Goal: Task Accomplishment & Management: Use online tool/utility

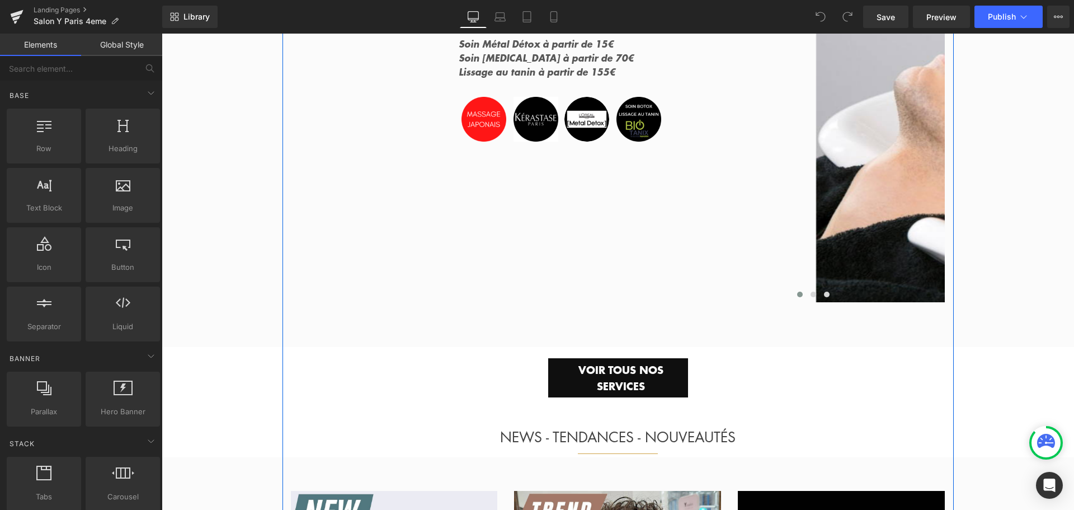
scroll to position [1791, 0]
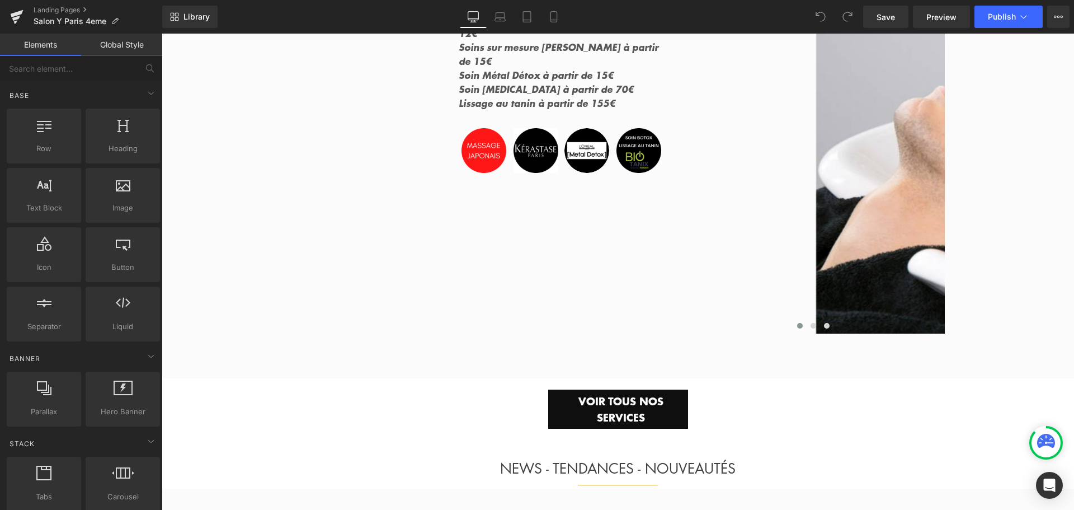
click at [128, 44] on link "Global Style" at bounding box center [121, 45] width 81 height 22
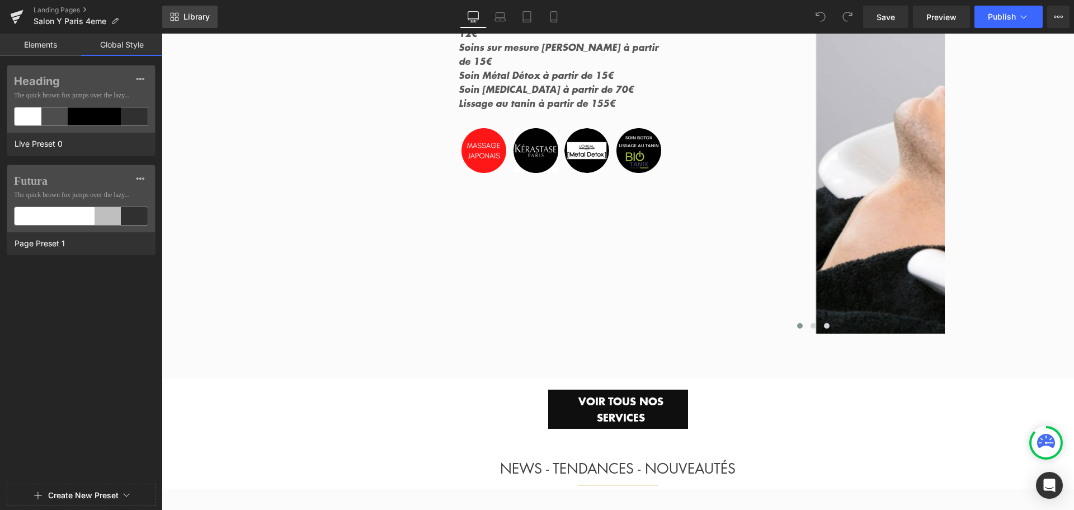
click at [190, 16] on span "Library" at bounding box center [197, 17] width 26 height 10
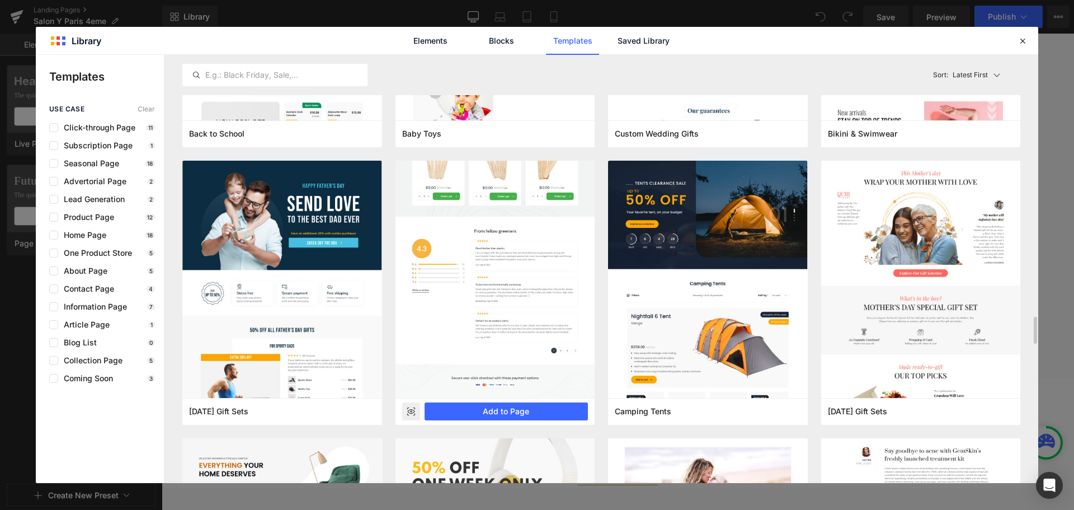
scroll to position [3934, 0]
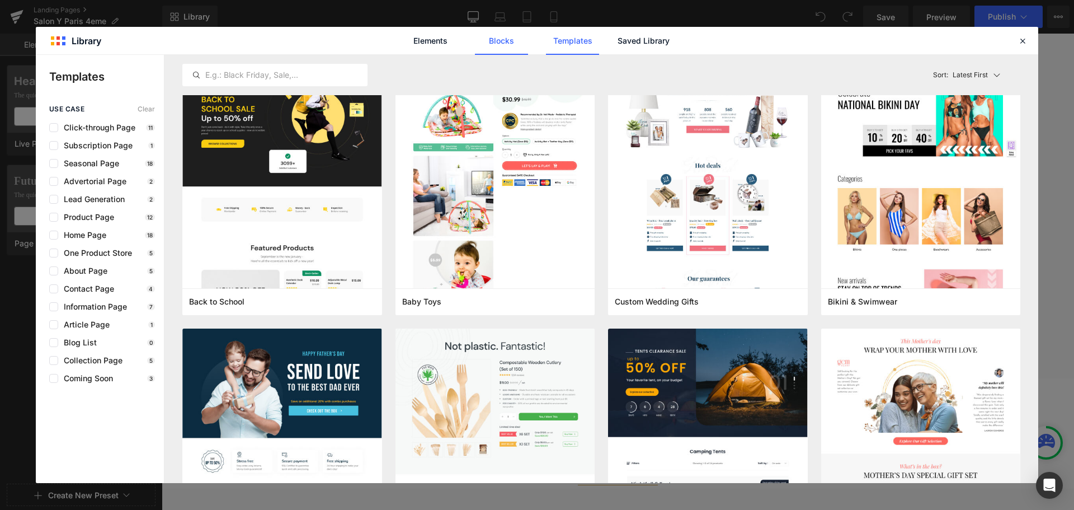
click at [617, 41] on link "Blocks" at bounding box center [643, 41] width 53 height 28
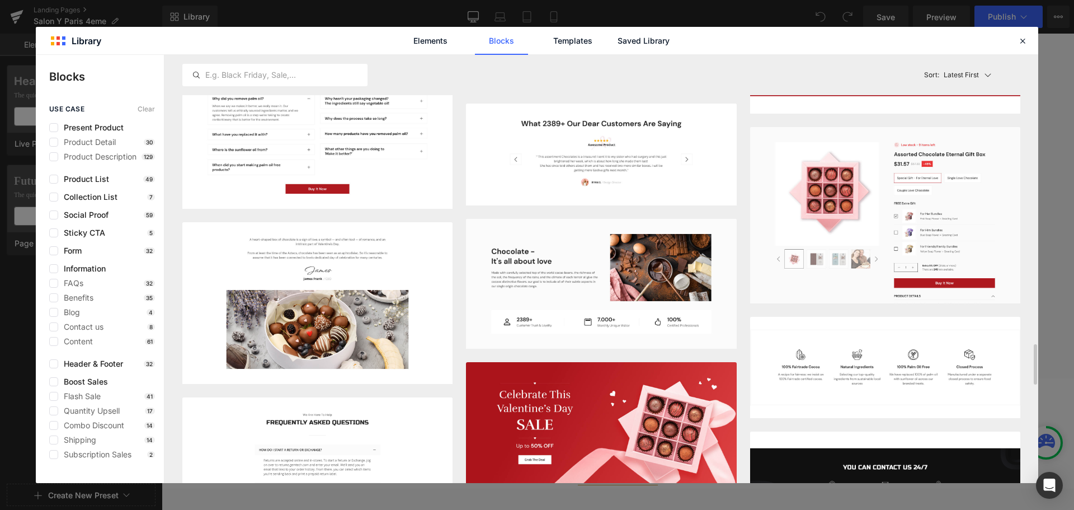
scroll to position [3154, 0]
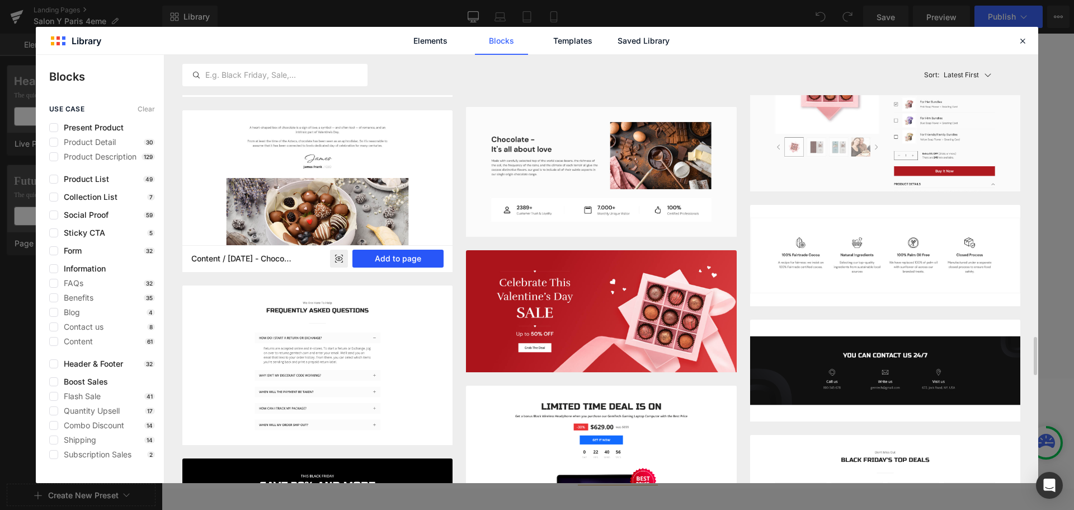
drag, startPoint x: 389, startPoint y: 255, endPoint x: 227, endPoint y: 222, distance: 165.7
click at [389, 255] on button "Add to page" at bounding box center [398, 259] width 91 height 18
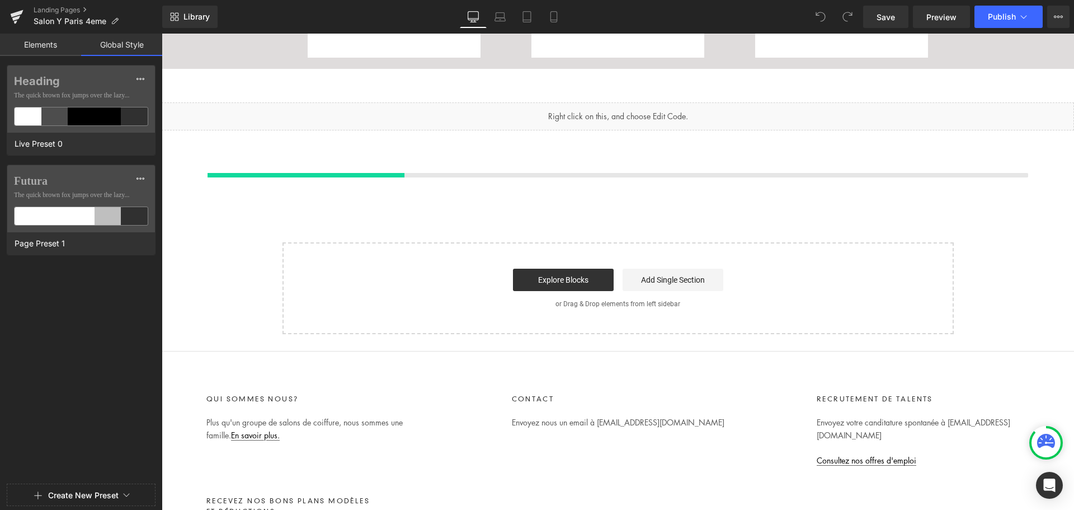
scroll to position [4409, 0]
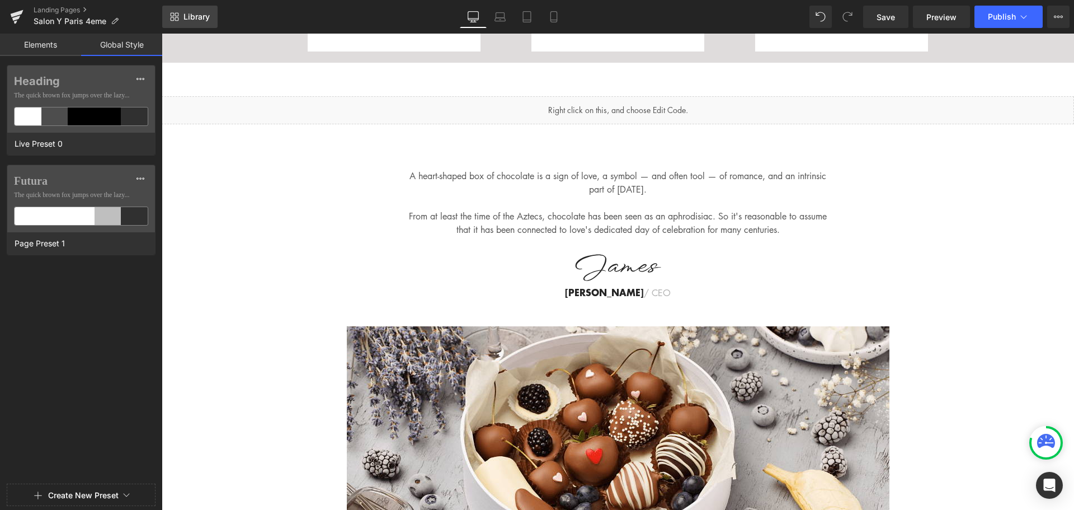
click at [203, 16] on span "Library" at bounding box center [197, 17] width 26 height 10
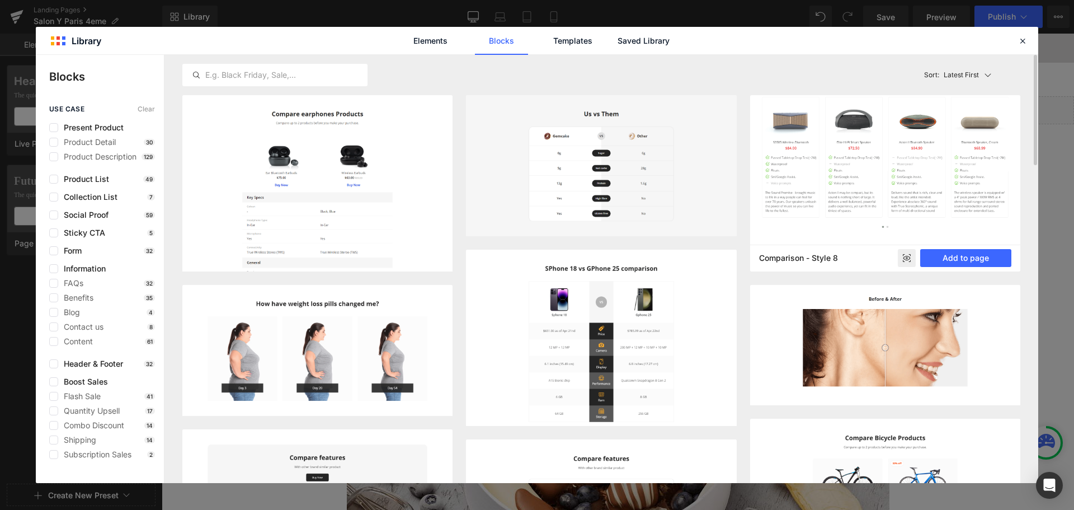
click at [833, 200] on img at bounding box center [885, 154] width 270 height 179
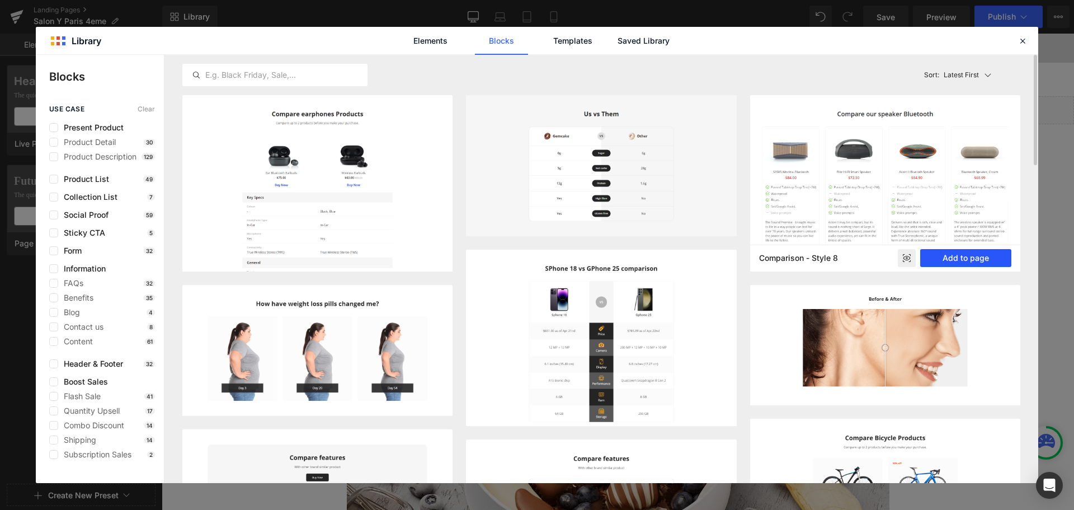
click at [983, 257] on button "Add to page" at bounding box center [965, 258] width 91 height 18
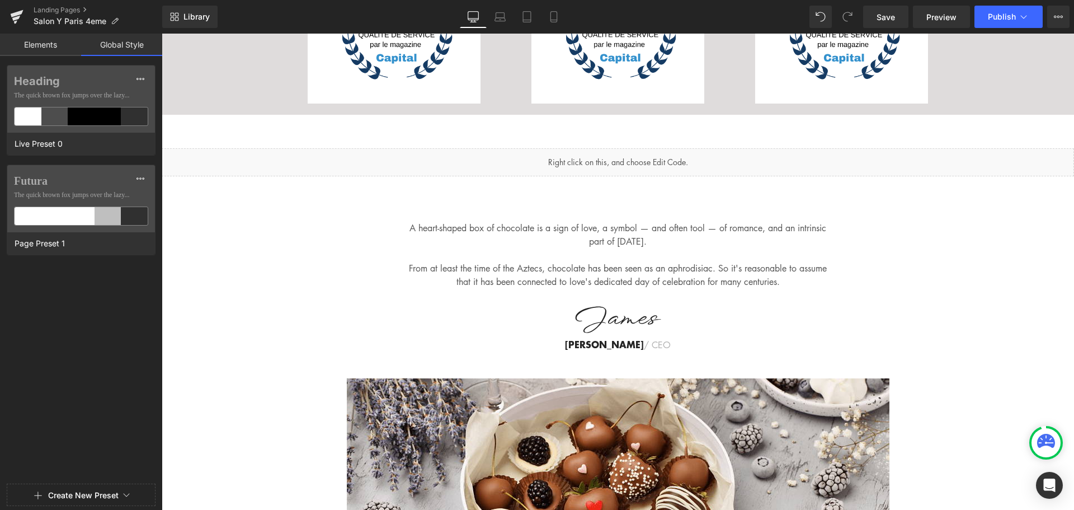
scroll to position [4331, 0]
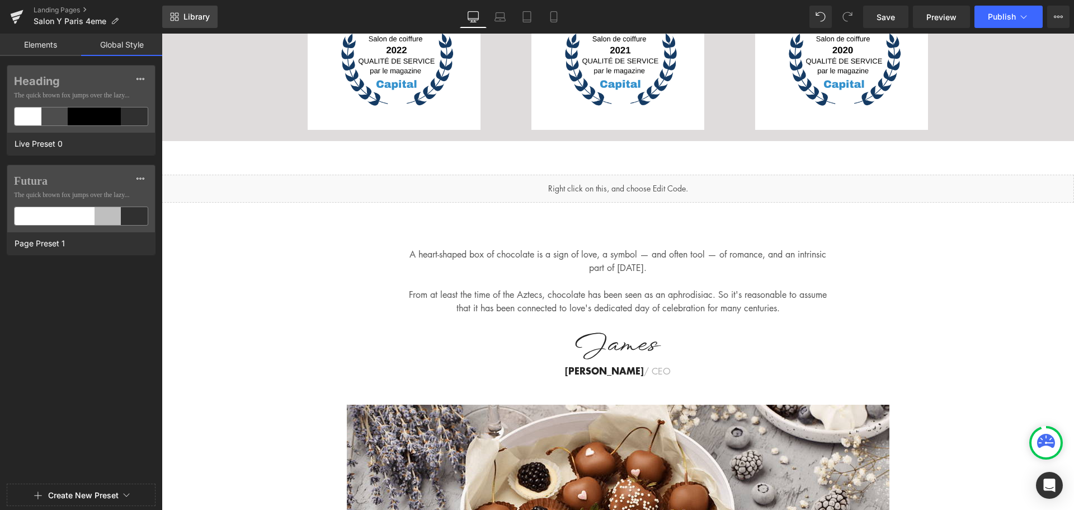
click at [195, 15] on span "Library" at bounding box center [197, 17] width 26 height 10
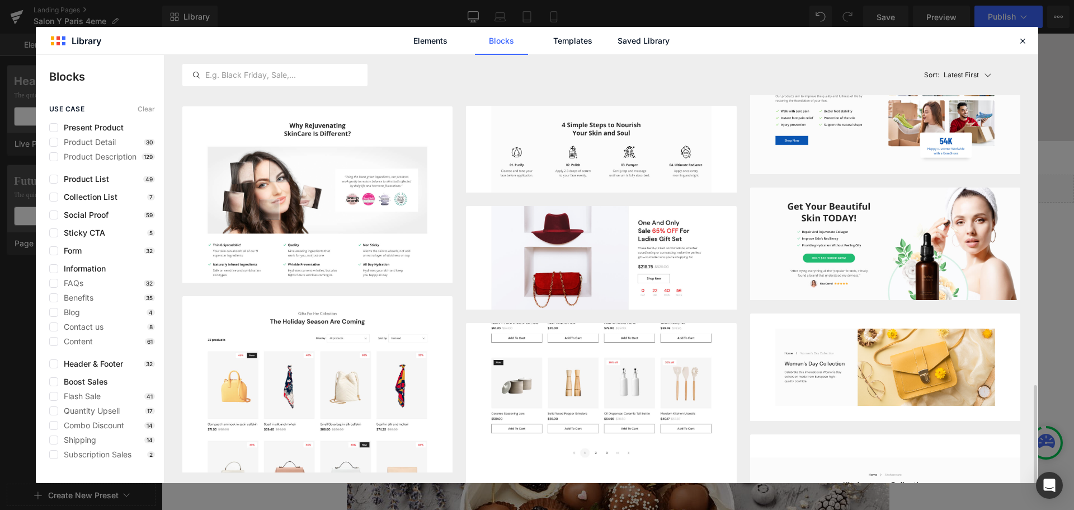
scroll to position [1063, 0]
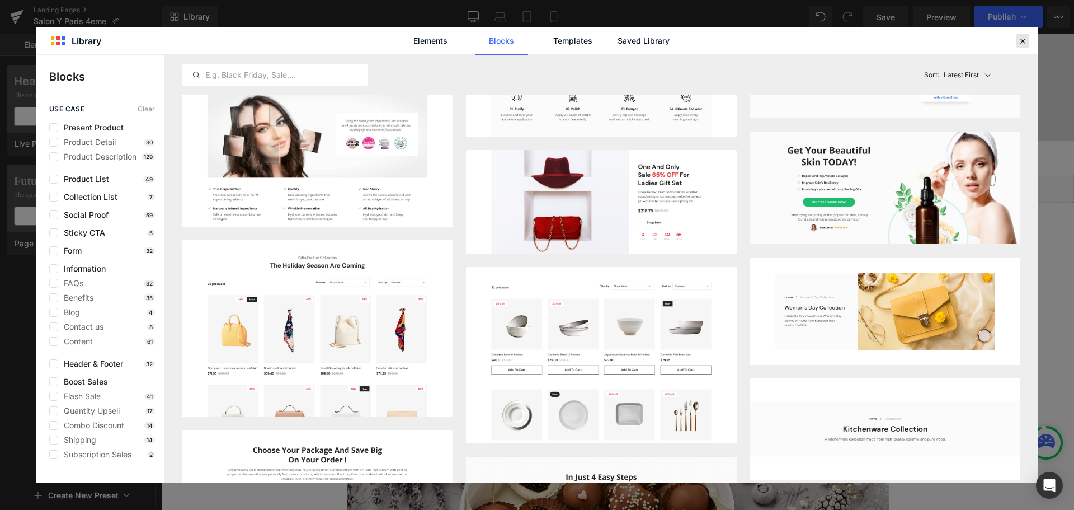
click at [1019, 40] on icon at bounding box center [1023, 41] width 10 height 10
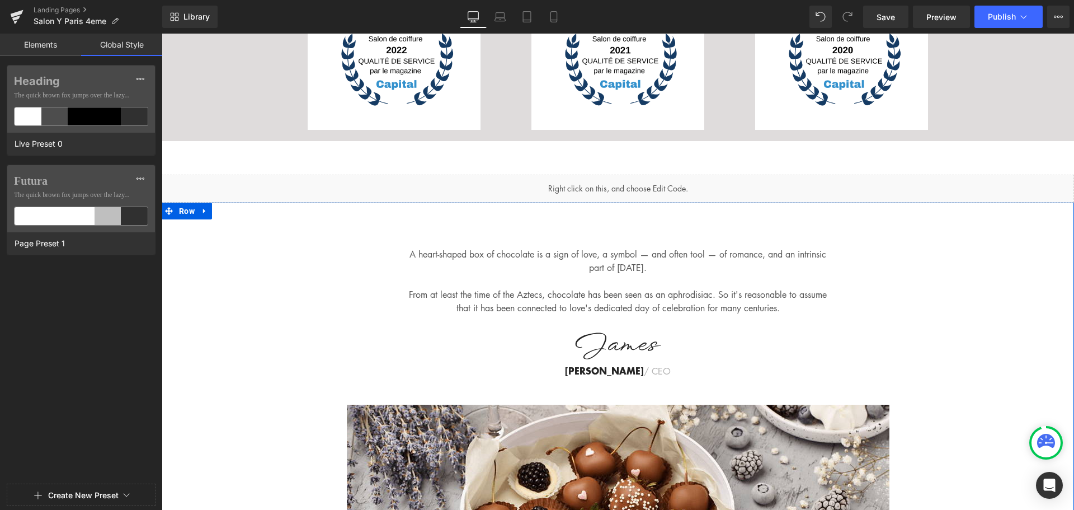
click at [162, 34] on div at bounding box center [162, 34] width 0 height 0
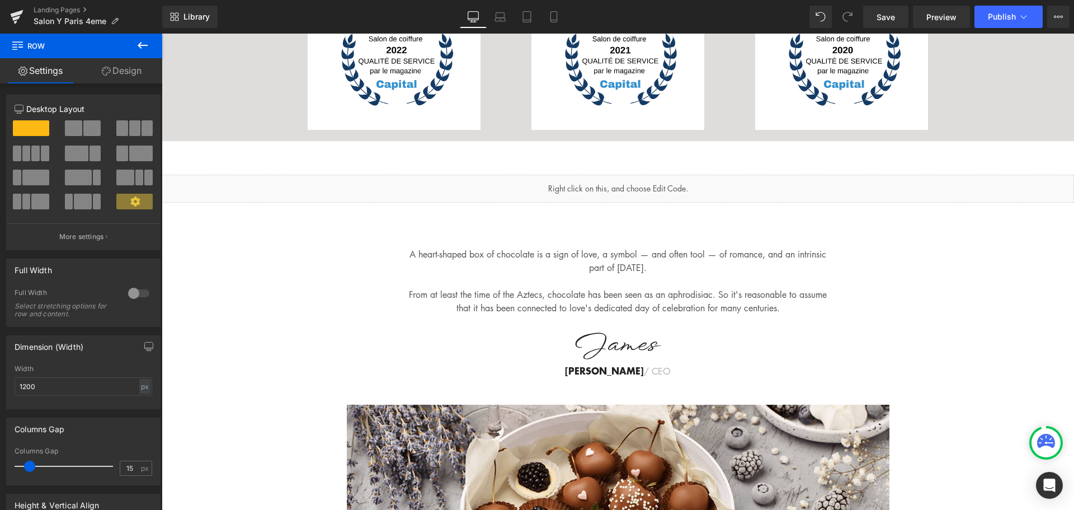
click at [144, 44] on icon at bounding box center [142, 45] width 13 height 13
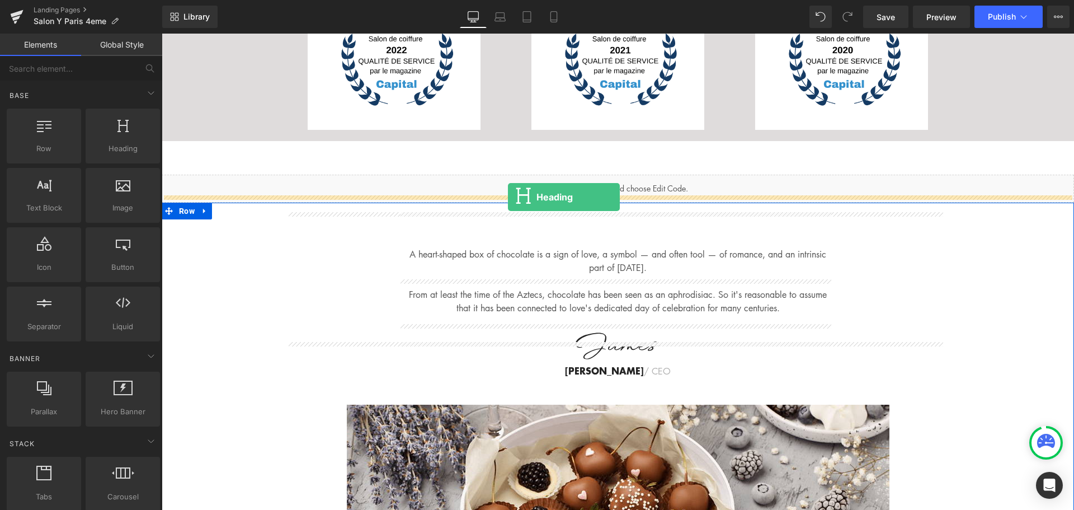
drag, startPoint x: 280, startPoint y: 175, endPoint x: 508, endPoint y: 197, distance: 229.3
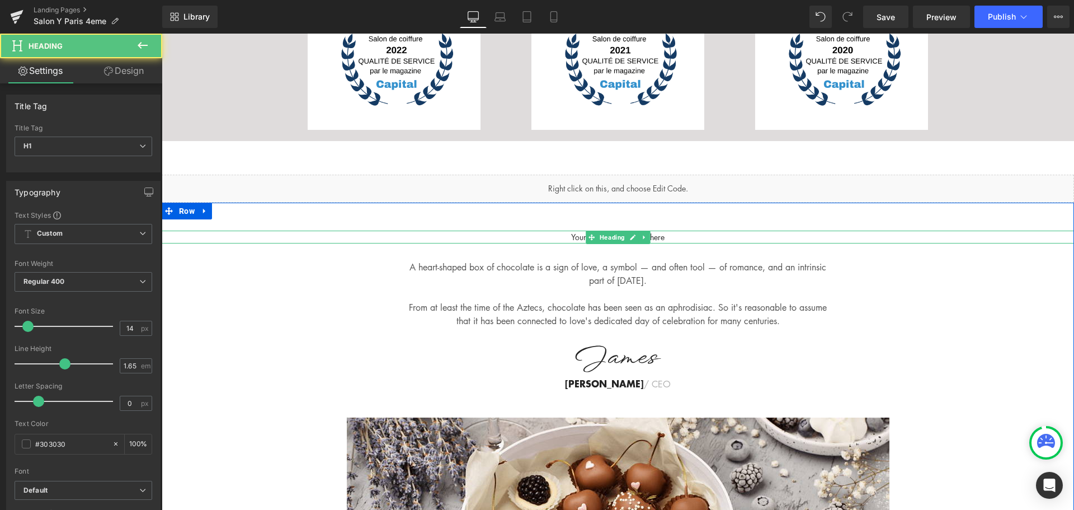
scroll to position [3934, 0]
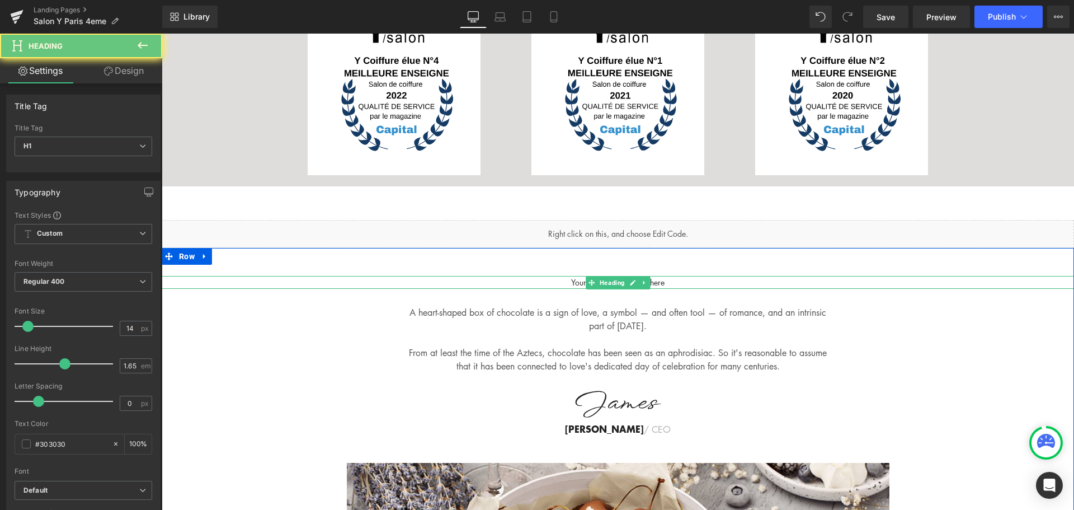
click at [603, 276] on div "Your heading text goes here Heading" at bounding box center [618, 282] width 913 height 13
click at [603, 276] on h1 "Your heading text goes here" at bounding box center [618, 282] width 913 height 13
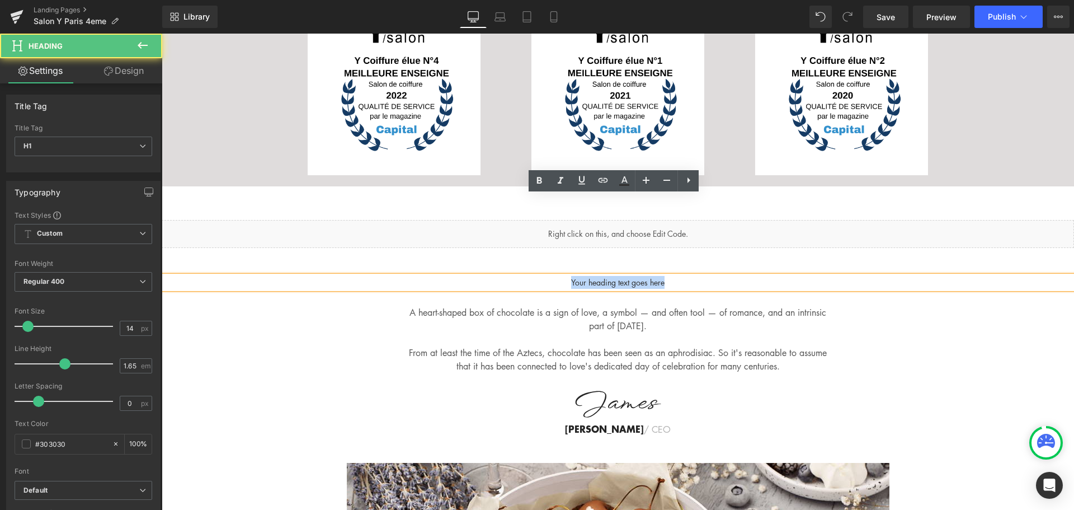
click at [603, 276] on h1 "Your heading text goes here" at bounding box center [618, 282] width 913 height 13
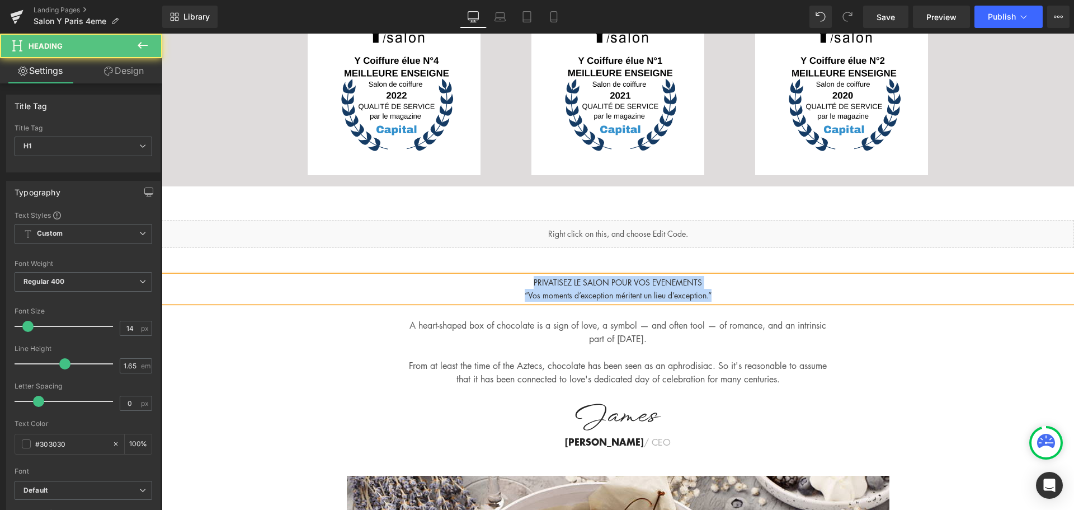
drag, startPoint x: 519, startPoint y: 200, endPoint x: 747, endPoint y: 219, distance: 228.5
click at [747, 276] on div "PRIVATISEZ LE SALON POUR VOS EVENEMENTS “Vos moments d’exception méritent un li…" at bounding box center [618, 289] width 913 height 26
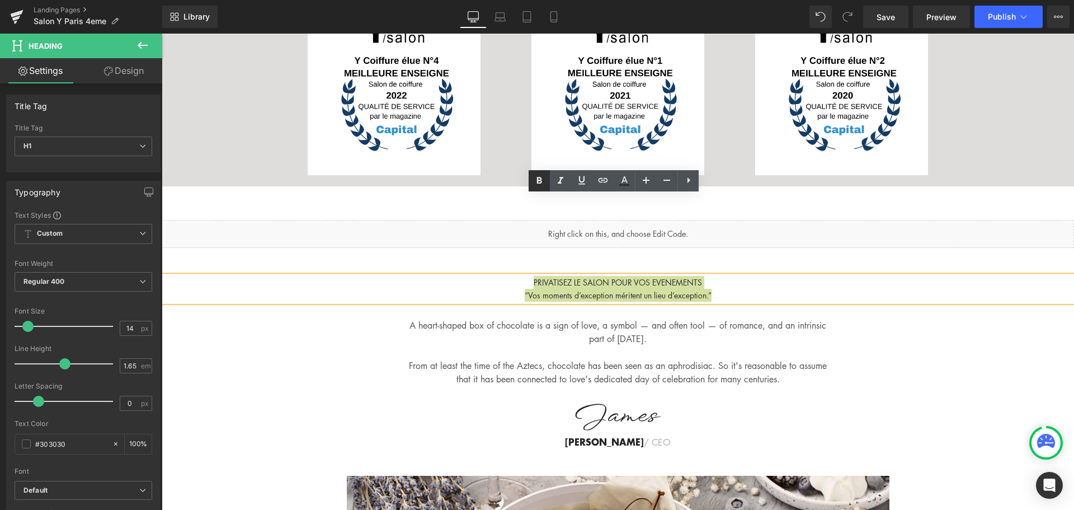
click at [544, 182] on icon at bounding box center [539, 180] width 13 height 13
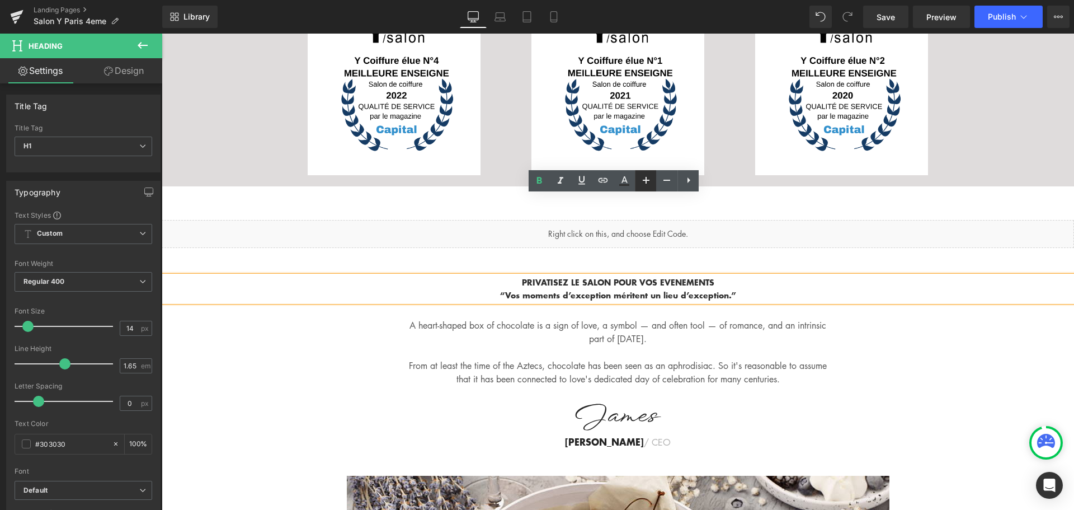
click at [644, 180] on icon at bounding box center [646, 180] width 7 height 7
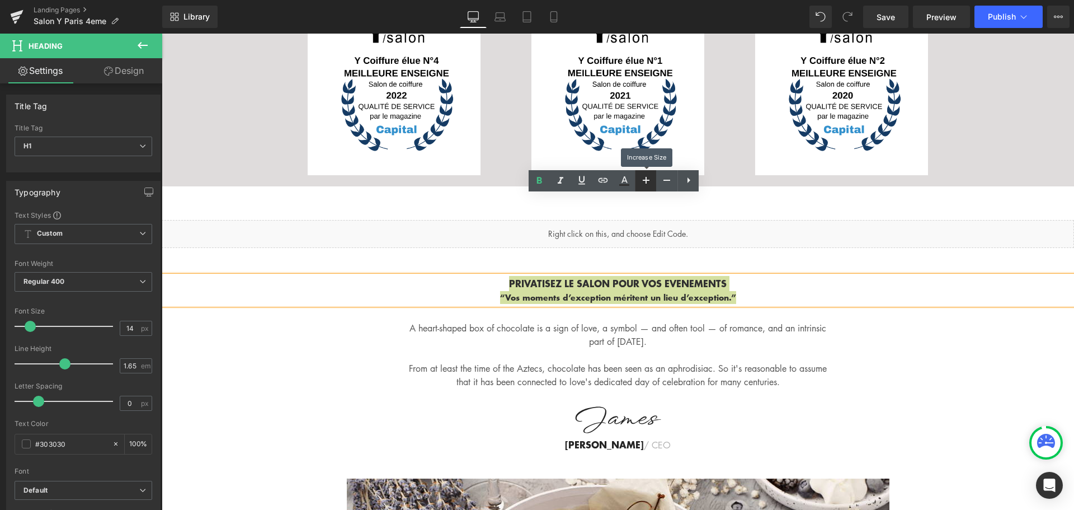
click at [644, 180] on icon at bounding box center [646, 180] width 7 height 7
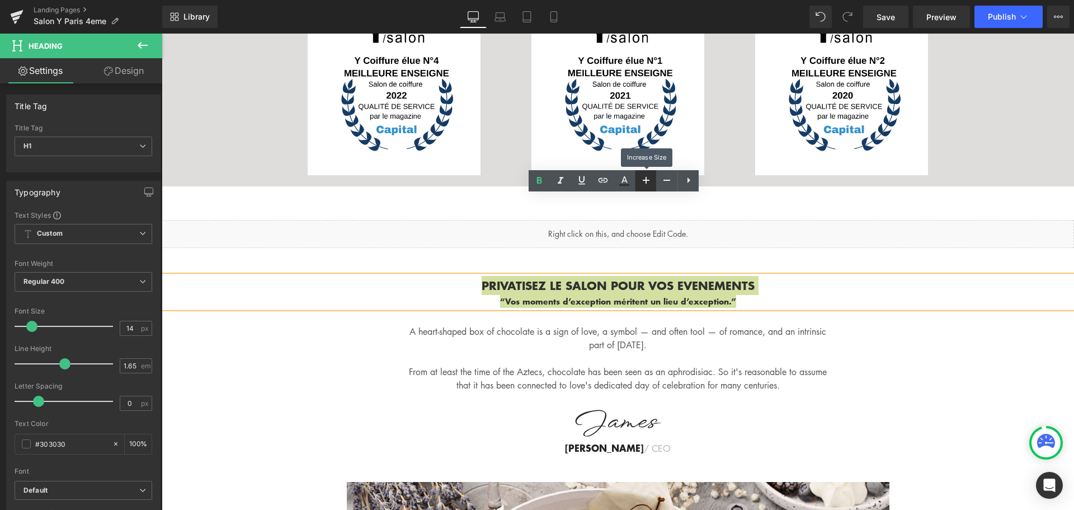
click at [644, 180] on icon at bounding box center [646, 180] width 7 height 7
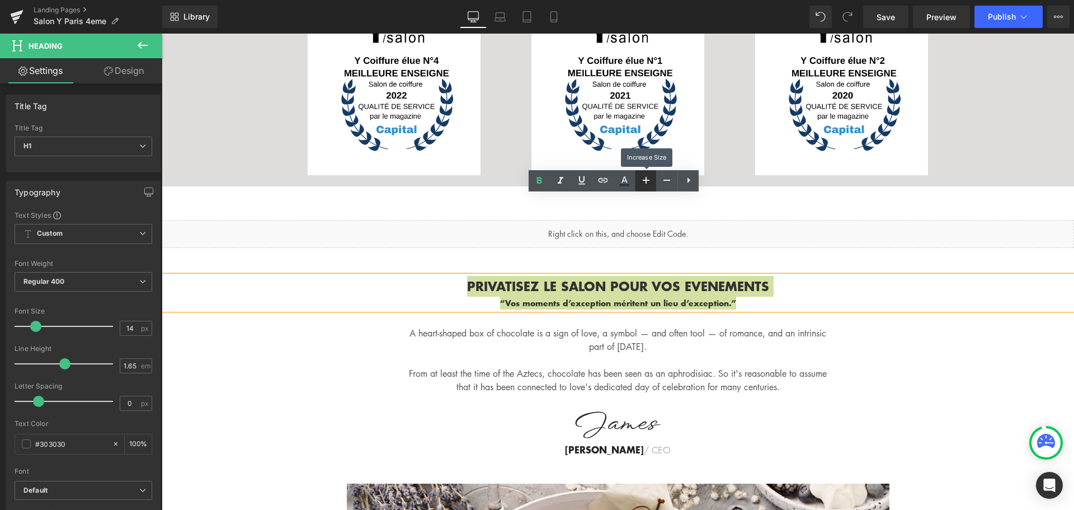
click at [644, 180] on icon at bounding box center [646, 180] width 7 height 7
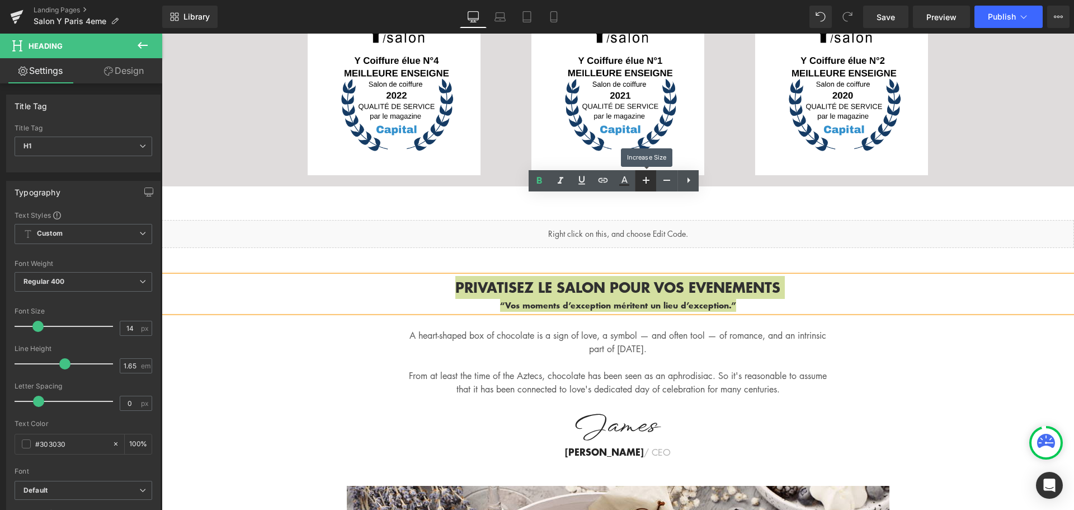
click at [644, 180] on icon at bounding box center [646, 180] width 7 height 7
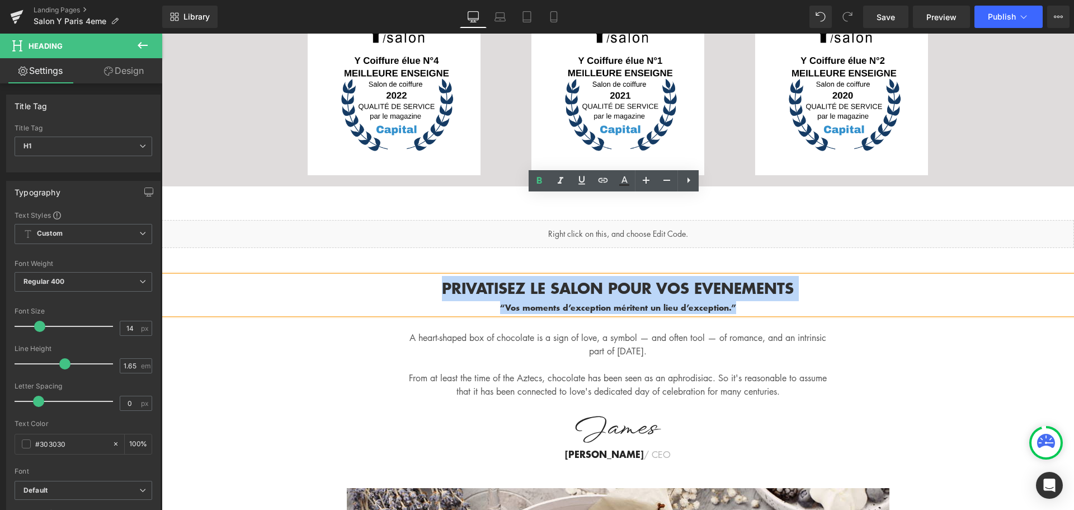
click at [624, 302] on strong "“Vos moments d’exception méritent un lieu d’exception.”" at bounding box center [618, 308] width 236 height 12
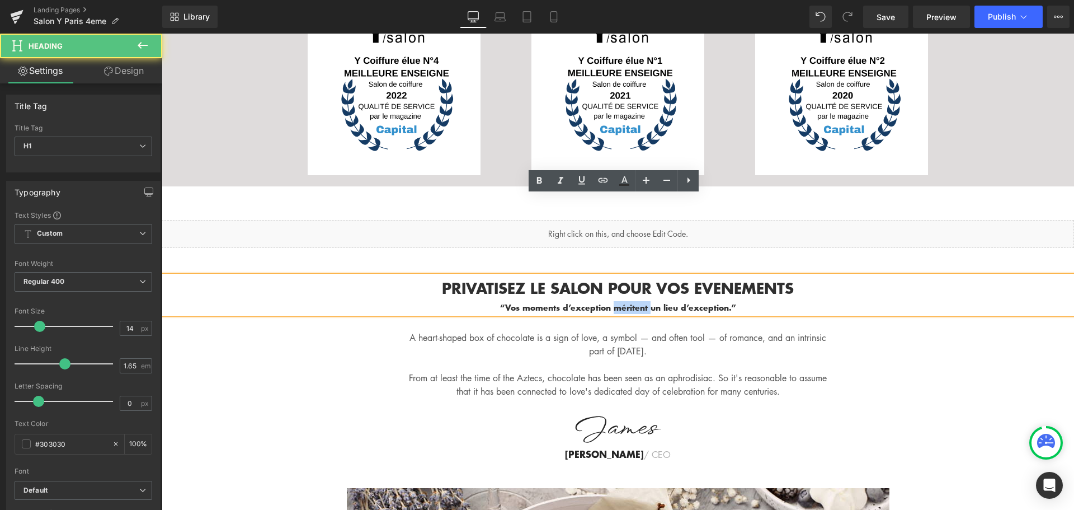
click at [624, 302] on strong "“Vos moments d’exception méritent un lieu d’exception.”" at bounding box center [618, 308] width 236 height 12
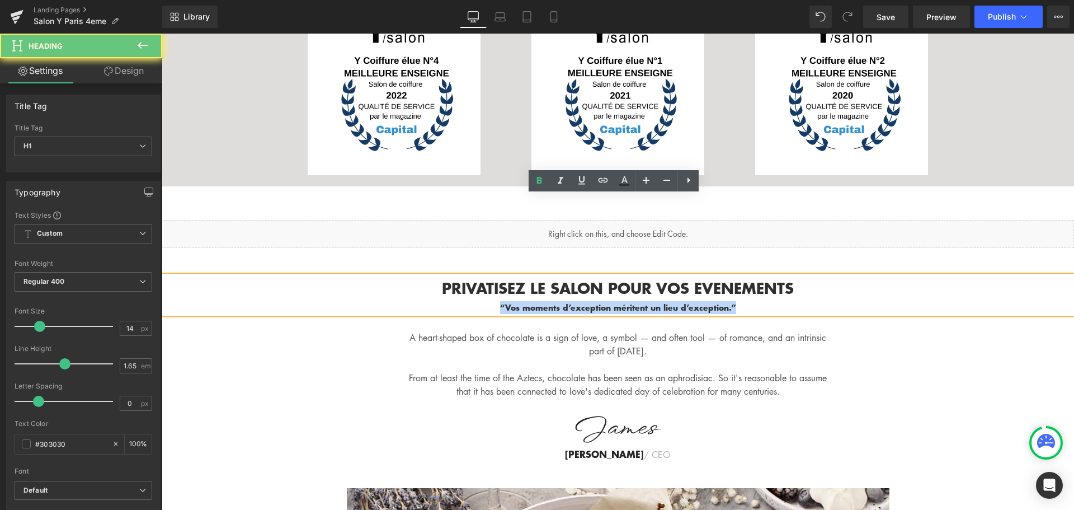
click at [624, 302] on strong "“Vos moments d’exception méritent un lieu d’exception.”" at bounding box center [618, 308] width 236 height 12
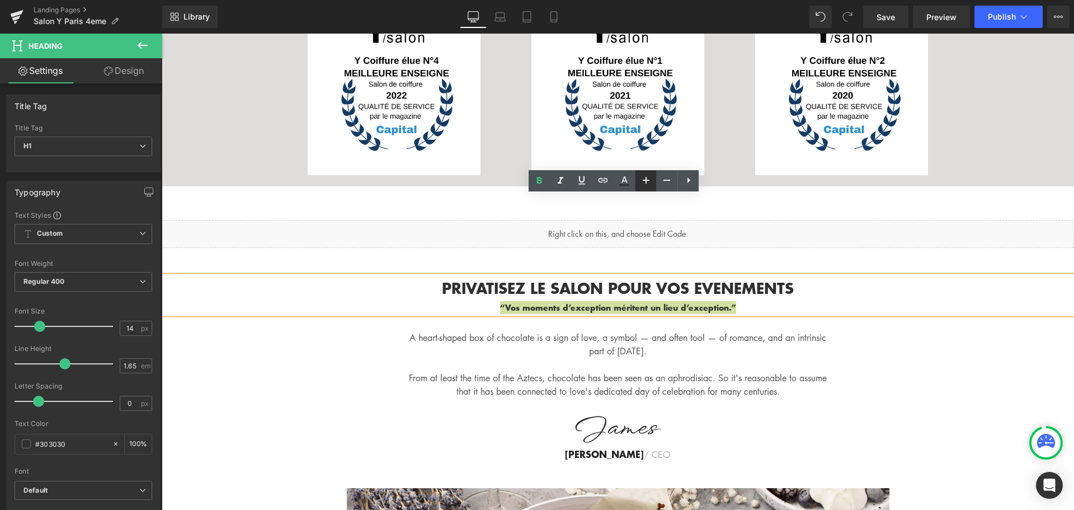
click at [645, 184] on icon at bounding box center [646, 179] width 13 height 13
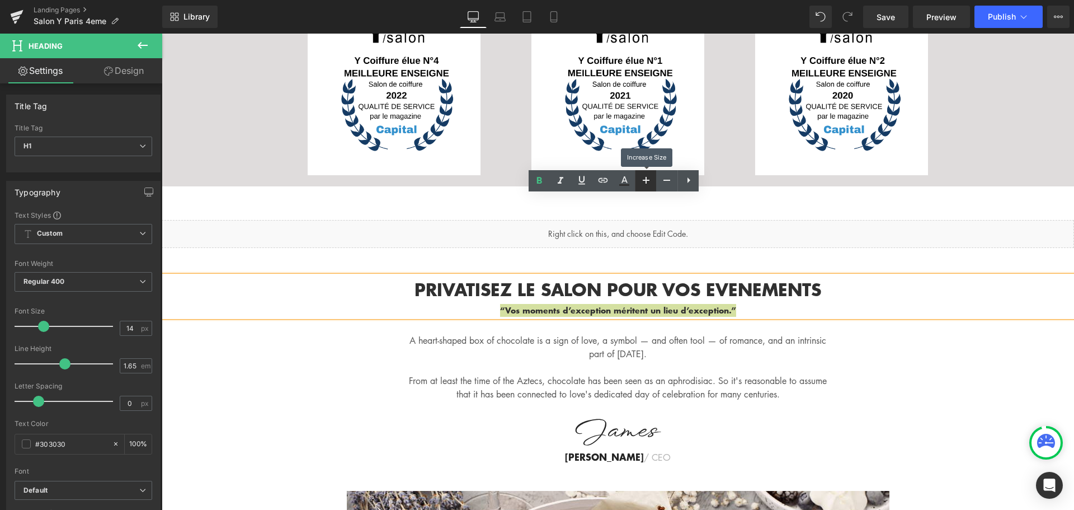
click at [645, 184] on icon at bounding box center [646, 179] width 13 height 13
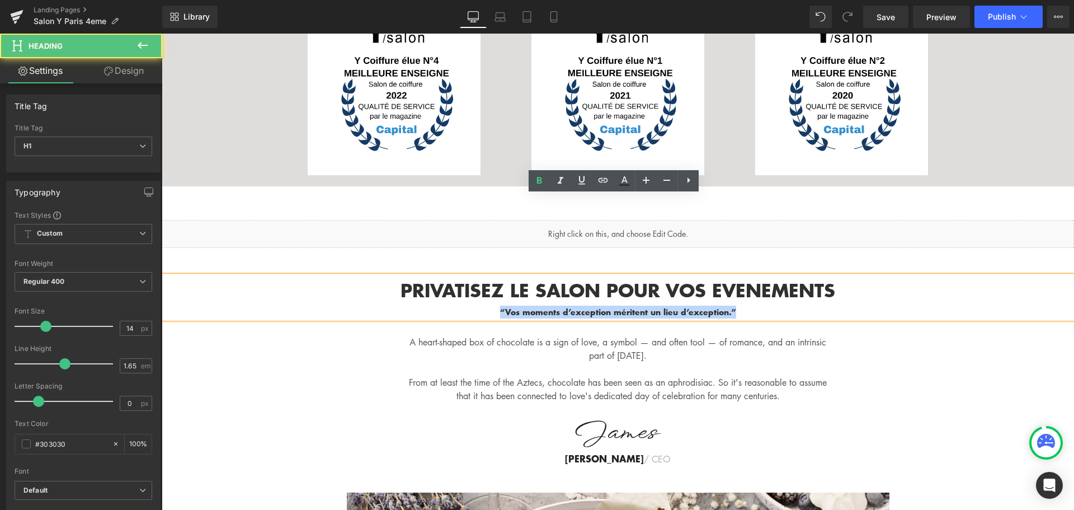
click at [621, 306] on strong "“Vos moments d’exception méritent un lieu d’exception.”" at bounding box center [618, 312] width 236 height 12
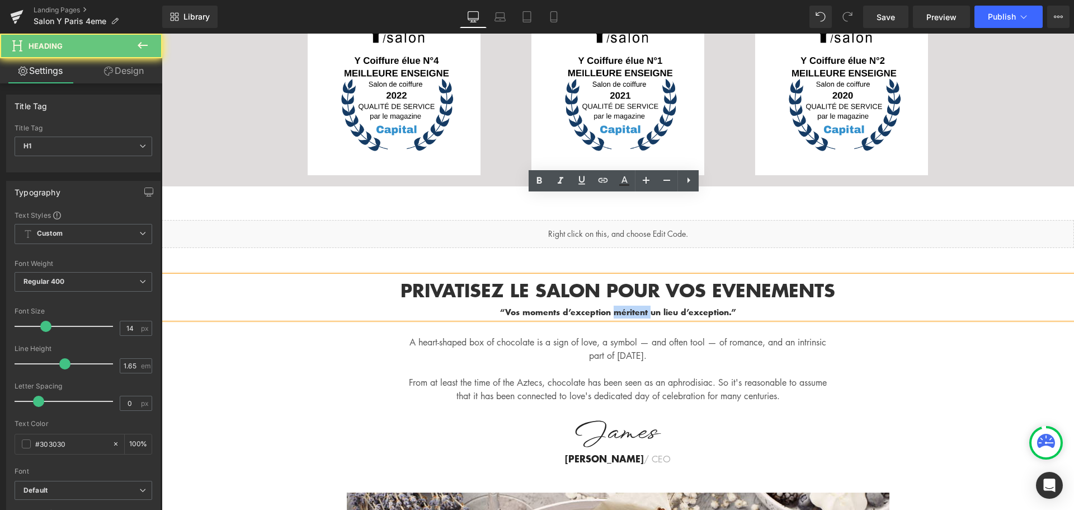
click at [621, 306] on strong "“Vos moments d’exception méritent un lieu d’exception.”" at bounding box center [618, 312] width 236 height 12
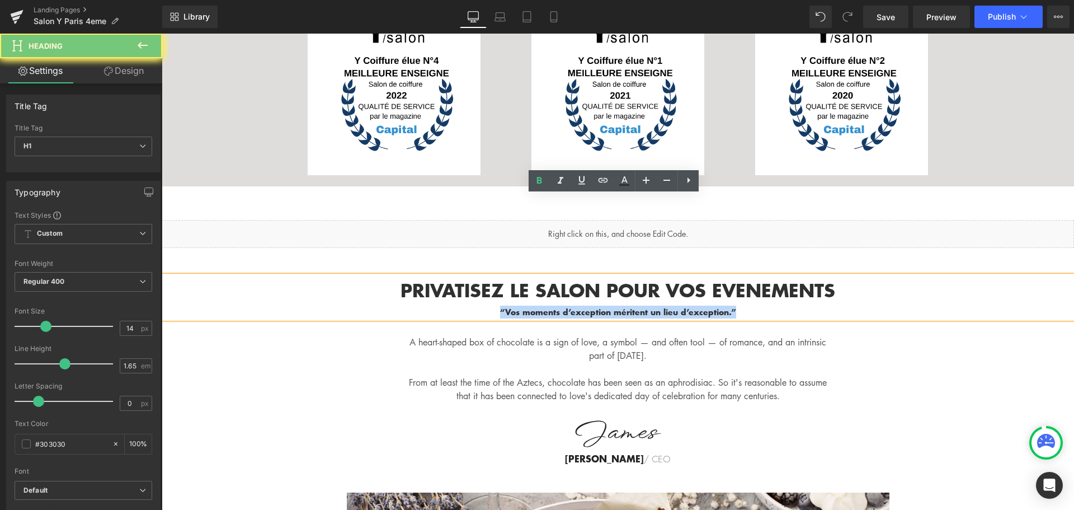
click at [621, 306] on strong "“Vos moments d’exception méritent un lieu d’exception.”" at bounding box center [618, 312] width 236 height 12
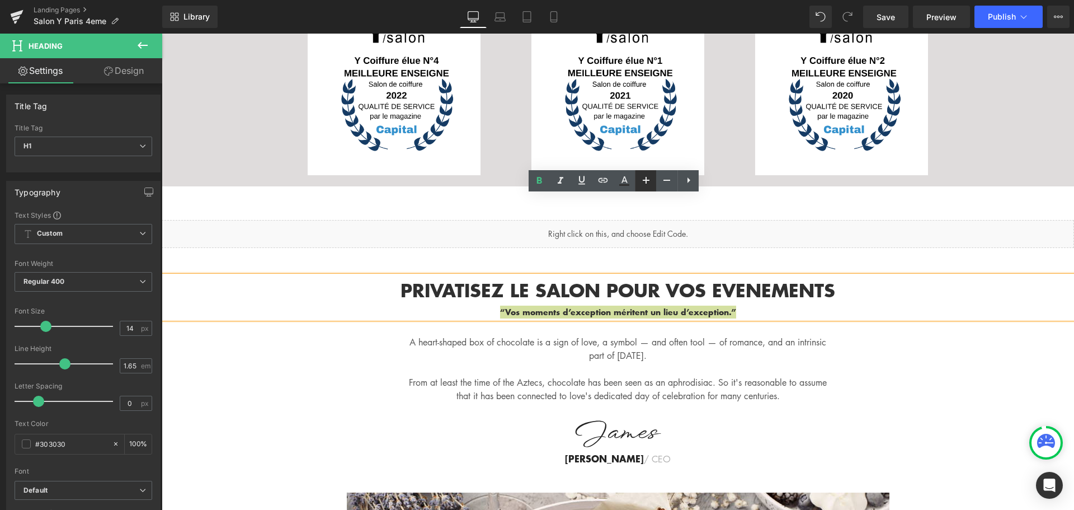
click at [648, 186] on icon at bounding box center [646, 179] width 13 height 13
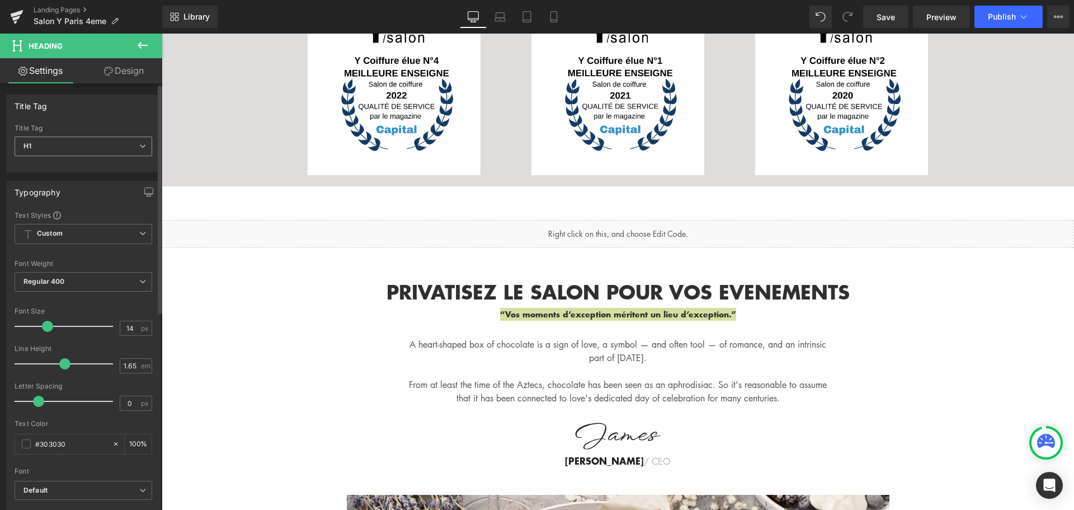
click at [141, 146] on icon at bounding box center [142, 146] width 7 height 7
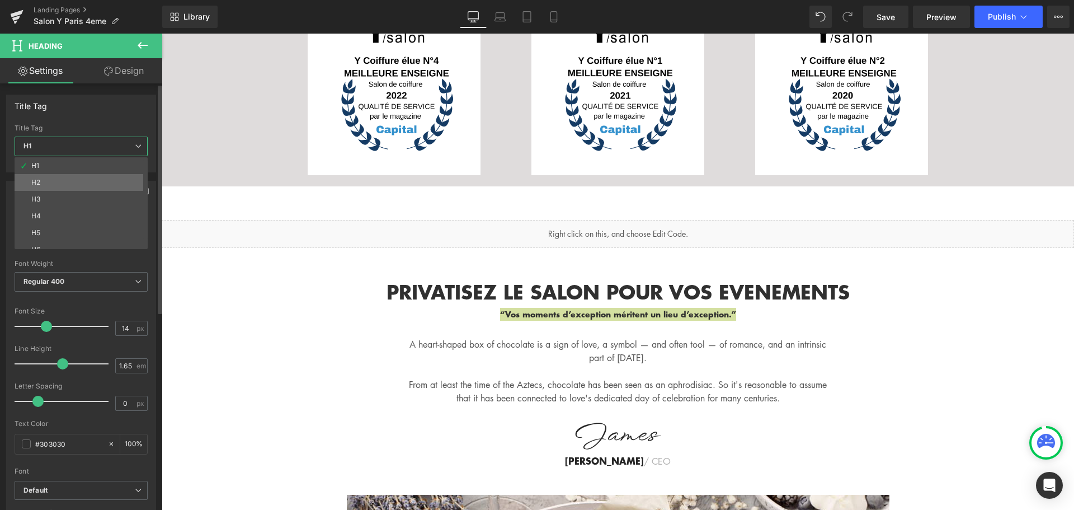
click at [87, 182] on li "H2" at bounding box center [84, 182] width 138 height 17
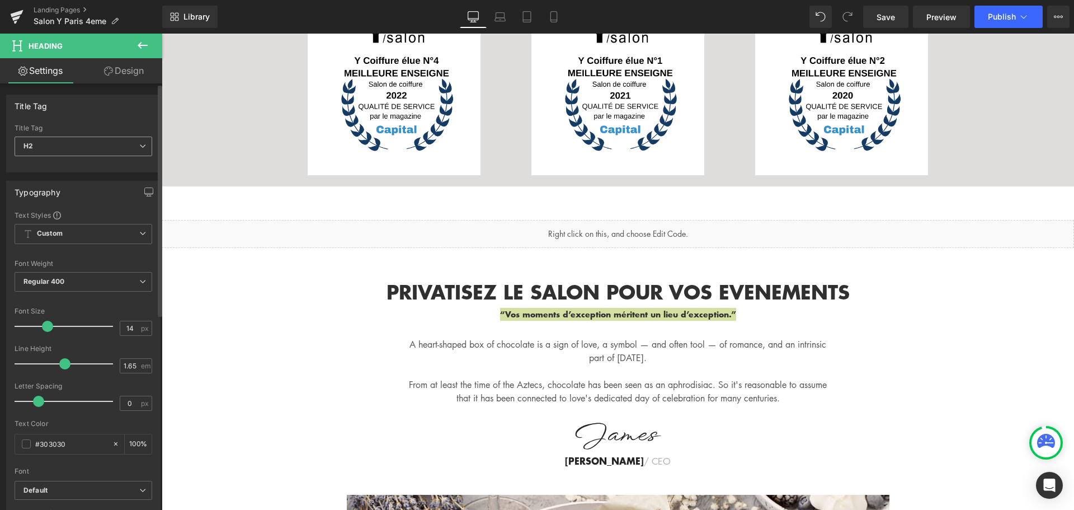
click at [128, 146] on span "H2" at bounding box center [84, 147] width 138 height 20
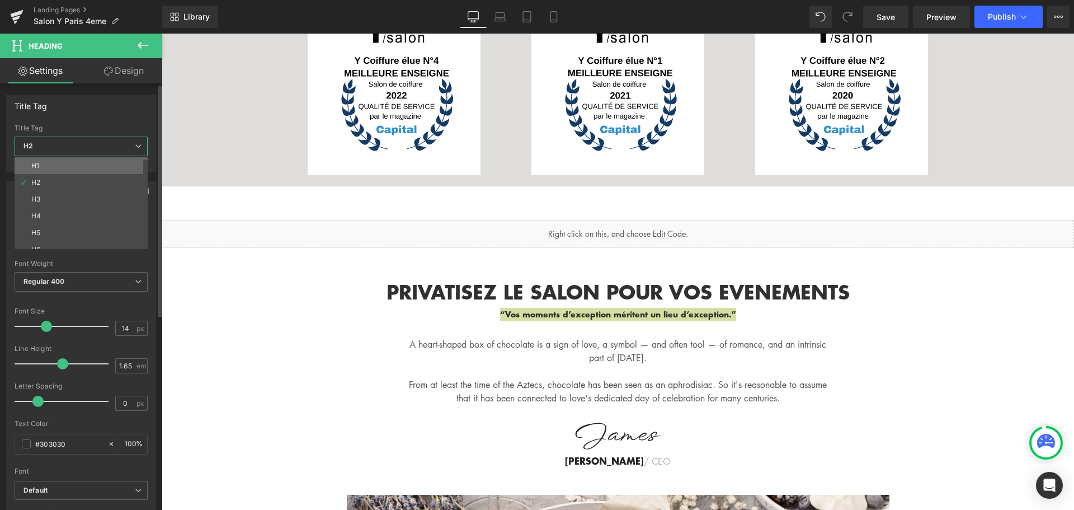
click at [111, 163] on li "H1" at bounding box center [84, 165] width 138 height 17
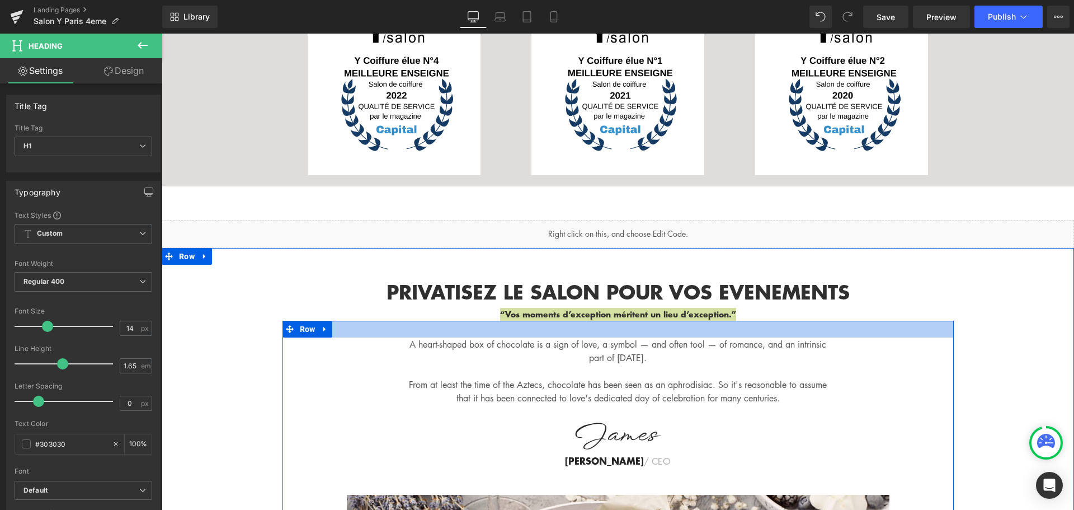
click at [488, 321] on div at bounding box center [618, 329] width 671 height 17
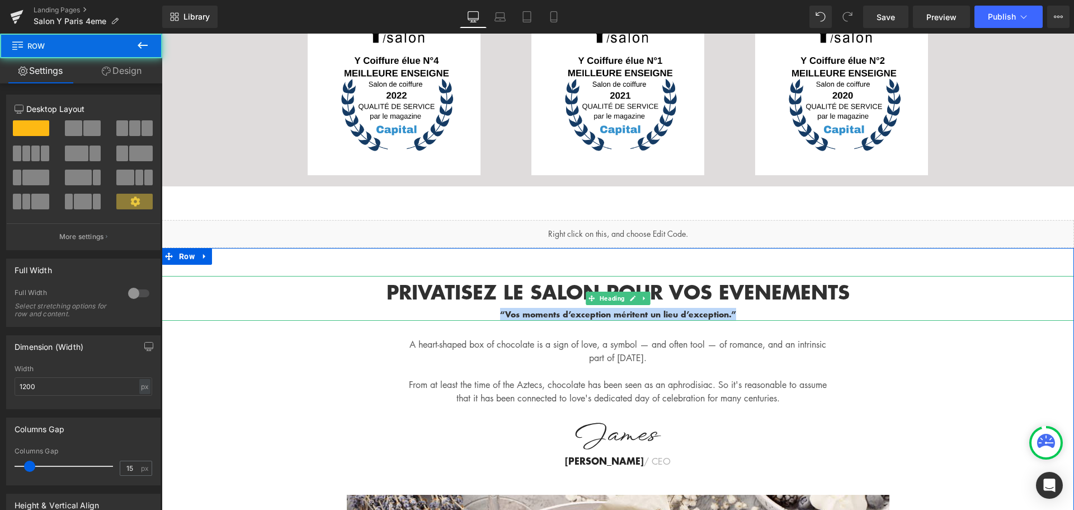
click at [954, 308] on div "“Vos moments d’exception méritent un lieu d’exception.”" at bounding box center [618, 314] width 913 height 13
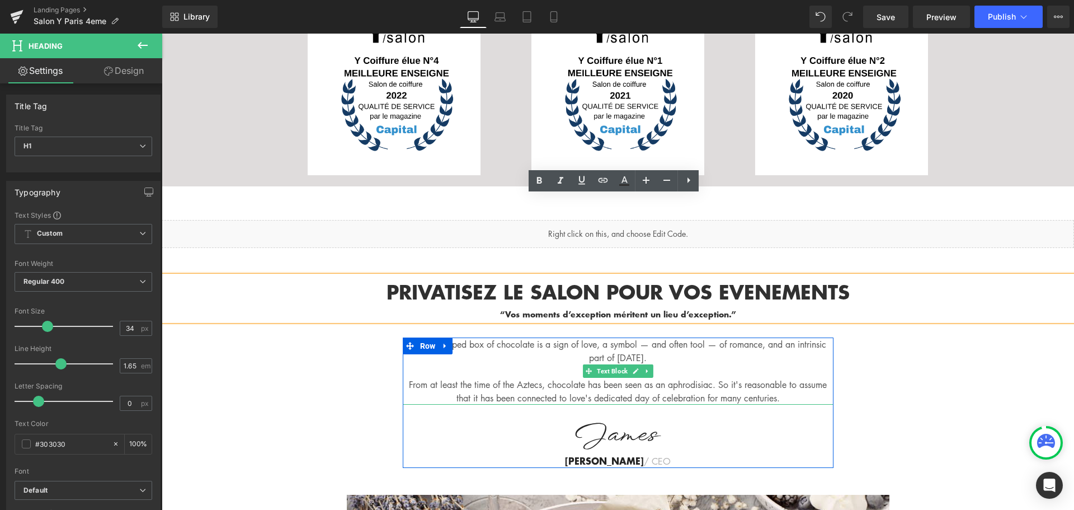
click at [761, 337] on p "A heart-shaped box of chocolate is a sign of love, a symbol — and often tool — …" at bounding box center [618, 350] width 431 height 27
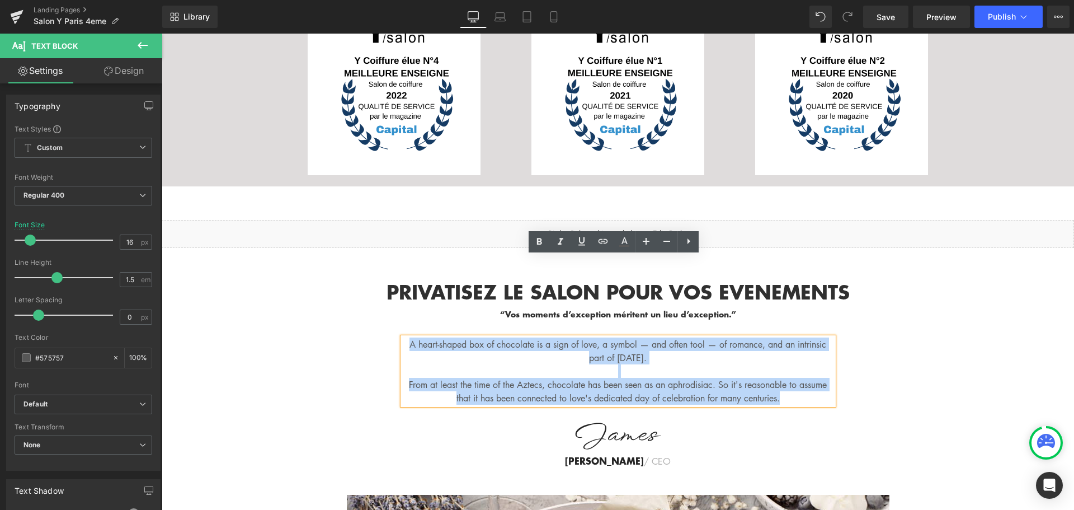
drag, startPoint x: 401, startPoint y: 262, endPoint x: 805, endPoint y: 318, distance: 407.4
click at [805, 337] on div "A heart-shaped box of chocolate is a sign of love, a symbol — and often tool — …" at bounding box center [618, 370] width 431 height 67
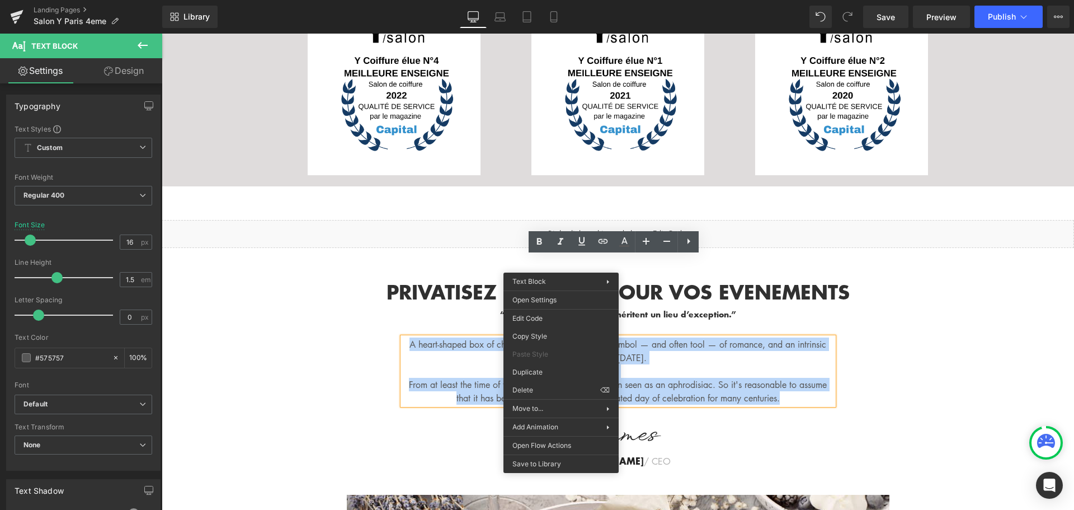
click at [477, 337] on p "A heart-shaped box of chocolate is a sign of love, a symbol — and often tool — …" at bounding box center [618, 350] width 431 height 27
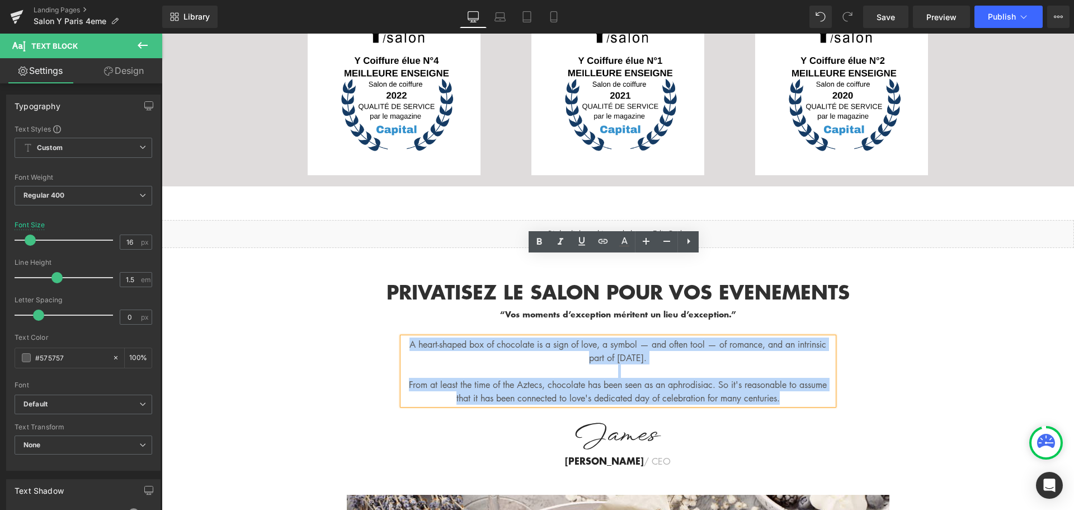
drag, startPoint x: 400, startPoint y: 265, endPoint x: 807, endPoint y: 318, distance: 410.8
click at [807, 337] on div "A heart-shaped box of chocolate is a sign of love, a symbol — and often tool — …" at bounding box center [618, 370] width 431 height 67
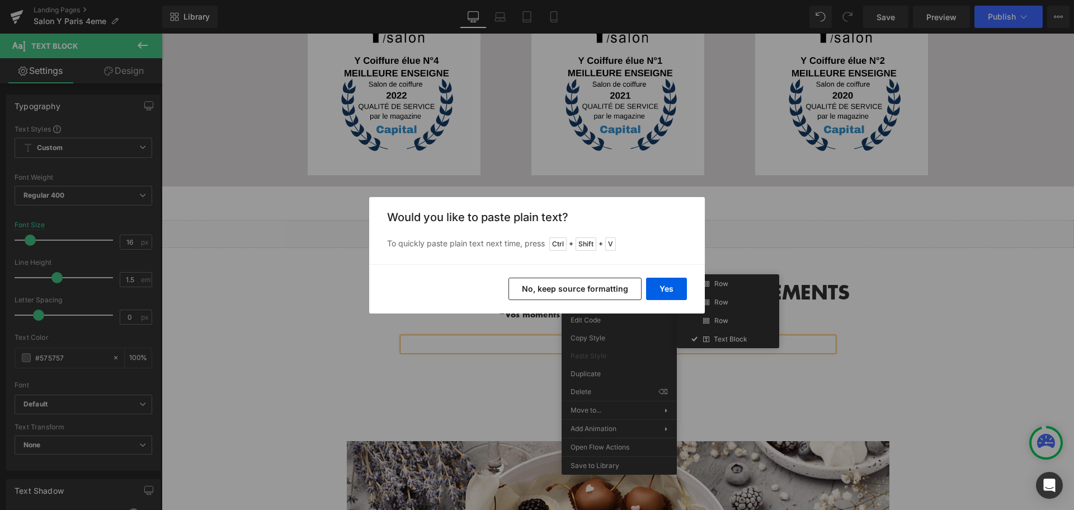
click at [653, 284] on button "Yes" at bounding box center [666, 289] width 41 height 22
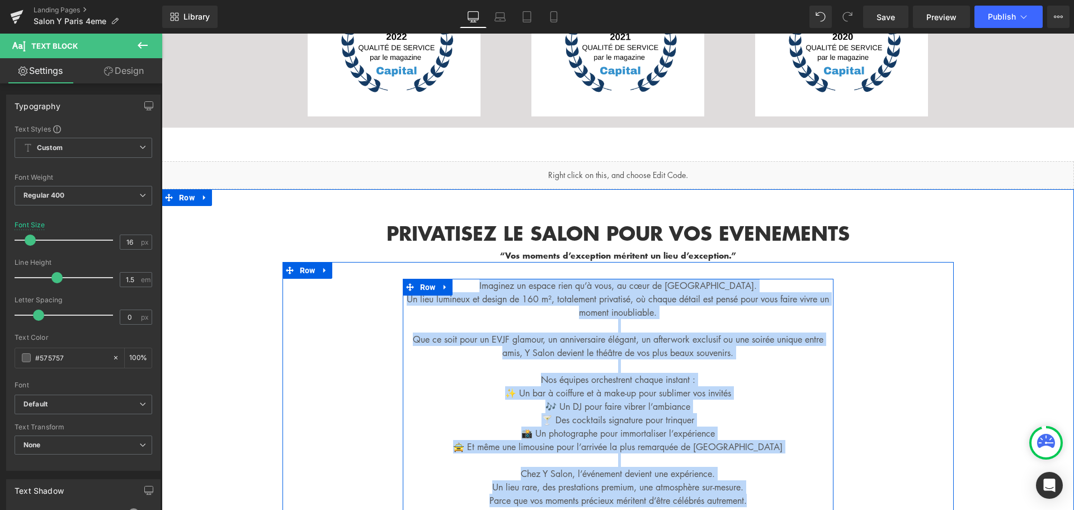
scroll to position [4008, 0]
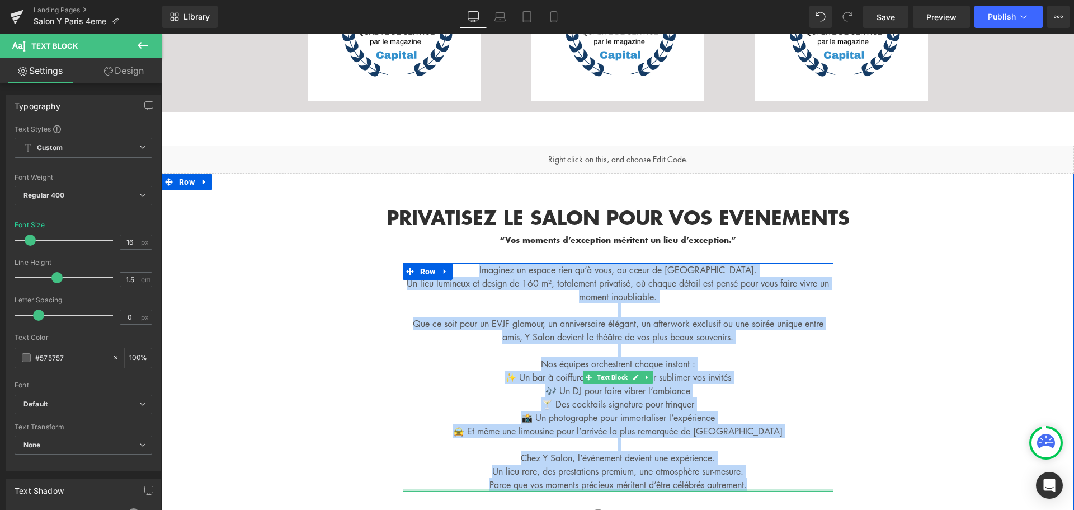
drag, startPoint x: 498, startPoint y: 262, endPoint x: 776, endPoint y: 404, distance: 311.8
click at [777, 408] on div "Imaginez un espace rien qu’à vous, au cœur de Paris. Un lieu lumineux et design…" at bounding box center [618, 377] width 431 height 228
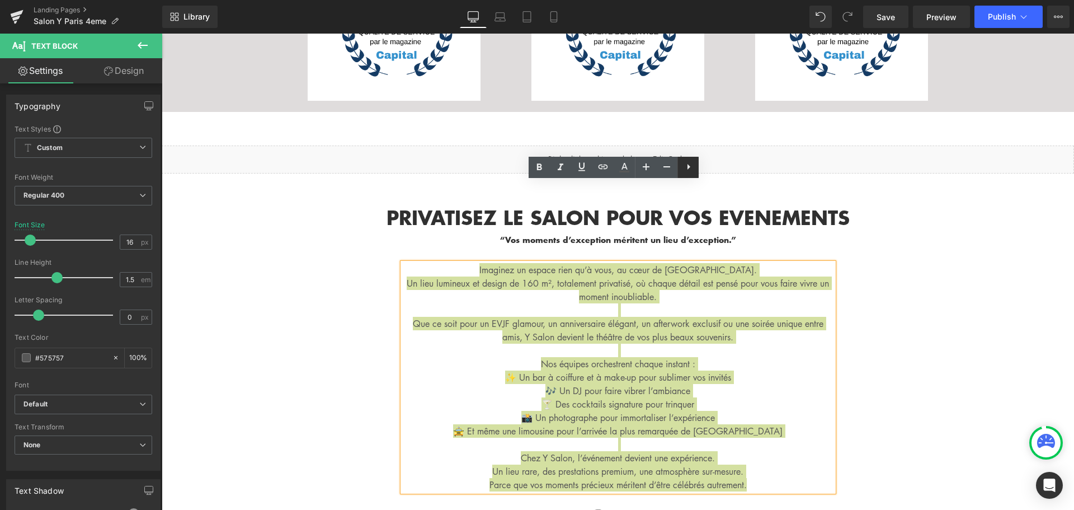
click at [688, 168] on icon at bounding box center [689, 167] width 3 height 6
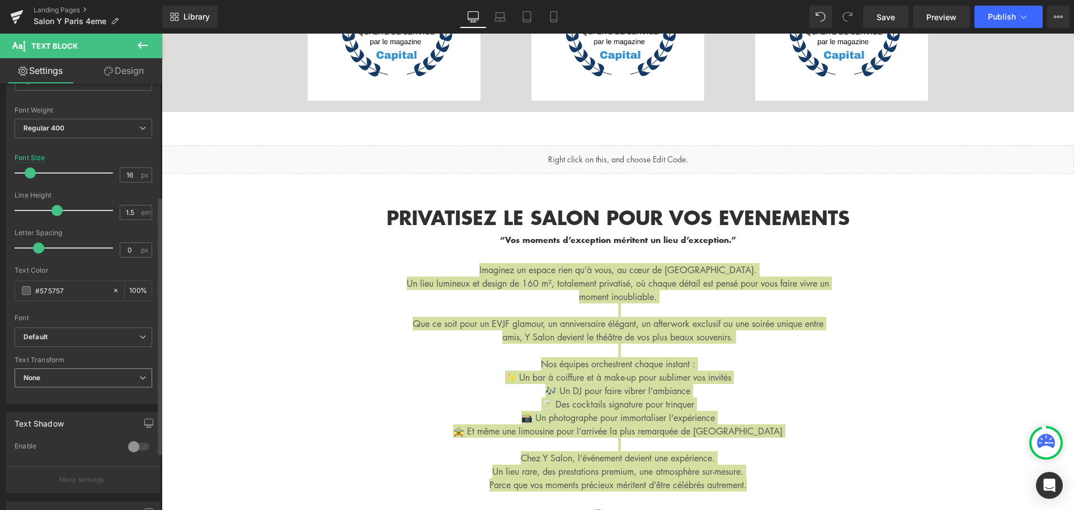
scroll to position [224, 0]
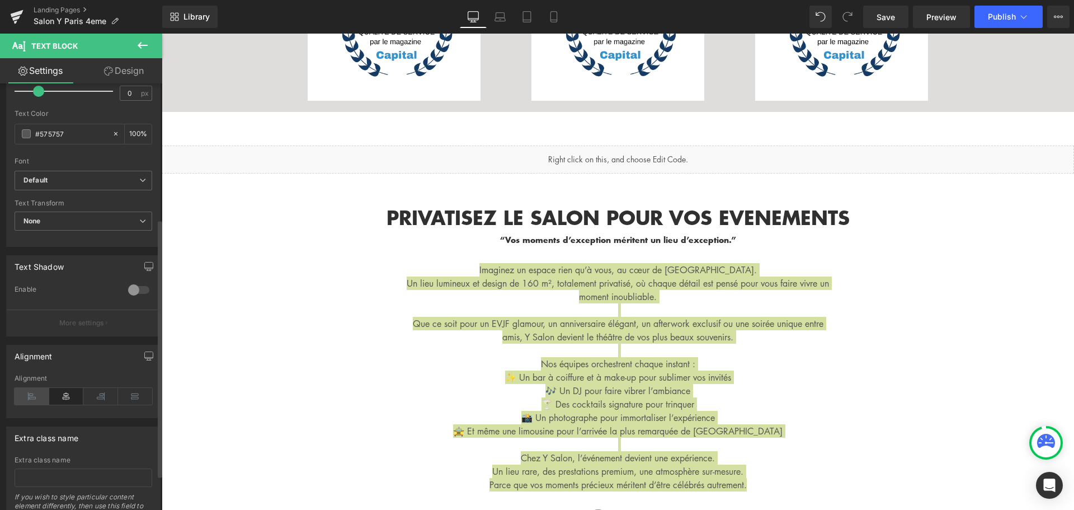
click at [22, 396] on icon at bounding box center [32, 396] width 35 height 17
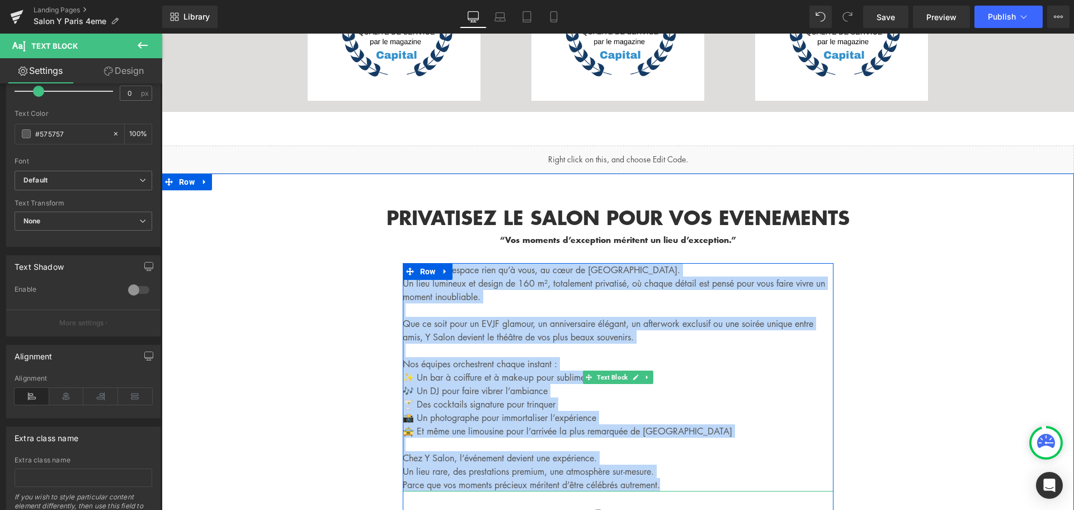
click at [756, 344] on p at bounding box center [618, 350] width 431 height 13
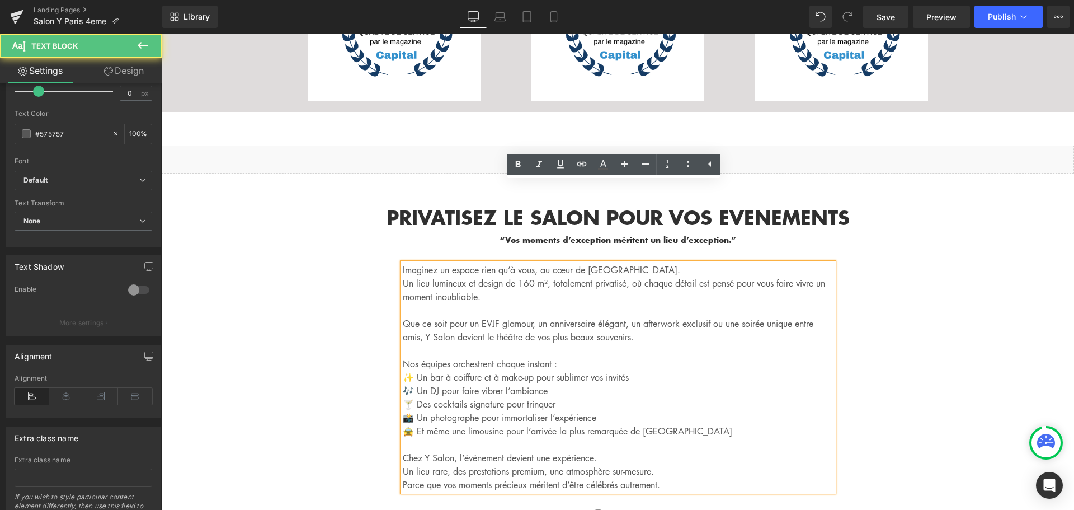
click at [711, 317] on p "Que ce soit pour un EVJF glamour, un anniversaire élégant, un afterwork exclusi…" at bounding box center [618, 330] width 431 height 27
click at [720, 411] on p "📸 Un photographe pour immortaliser l’expérience" at bounding box center [618, 417] width 431 height 13
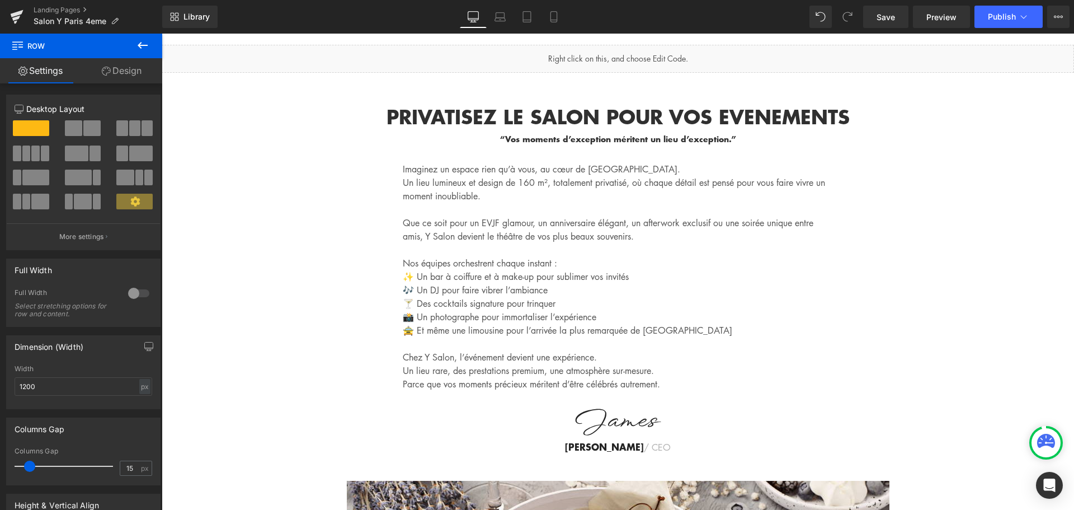
scroll to position [4176, 0]
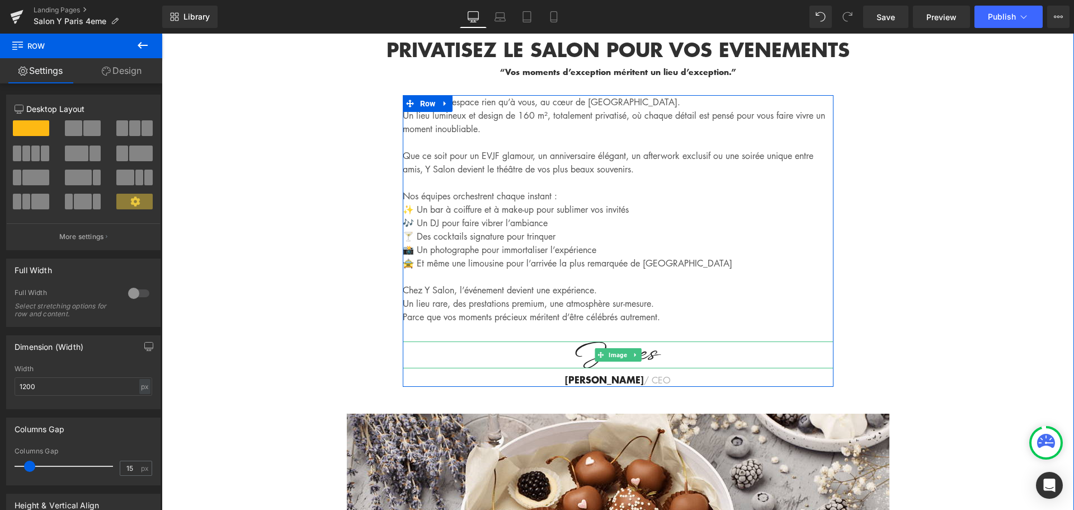
click at [638, 341] on img at bounding box center [618, 354] width 431 height 27
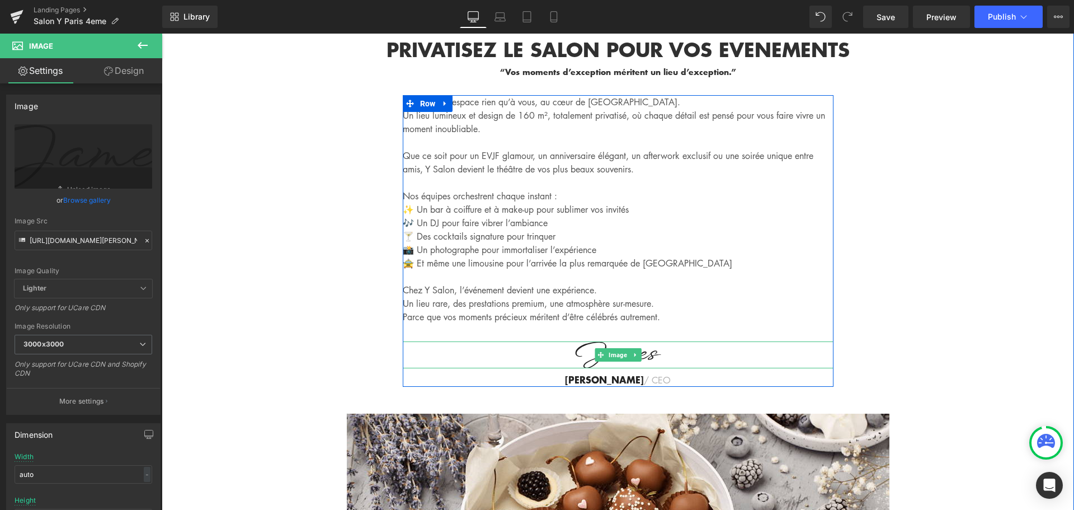
click at [652, 341] on img at bounding box center [618, 354] width 431 height 27
click at [633, 374] on icon at bounding box center [636, 377] width 6 height 6
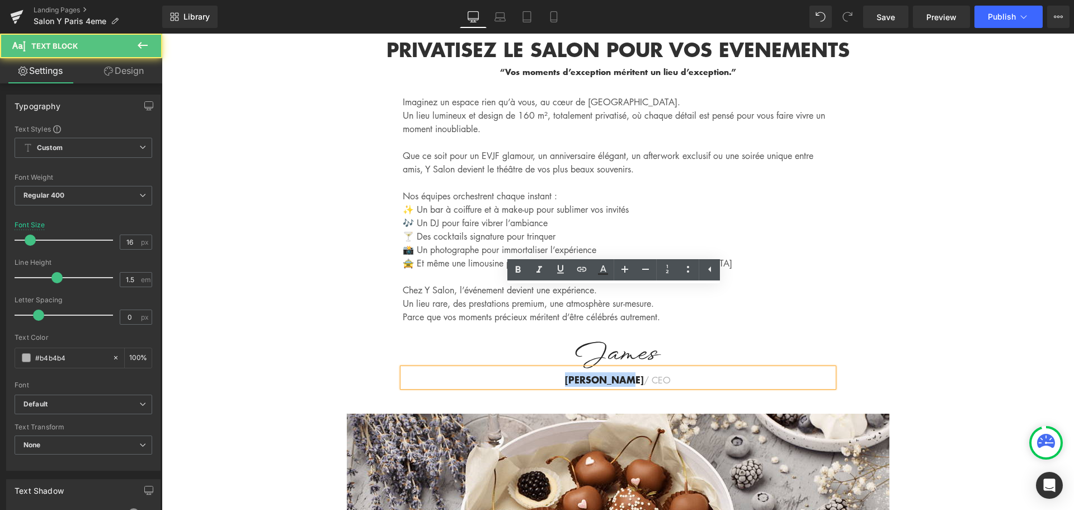
drag, startPoint x: 629, startPoint y: 297, endPoint x: 572, endPoint y: 298, distance: 57.1
click at [572, 373] on p "[PERSON_NAME] / CEO" at bounding box center [618, 380] width 431 height 14
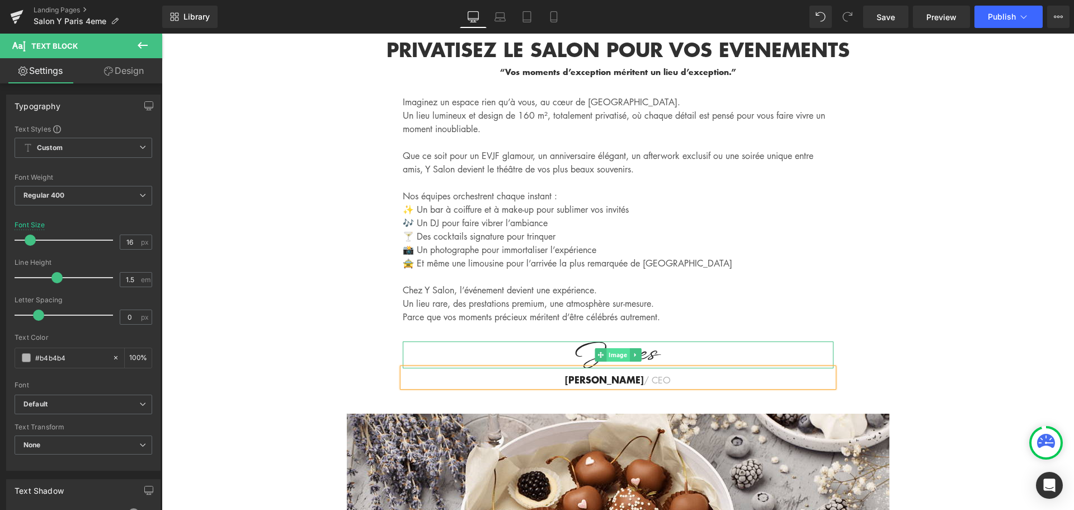
click at [614, 348] on span "Image" at bounding box center [618, 354] width 23 height 13
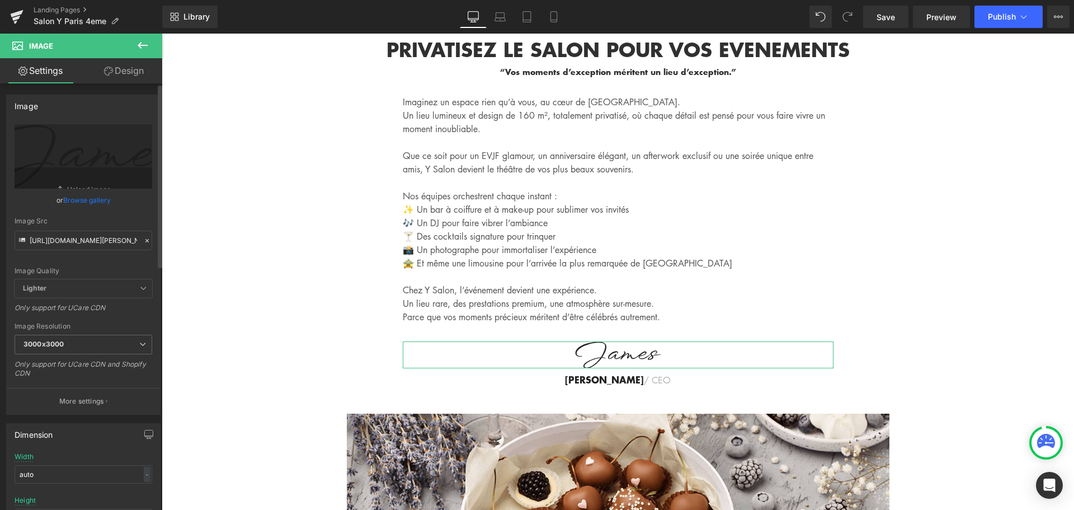
click at [95, 199] on link "Browse gallery" at bounding box center [87, 200] width 48 height 20
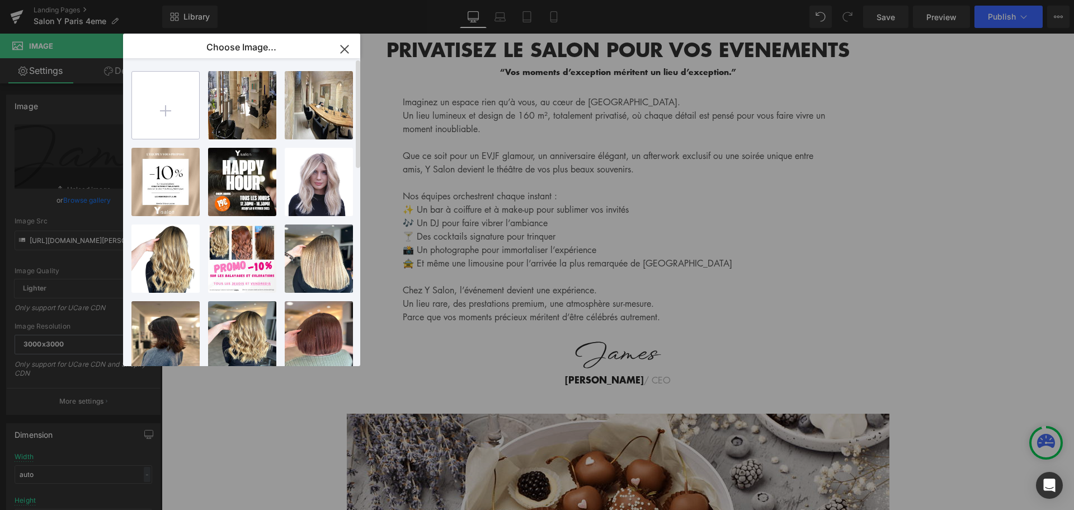
click at [167, 110] on input "file" at bounding box center [165, 105] width 67 height 67
type input "C:\fakepath\sandy barbe (3).jpg"
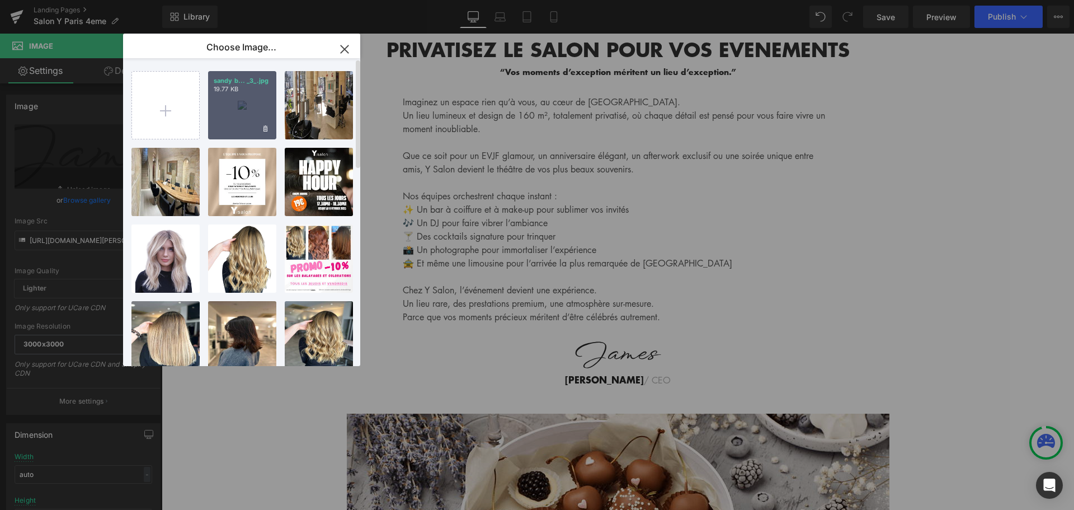
click at [249, 114] on div "sandy b... _3_.jpg 19.77 KB" at bounding box center [242, 105] width 68 height 68
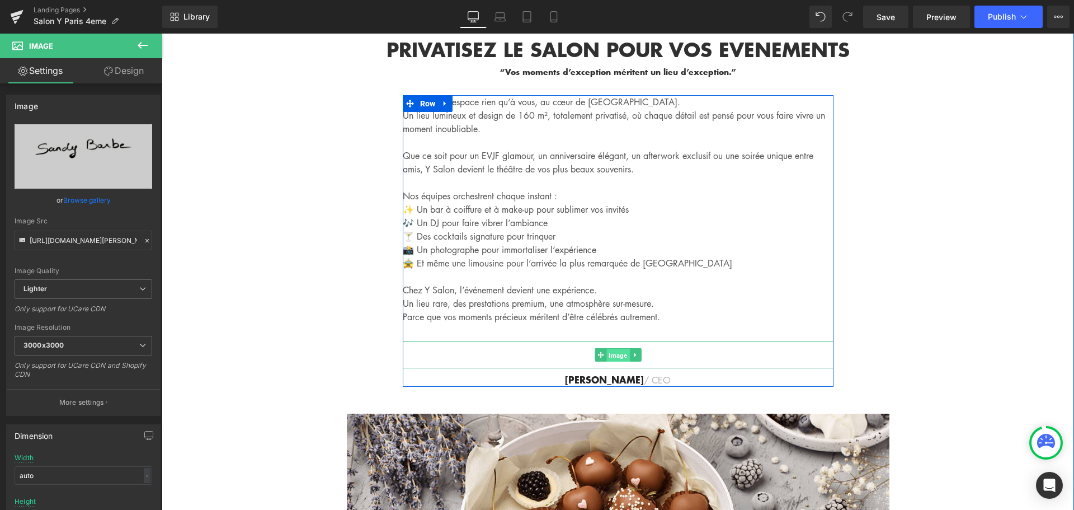
click at [618, 349] on span "Image" at bounding box center [618, 355] width 23 height 13
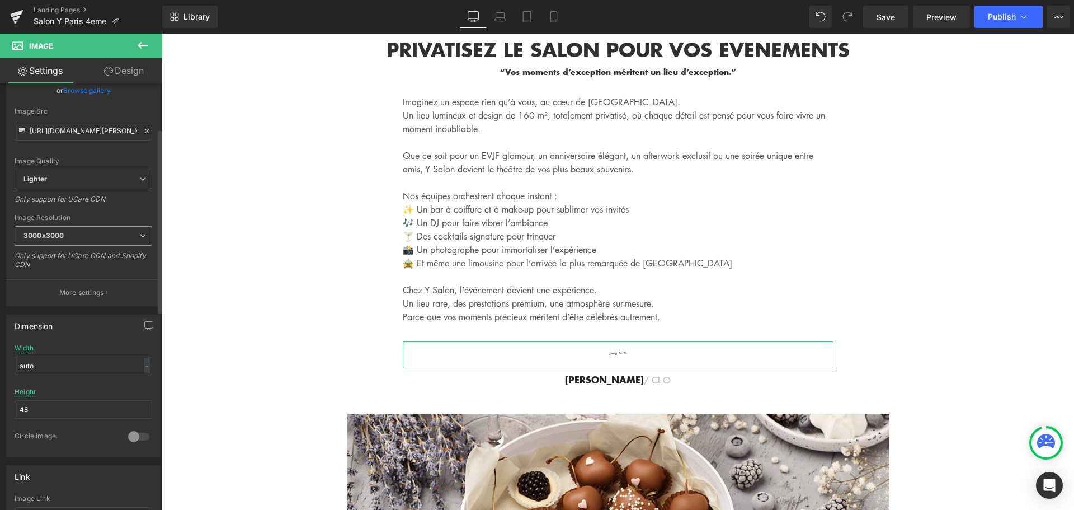
scroll to position [112, 0]
click at [105, 234] on span "3000x3000" at bounding box center [84, 234] width 138 height 20
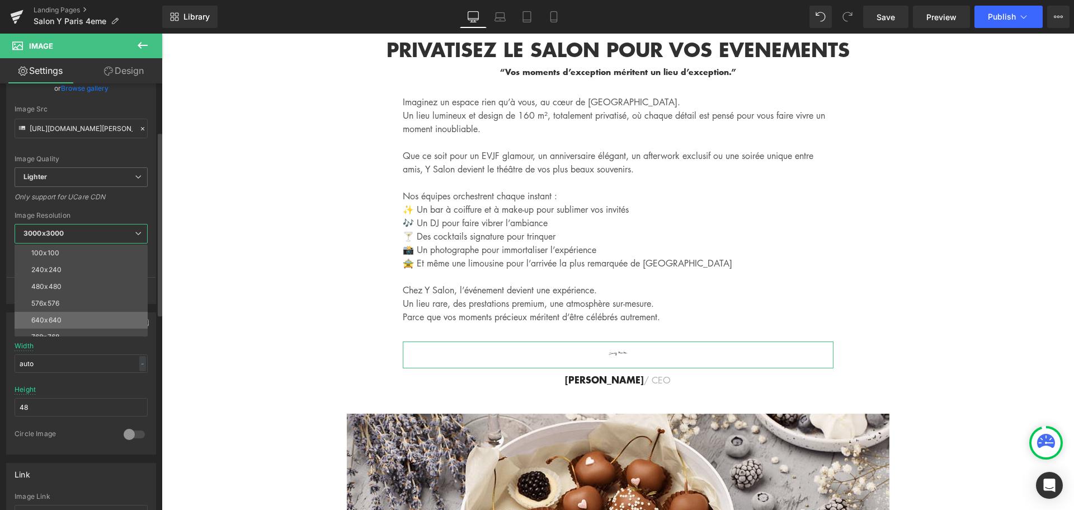
click at [105, 316] on li "640x640" at bounding box center [84, 320] width 138 height 17
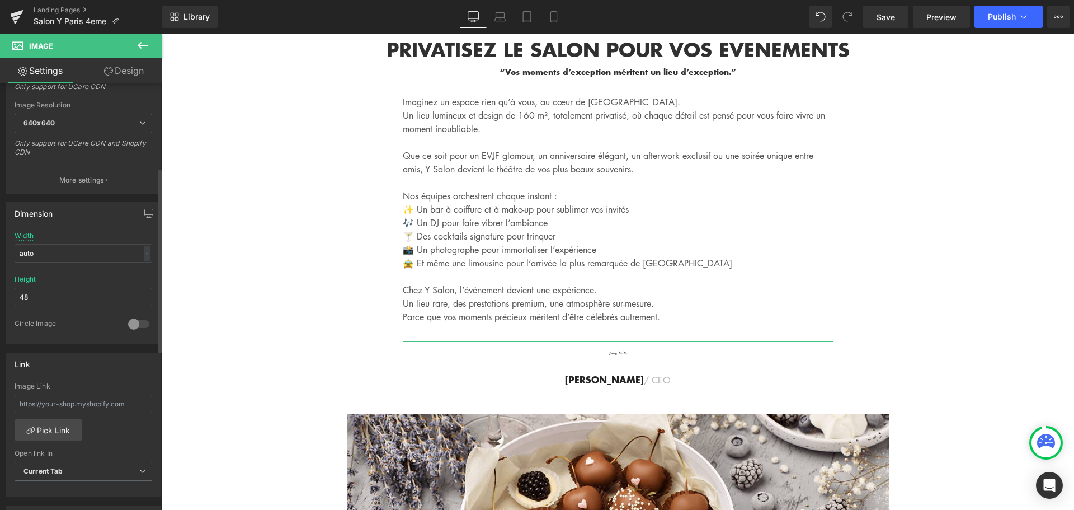
scroll to position [224, 0]
click at [100, 253] on input "auto" at bounding box center [84, 251] width 138 height 18
click at [144, 255] on div "-" at bounding box center [147, 251] width 7 height 15
click at [144, 252] on div "-" at bounding box center [147, 251] width 7 height 15
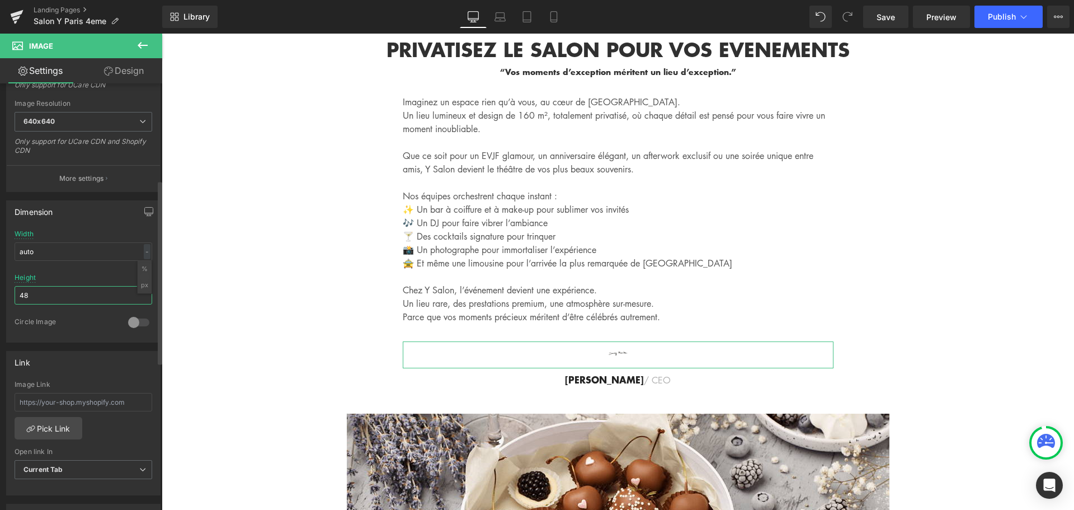
click at [82, 299] on input "48" at bounding box center [84, 295] width 138 height 18
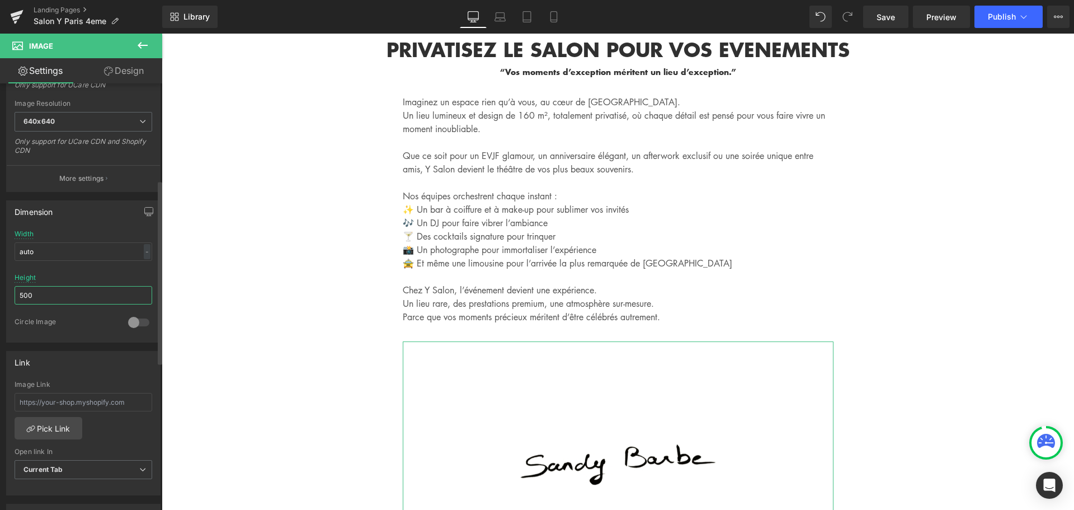
drag, startPoint x: 82, startPoint y: 299, endPoint x: 0, endPoint y: 295, distance: 82.3
click at [0, 295] on div "Dimension auto Width auto - % px 48px Height 500 0 Circle Image" at bounding box center [83, 267] width 167 height 151
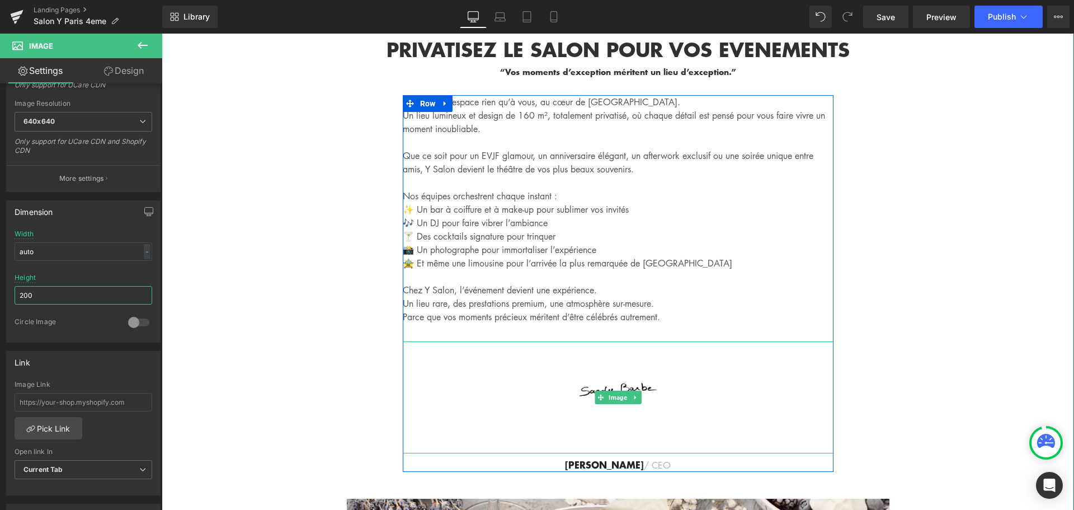
type input "200"
click at [458, 341] on div at bounding box center [618, 397] width 431 height 112
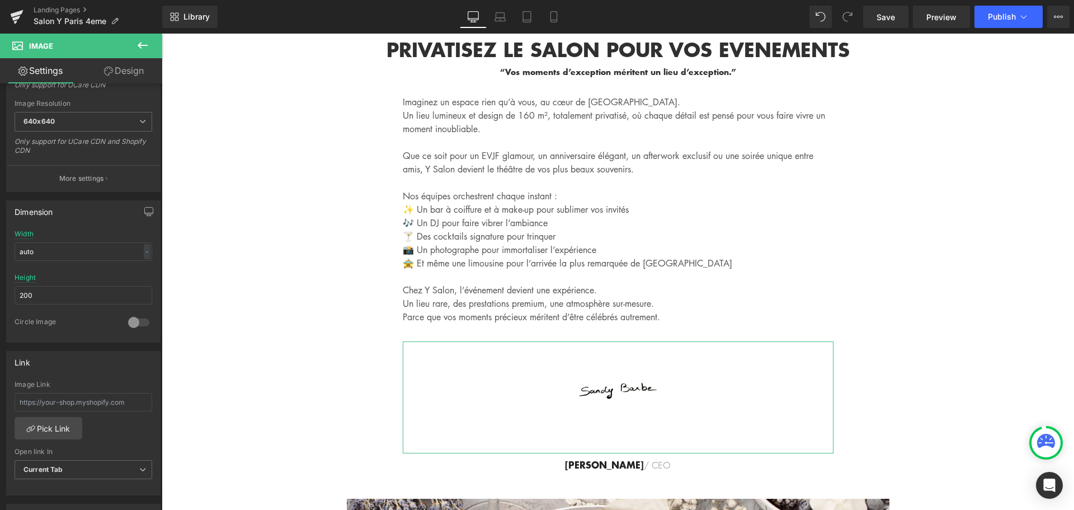
click at [125, 69] on link "Design" at bounding box center [123, 70] width 81 height 25
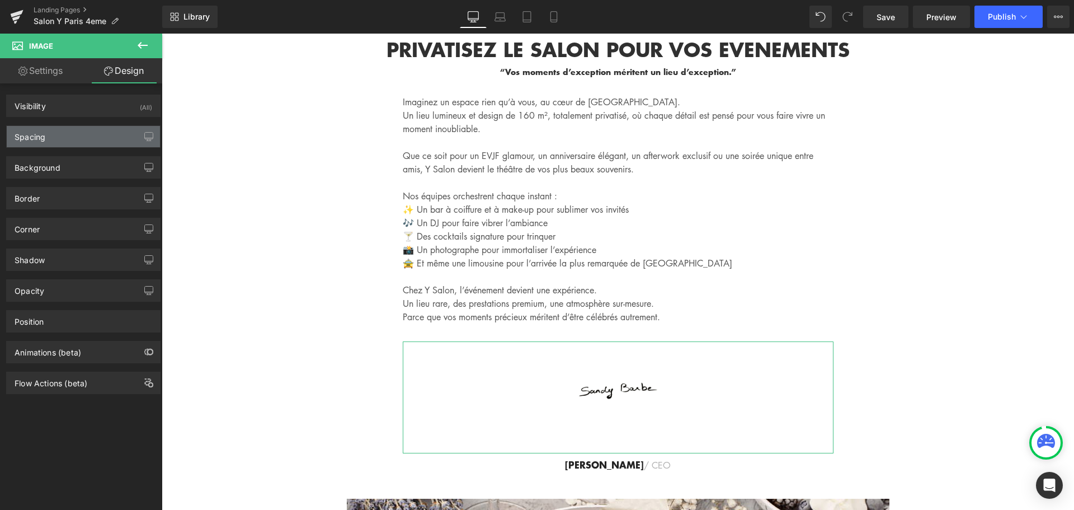
click at [89, 134] on div "Spacing" at bounding box center [83, 136] width 153 height 21
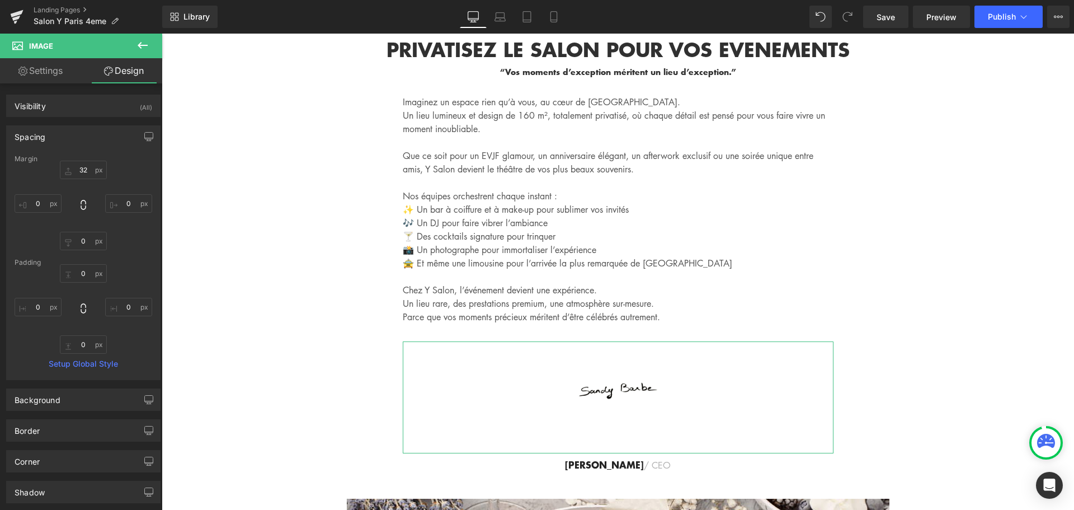
click at [89, 134] on div "Spacing" at bounding box center [83, 136] width 153 height 21
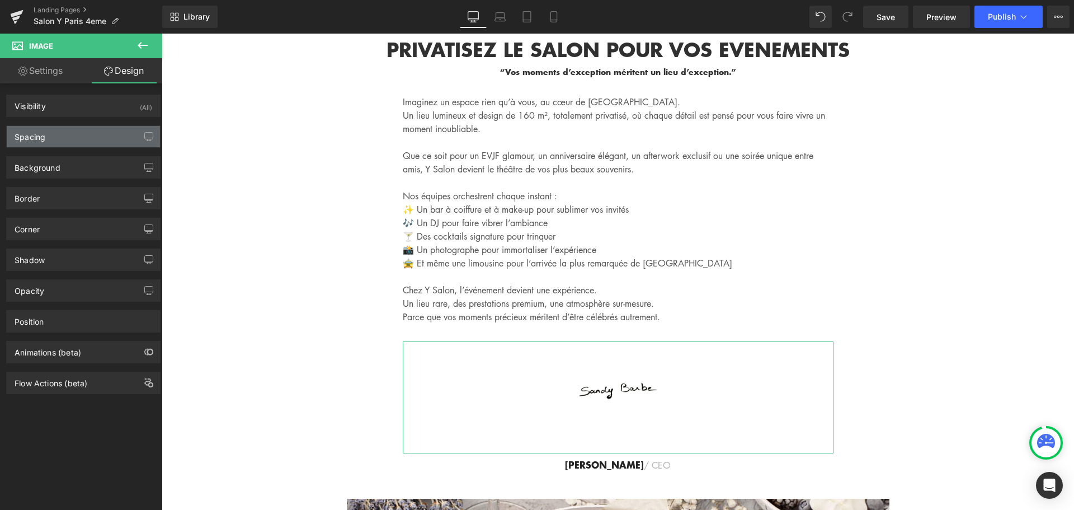
click at [89, 134] on div "Spacing" at bounding box center [83, 136] width 153 height 21
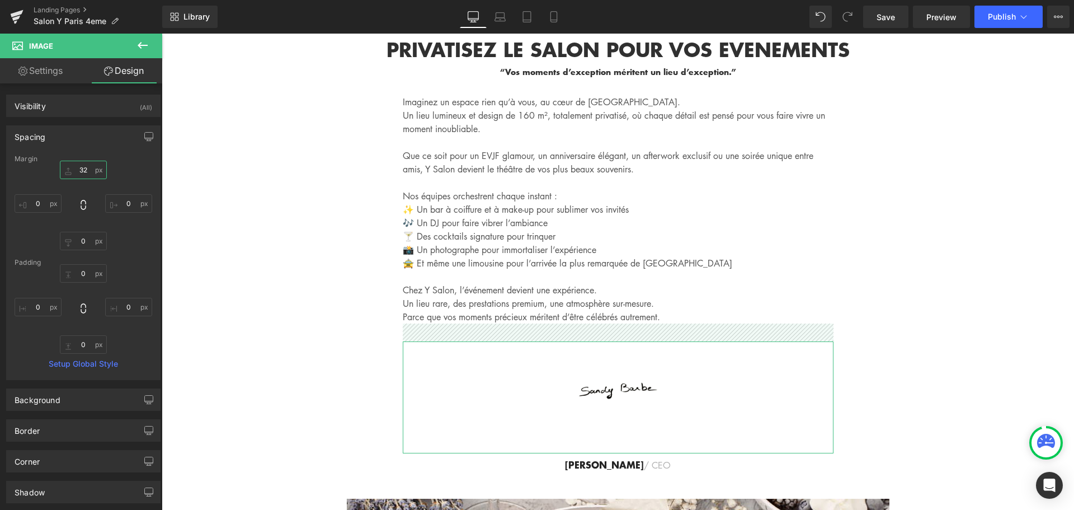
click at [80, 167] on input "text" at bounding box center [83, 170] width 47 height 18
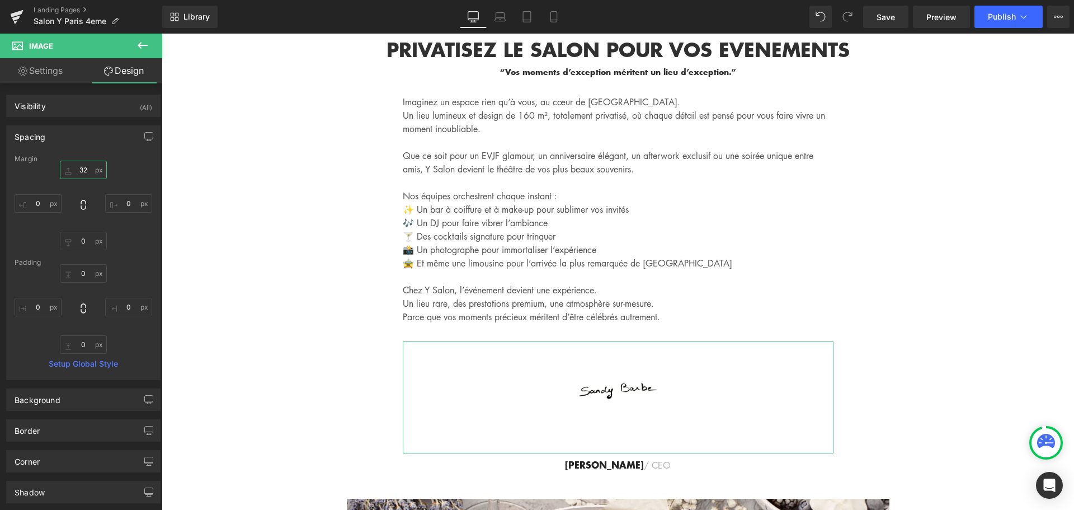
click at [80, 167] on input "text" at bounding box center [83, 170] width 47 height 18
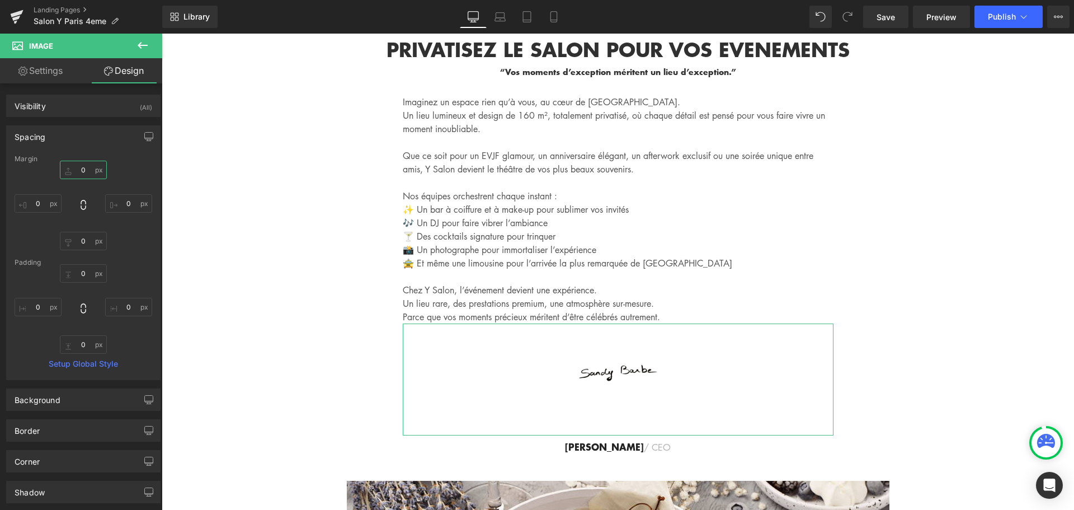
type input "0"
click at [142, 180] on div "0" at bounding box center [84, 206] width 138 height 90
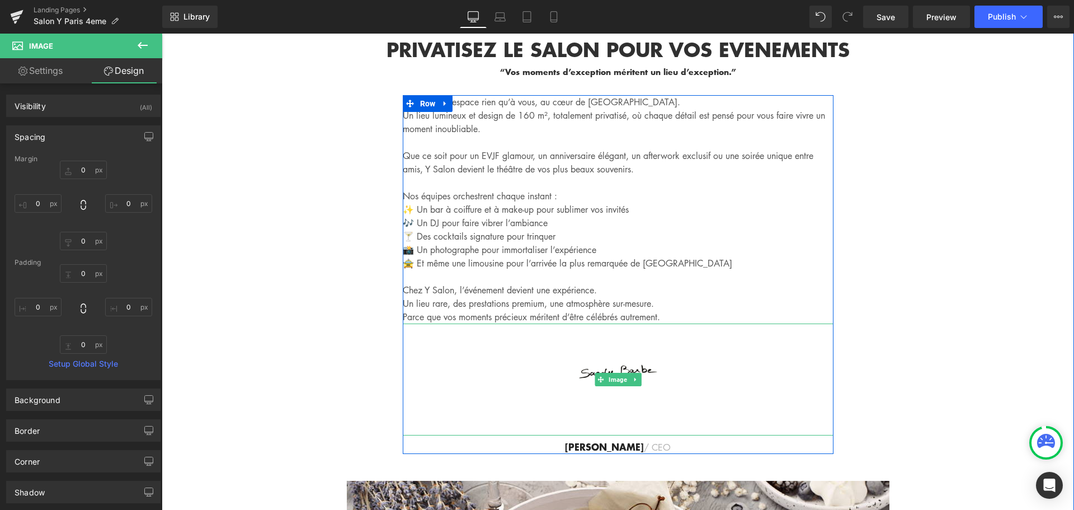
click at [522, 323] on div at bounding box center [618, 379] width 431 height 112
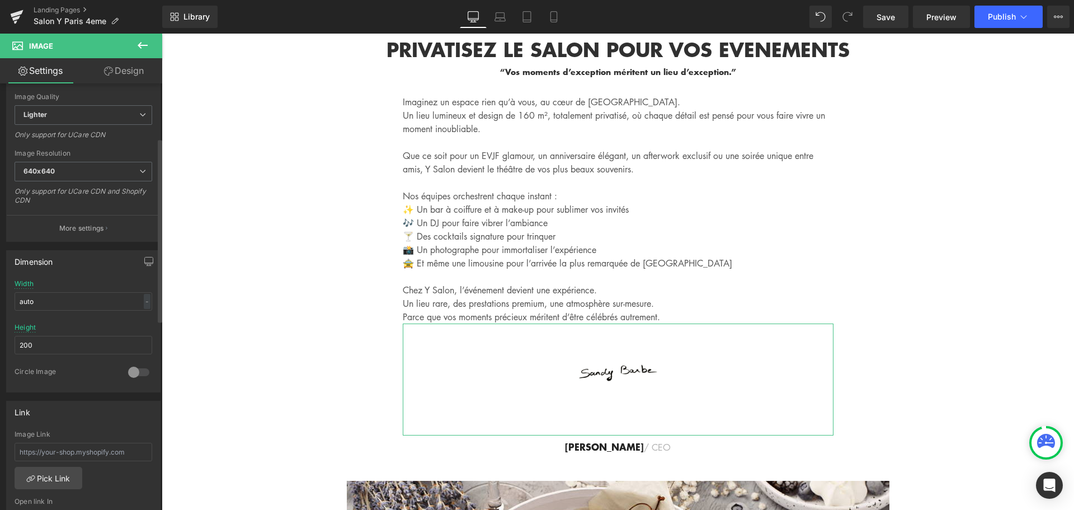
scroll to position [280, 0]
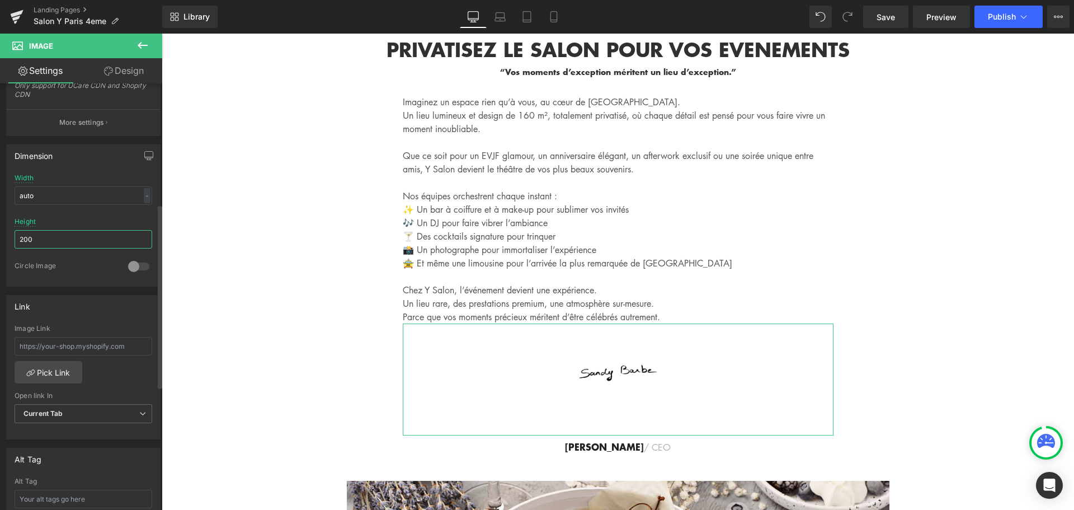
drag, startPoint x: 48, startPoint y: 236, endPoint x: 2, endPoint y: 237, distance: 45.3
click at [2, 237] on div "Dimension auto Width auto - % px 200px Height 200 0 Circle Image" at bounding box center [83, 211] width 167 height 151
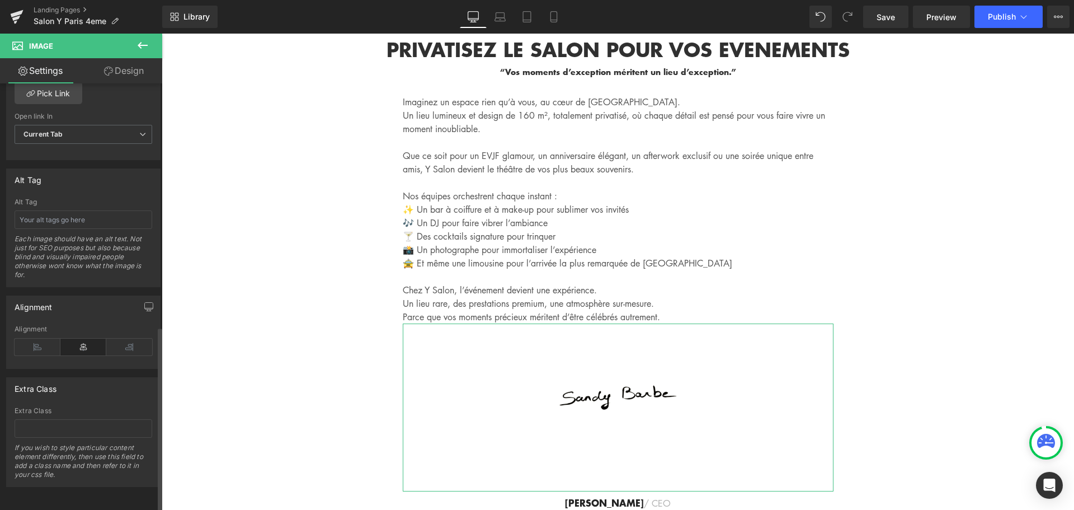
scroll to position [567, 0]
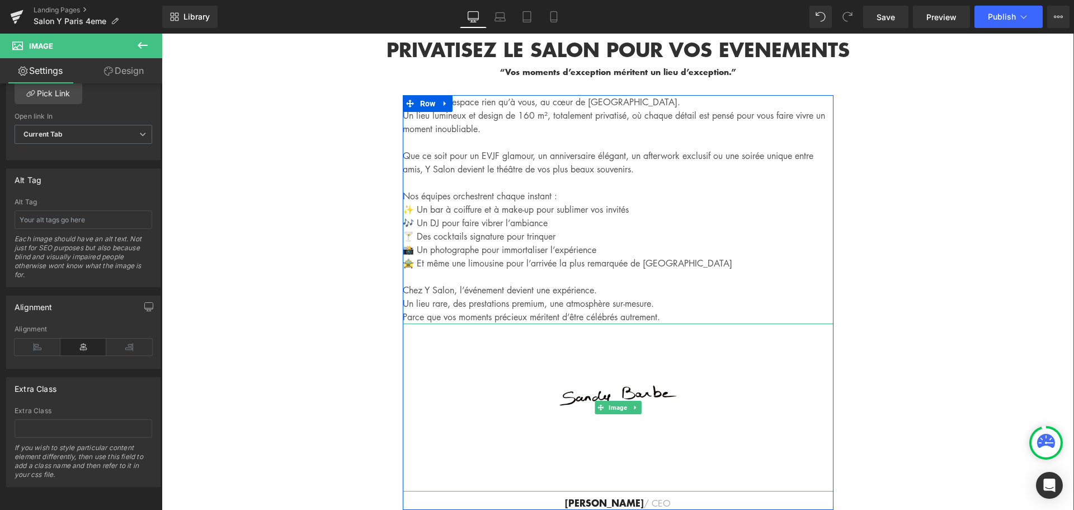
type input "300"
click at [508, 323] on div at bounding box center [618, 407] width 431 height 168
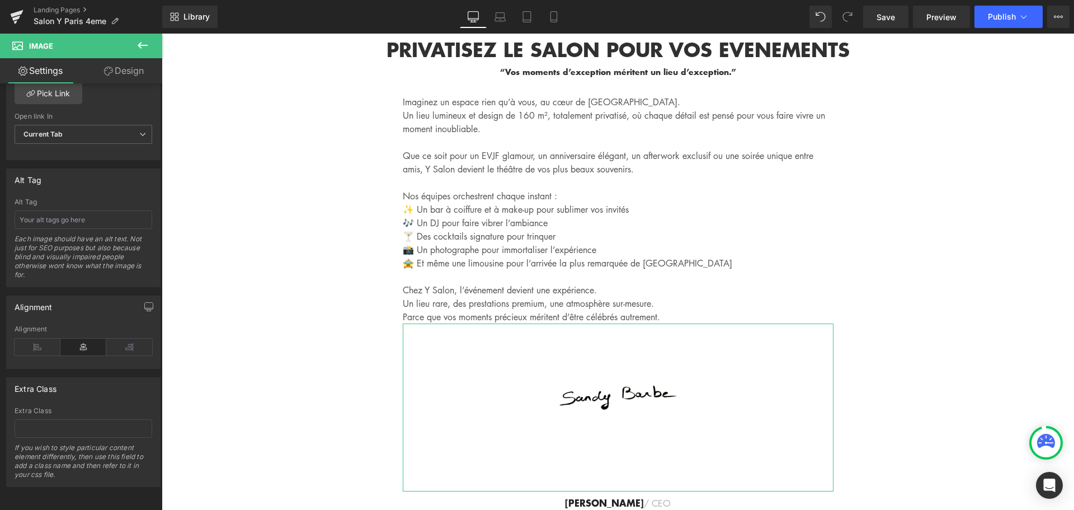
click at [134, 72] on link "Design" at bounding box center [123, 70] width 81 height 25
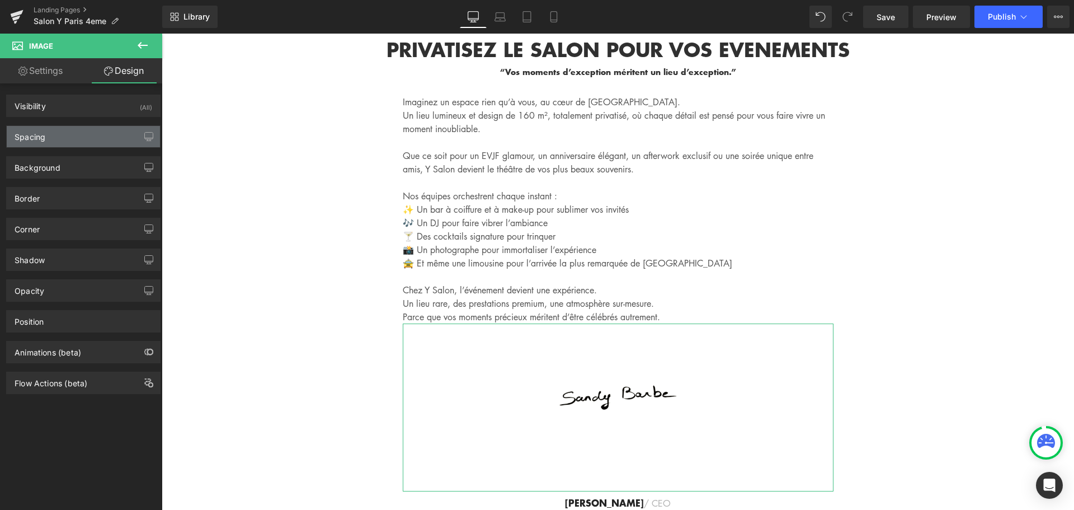
click at [92, 134] on div "Spacing" at bounding box center [83, 136] width 153 height 21
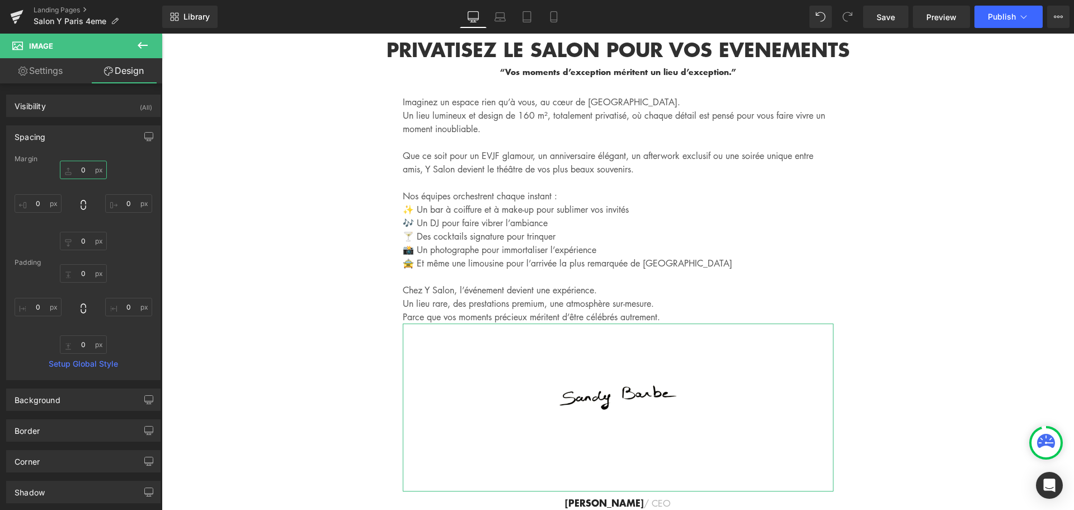
click at [83, 172] on input "0" at bounding box center [83, 170] width 47 height 18
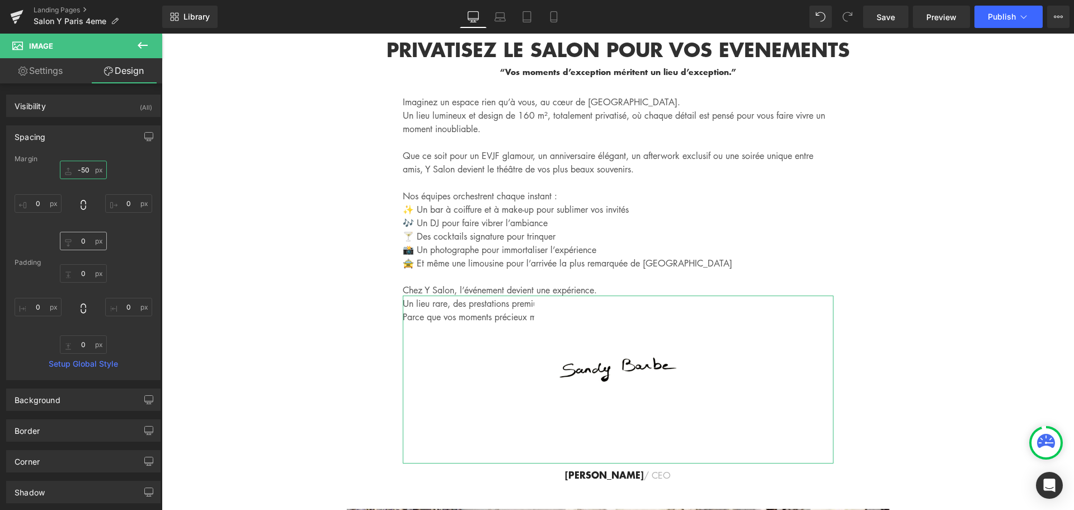
type input "-50"
click at [81, 242] on input "0" at bounding box center [83, 241] width 47 height 18
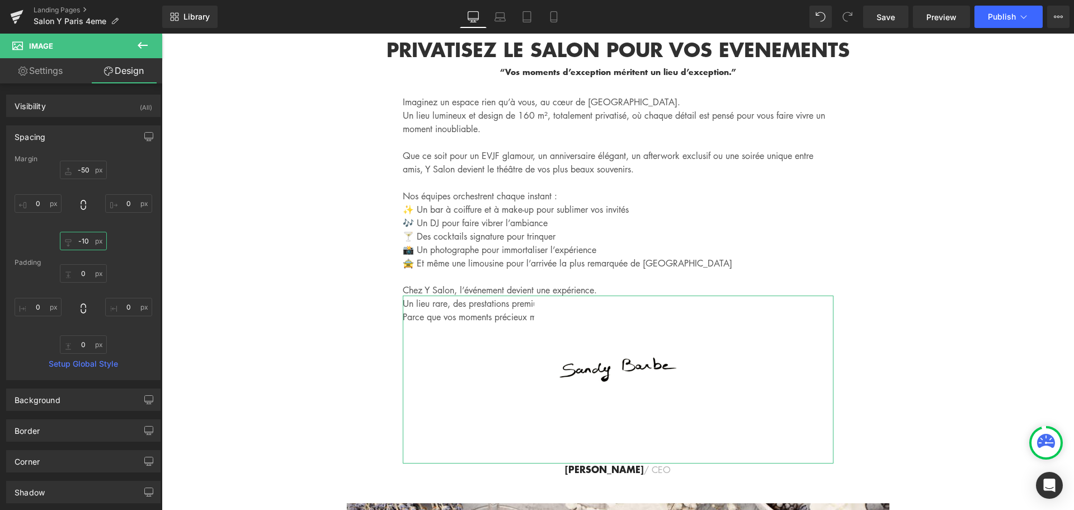
type input "-100"
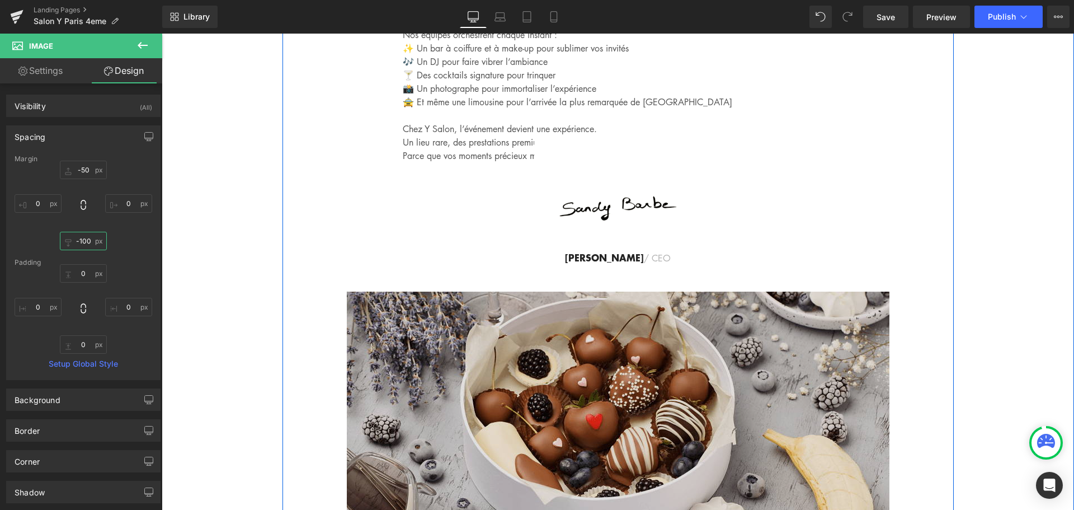
scroll to position [4344, 0]
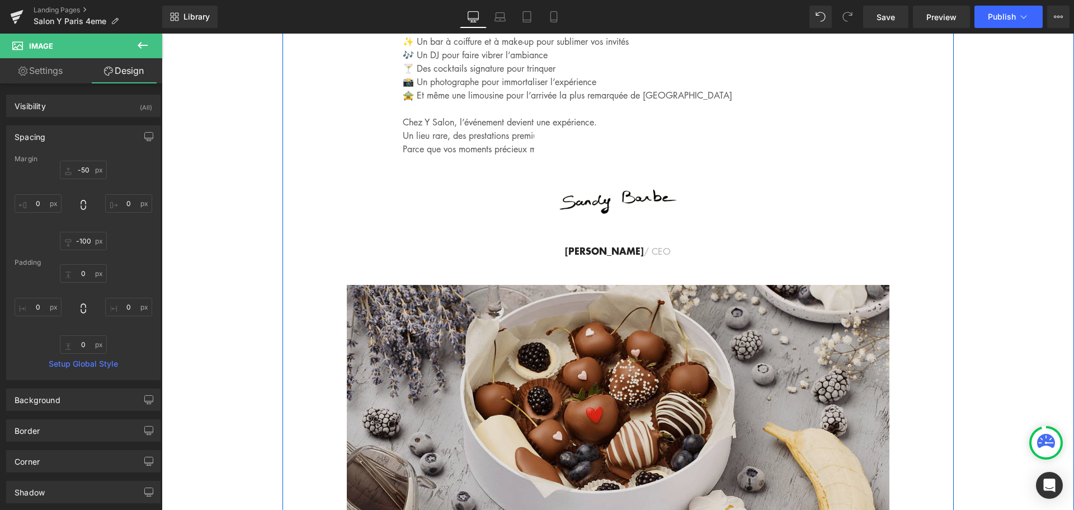
click at [802, 297] on img at bounding box center [618, 402] width 543 height 235
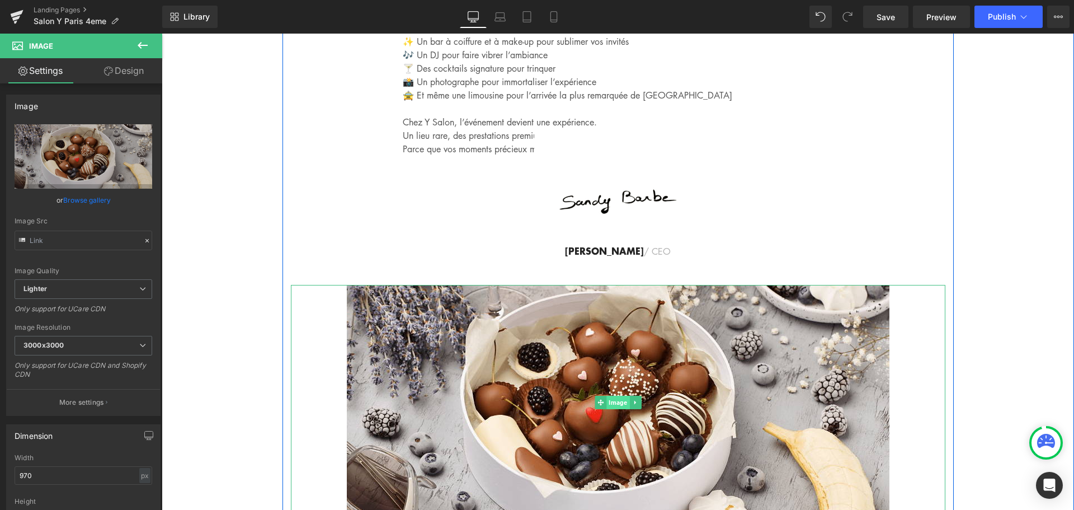
click at [616, 396] on span "Image" at bounding box center [618, 402] width 23 height 13
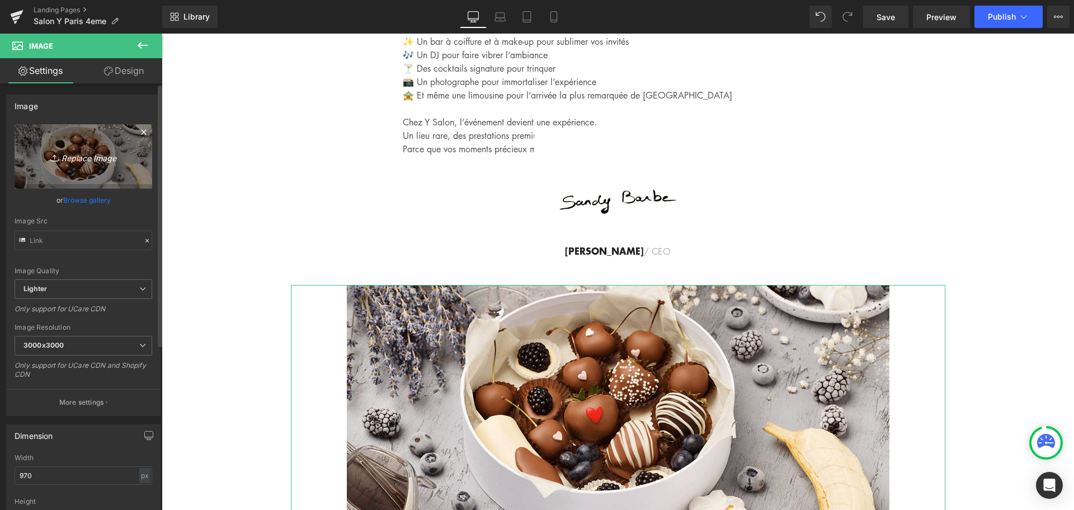
click at [90, 157] on icon "Replace Image" at bounding box center [84, 156] width 90 height 14
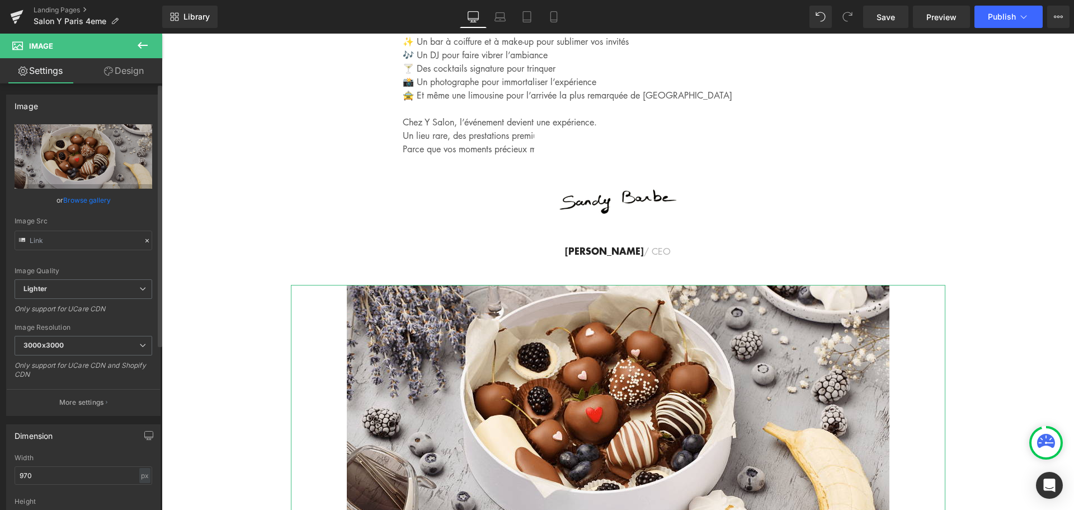
click at [88, 198] on link "Browse gallery" at bounding box center [87, 200] width 48 height 20
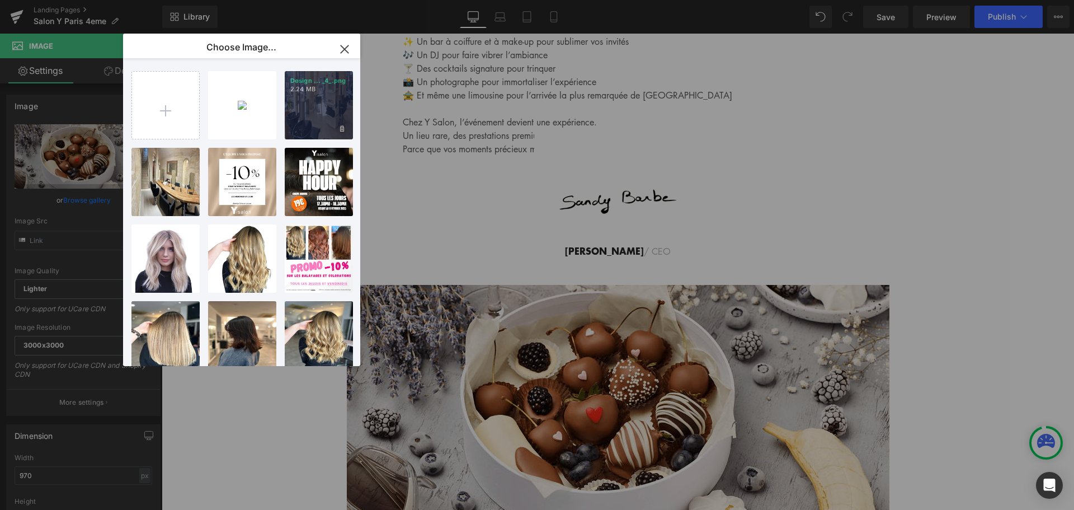
click at [326, 111] on div "Design ... _4_.png 2.24 MB" at bounding box center [319, 105] width 68 height 68
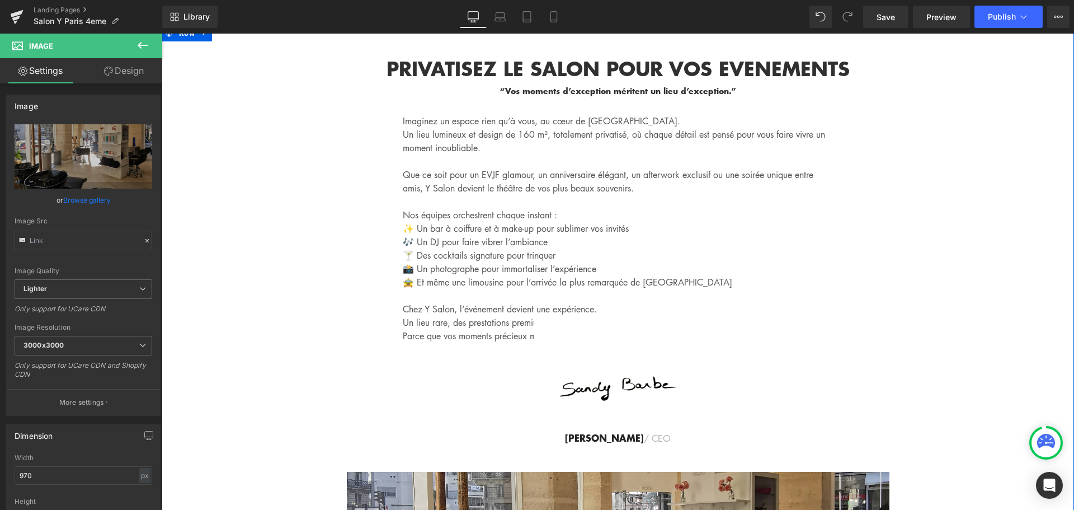
scroll to position [4176, 0]
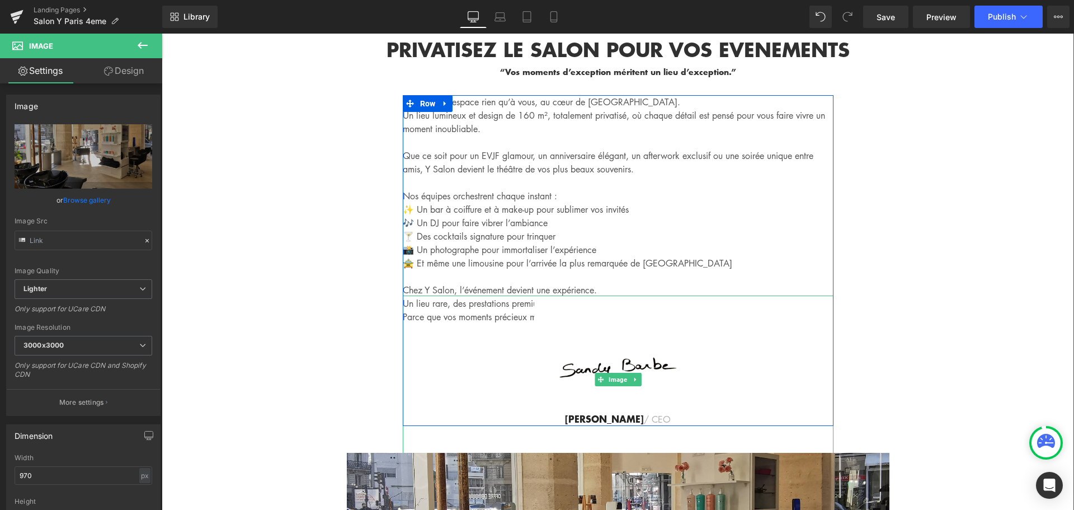
click at [523, 295] on div at bounding box center [618, 379] width 431 height 168
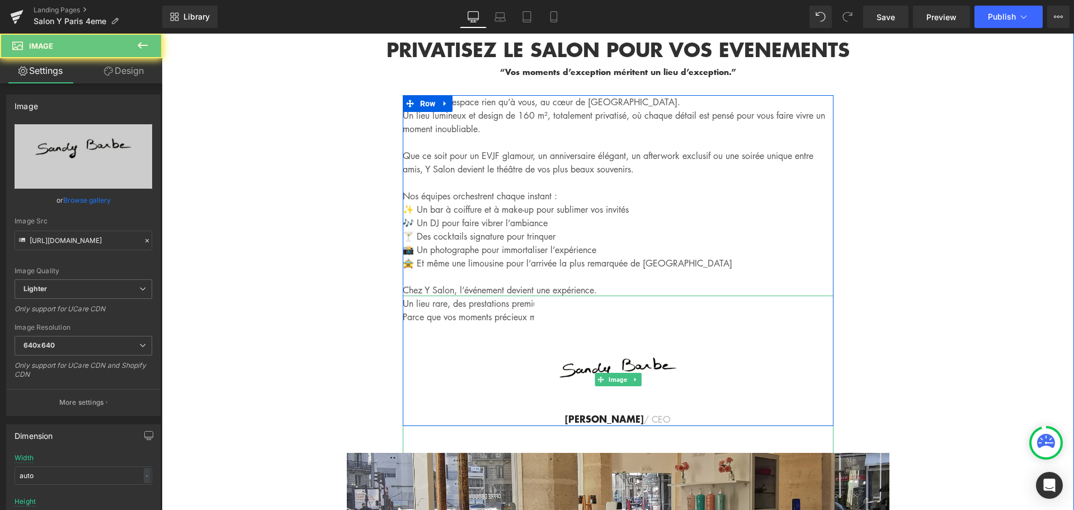
click at [523, 295] on div at bounding box center [618, 379] width 431 height 168
click at [509, 295] on div at bounding box center [618, 379] width 431 height 168
click at [503, 295] on div at bounding box center [618, 379] width 431 height 168
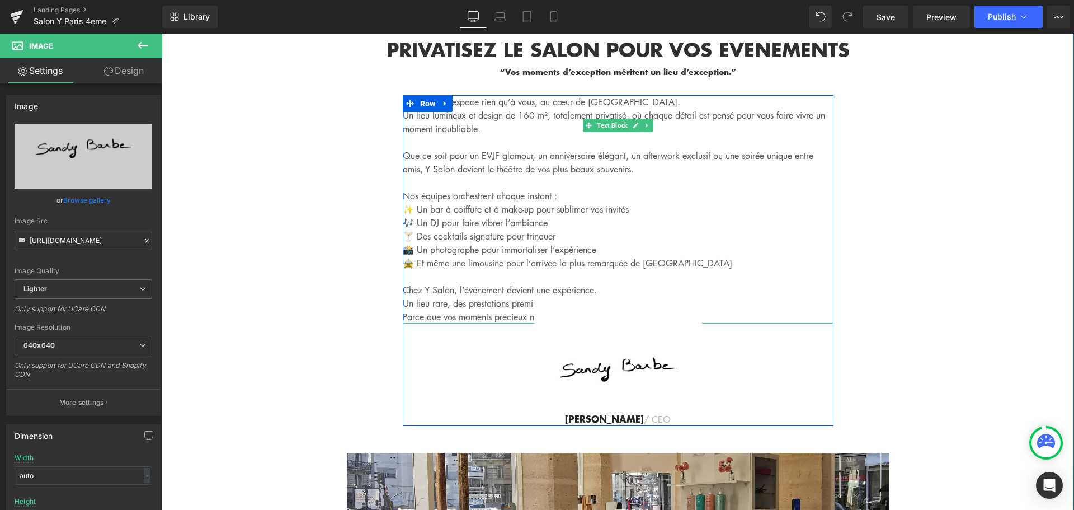
click at [519, 270] on p at bounding box center [618, 276] width 431 height 13
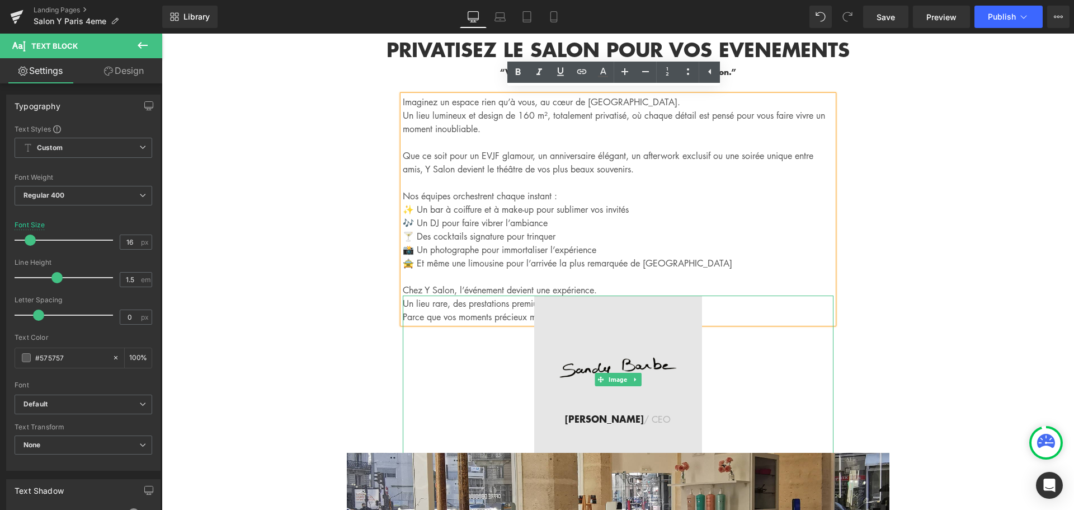
click at [564, 295] on img at bounding box center [618, 379] width 168 height 168
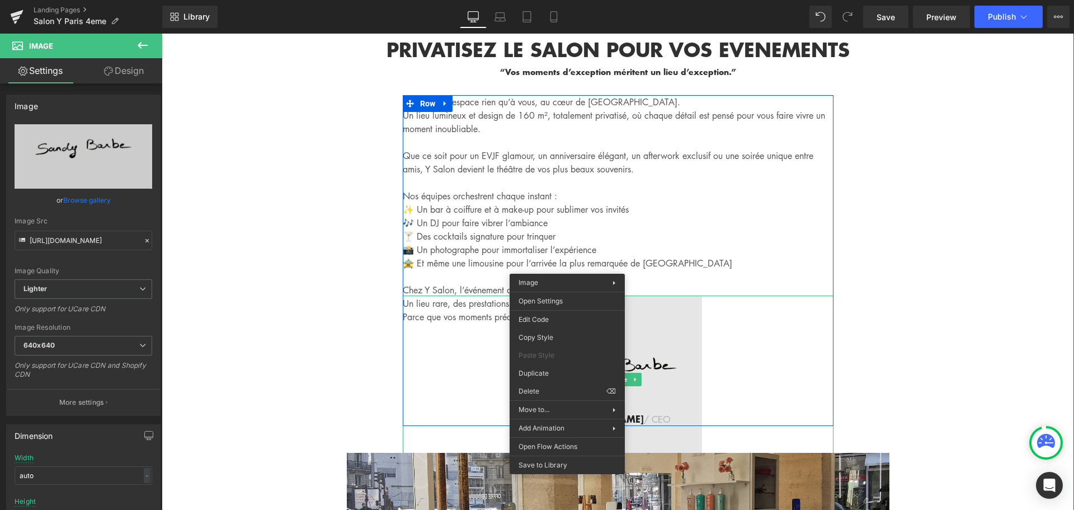
click at [684, 321] on img at bounding box center [618, 379] width 168 height 168
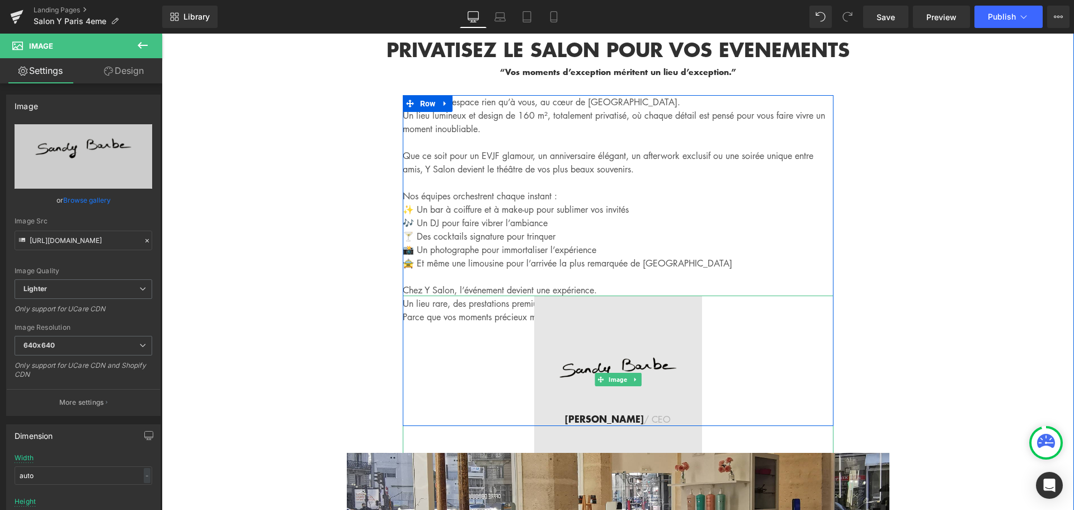
click at [621, 295] on img at bounding box center [618, 379] width 168 height 168
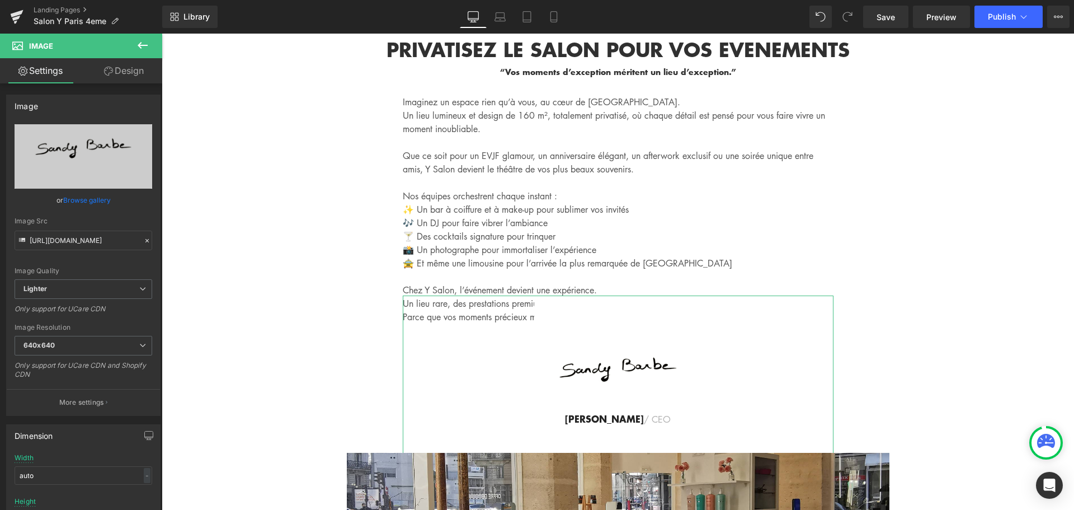
click at [126, 68] on link "Design" at bounding box center [123, 70] width 81 height 25
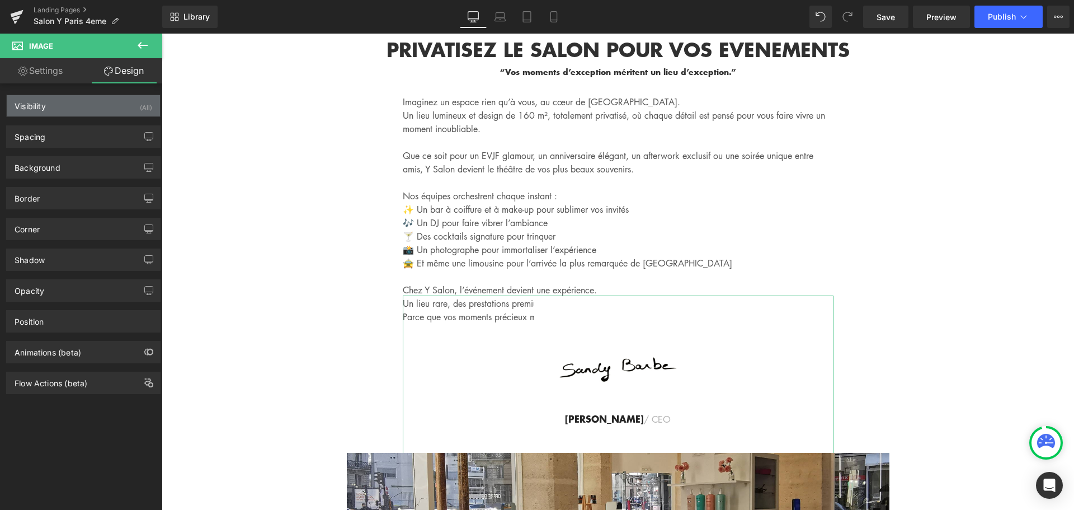
click at [100, 104] on div "Visibility (All)" at bounding box center [83, 105] width 153 height 21
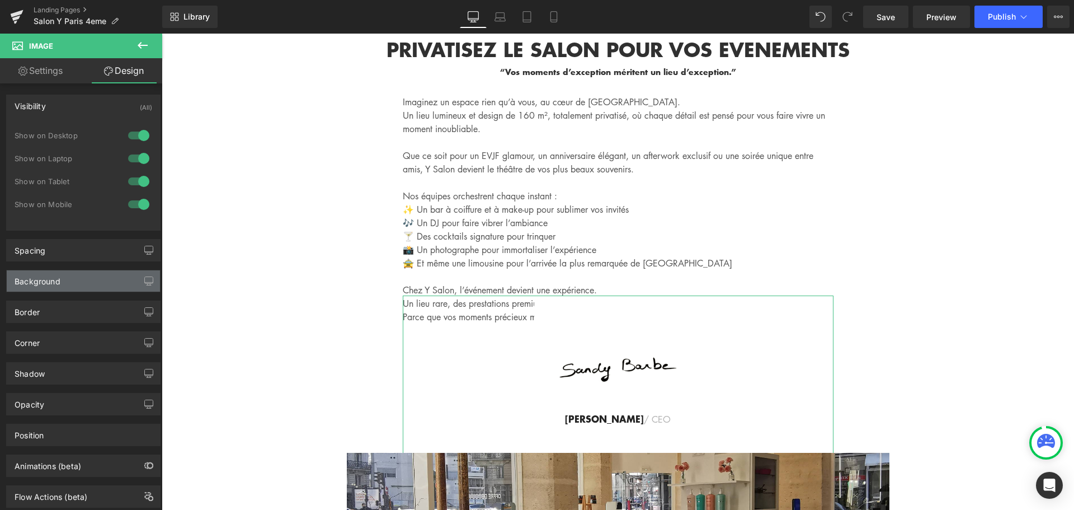
click at [110, 284] on div "Background" at bounding box center [83, 280] width 153 height 21
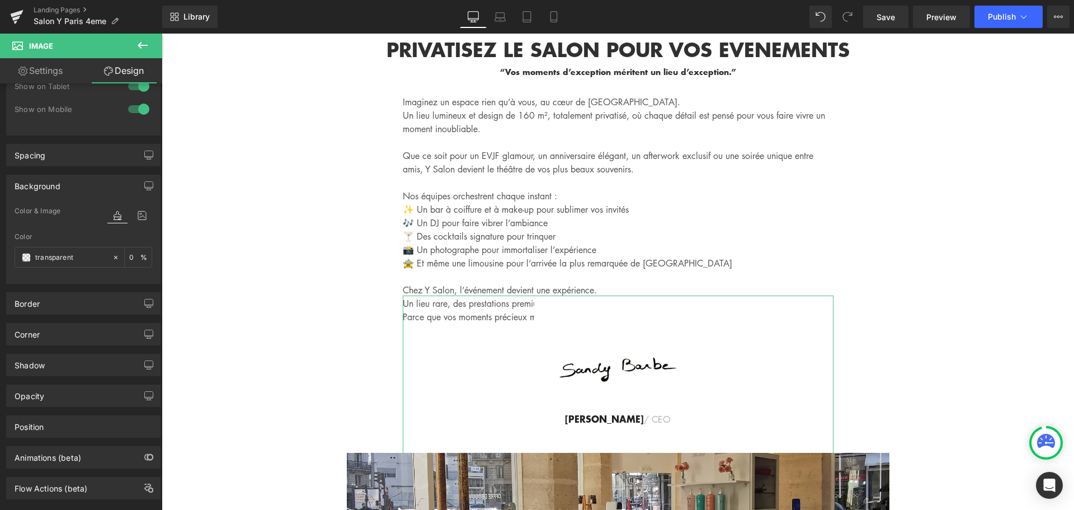
scroll to position [116, 0]
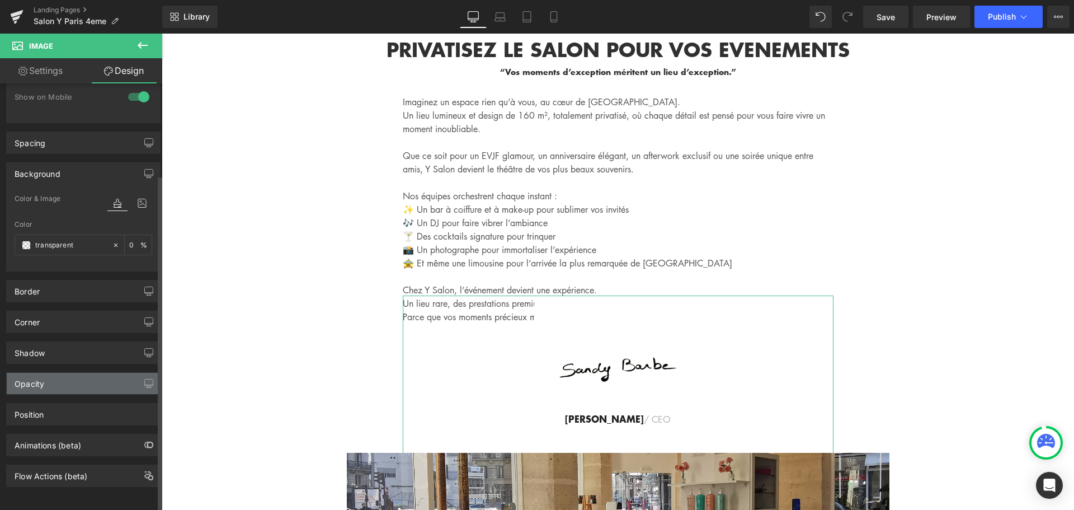
click at [91, 381] on div "Opacity" at bounding box center [83, 383] width 153 height 21
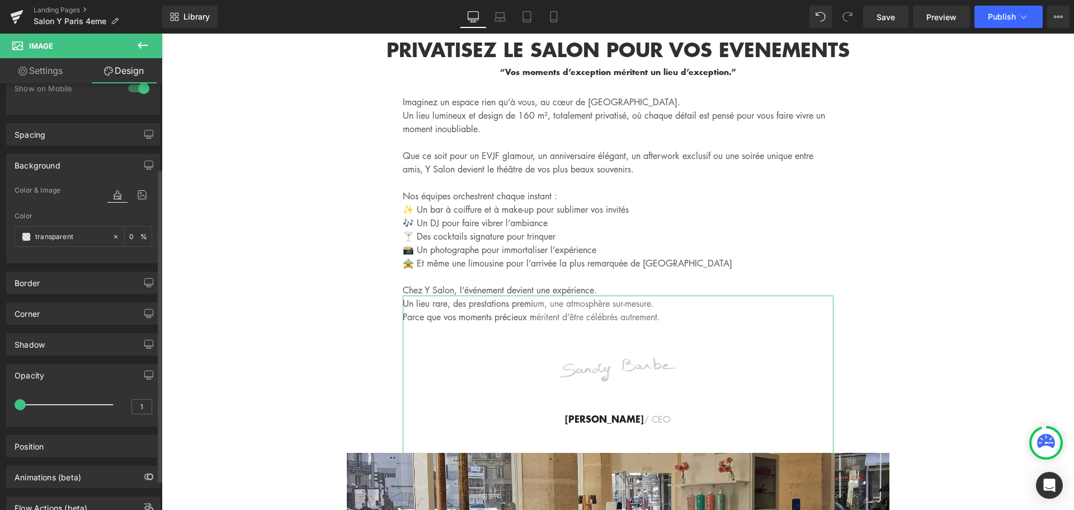
drag, startPoint x: 98, startPoint y: 404, endPoint x: 0, endPoint y: 408, distance: 98.6
click at [0, 408] on div "Opacity 1 1" at bounding box center [83, 390] width 167 height 71
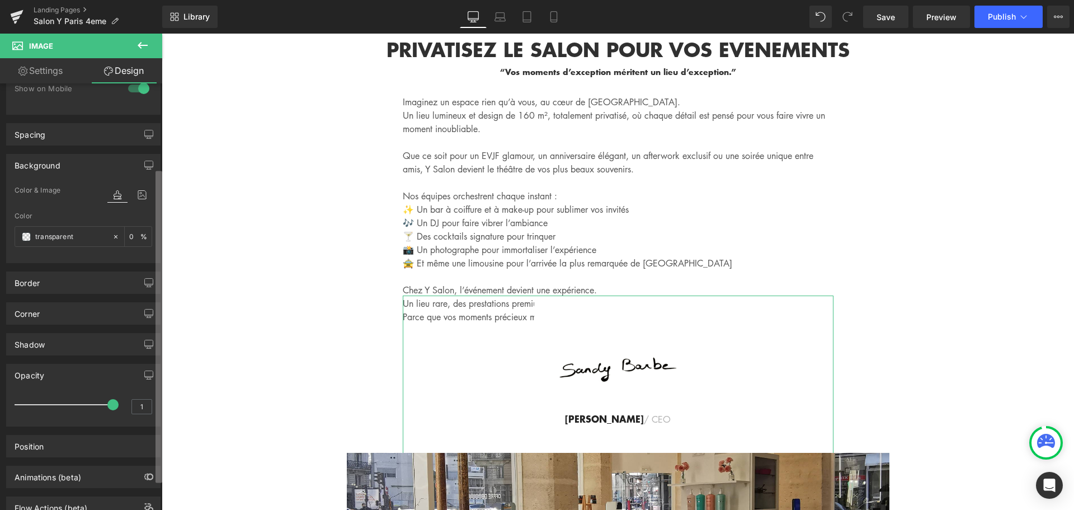
drag, startPoint x: 18, startPoint y: 405, endPoint x: 159, endPoint y: 404, distance: 141.0
click at [159, 404] on div "Visibility (All) 0|0|0|0 1 Show on Desktop 1 Show on Laptop 1 Show on Tablet 1 …" at bounding box center [81, 298] width 162 height 431
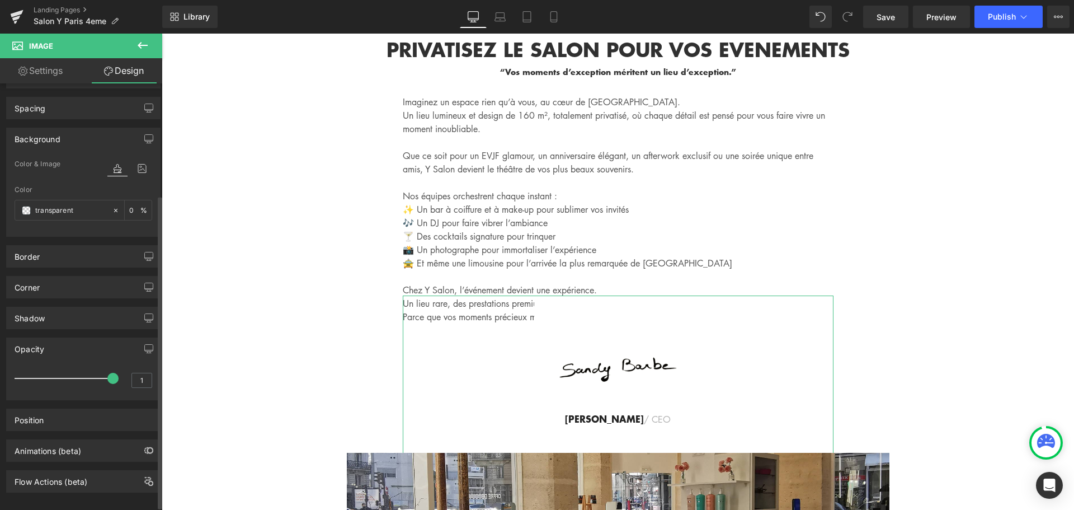
scroll to position [156, 0]
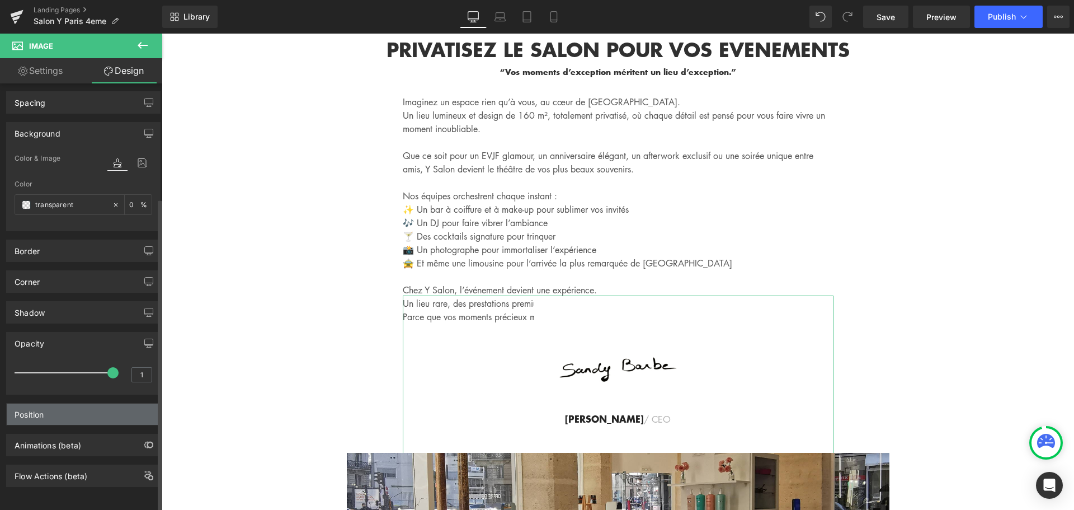
click at [93, 406] on div "Position" at bounding box center [83, 413] width 153 height 21
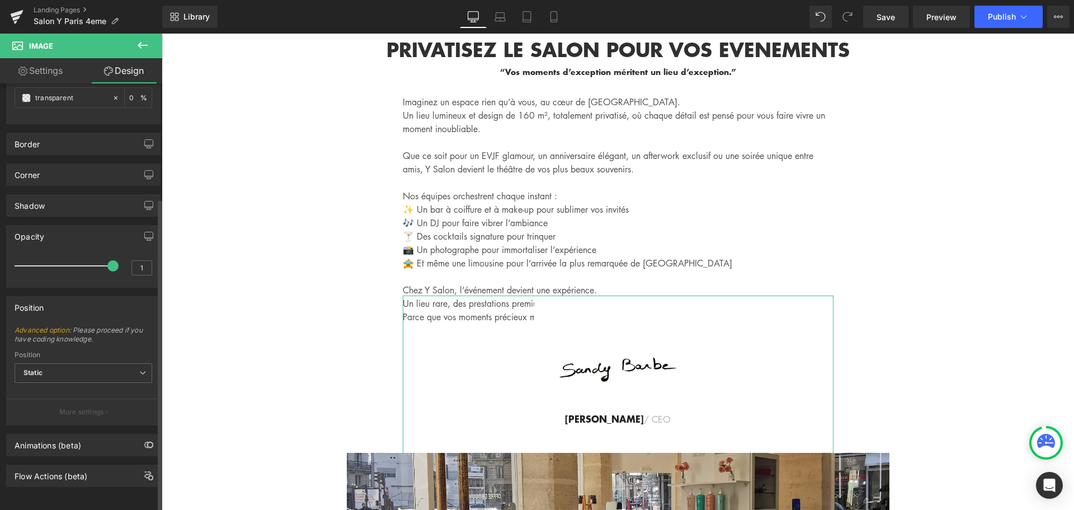
scroll to position [263, 0]
click at [99, 363] on span "Static" at bounding box center [84, 373] width 138 height 20
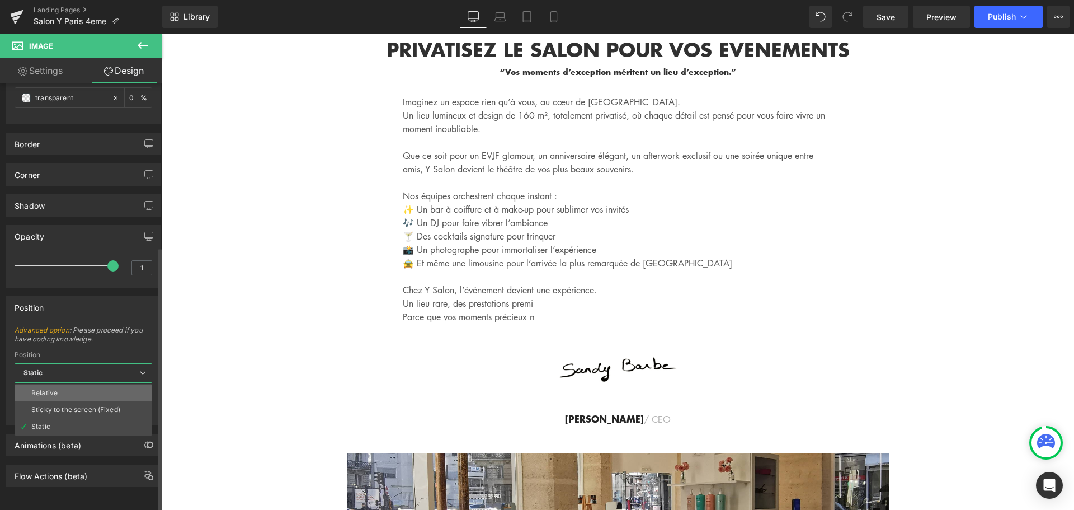
click at [99, 384] on li "Relative" at bounding box center [84, 392] width 138 height 17
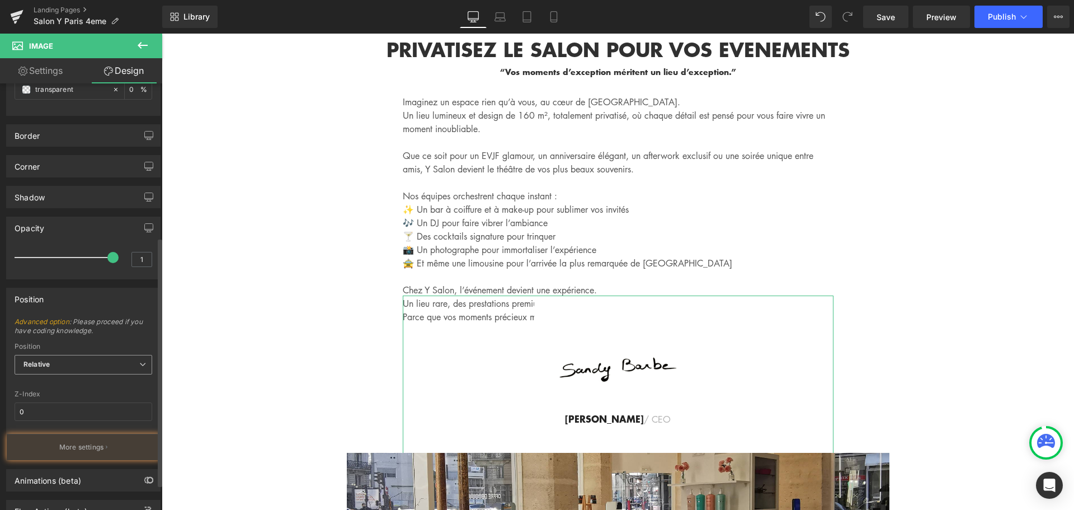
click at [101, 369] on span "Relative" at bounding box center [84, 365] width 138 height 20
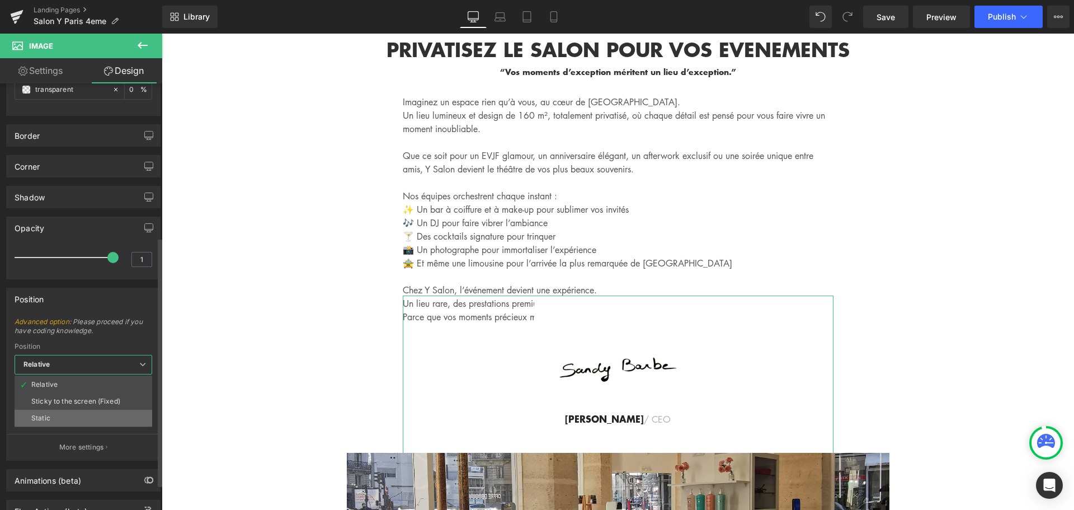
click at [96, 415] on li "Static" at bounding box center [84, 418] width 138 height 17
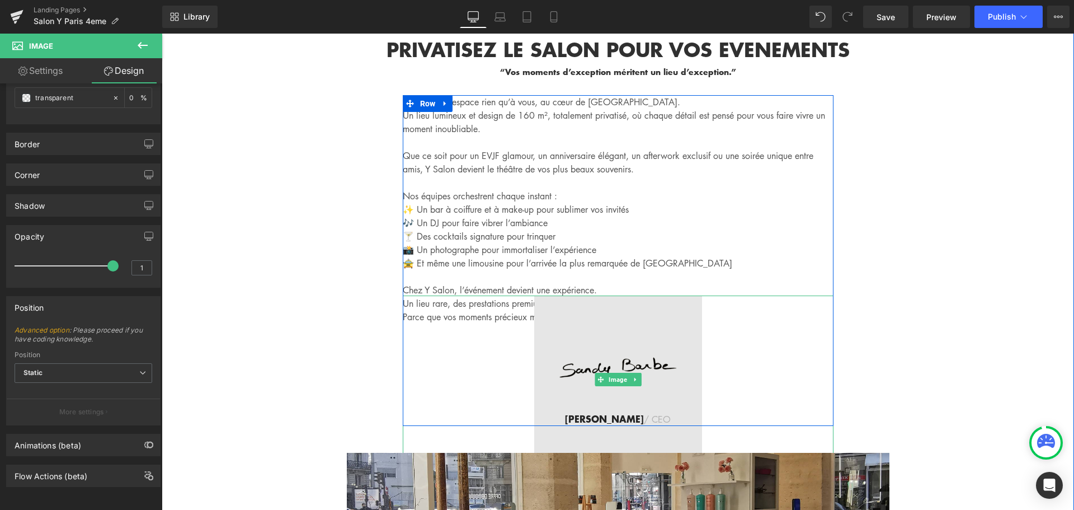
click at [561, 303] on img at bounding box center [618, 379] width 168 height 168
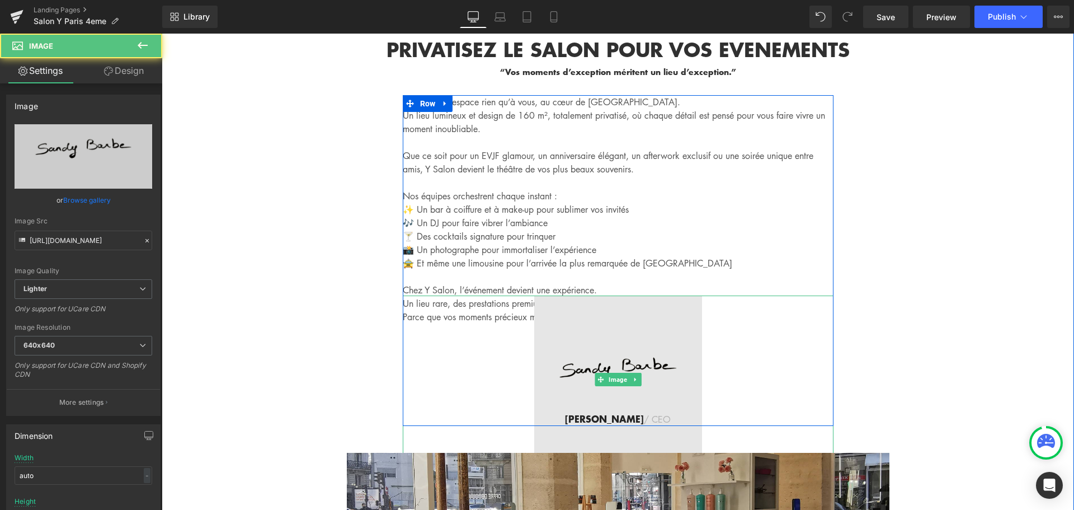
click at [610, 295] on img at bounding box center [618, 379] width 168 height 168
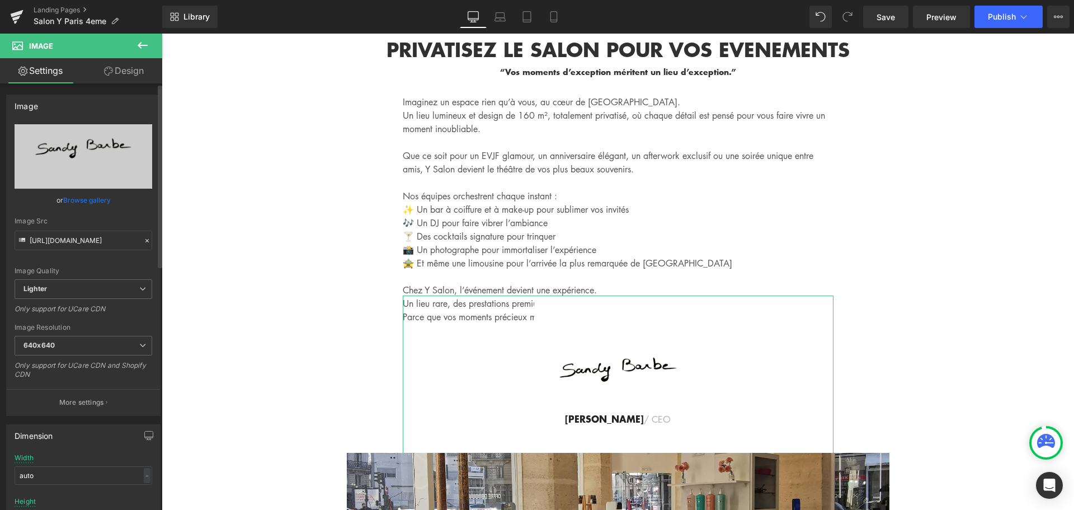
click at [98, 199] on link "Browse gallery" at bounding box center [87, 200] width 48 height 20
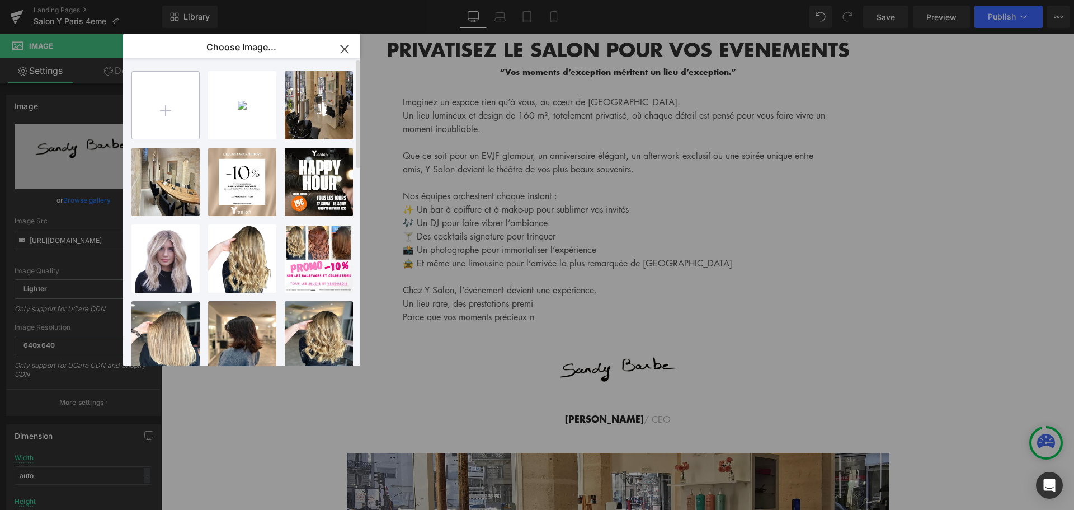
click at [166, 110] on input "file" at bounding box center [165, 105] width 67 height 67
type input "C:\fakepath\Design sans titre (7).png"
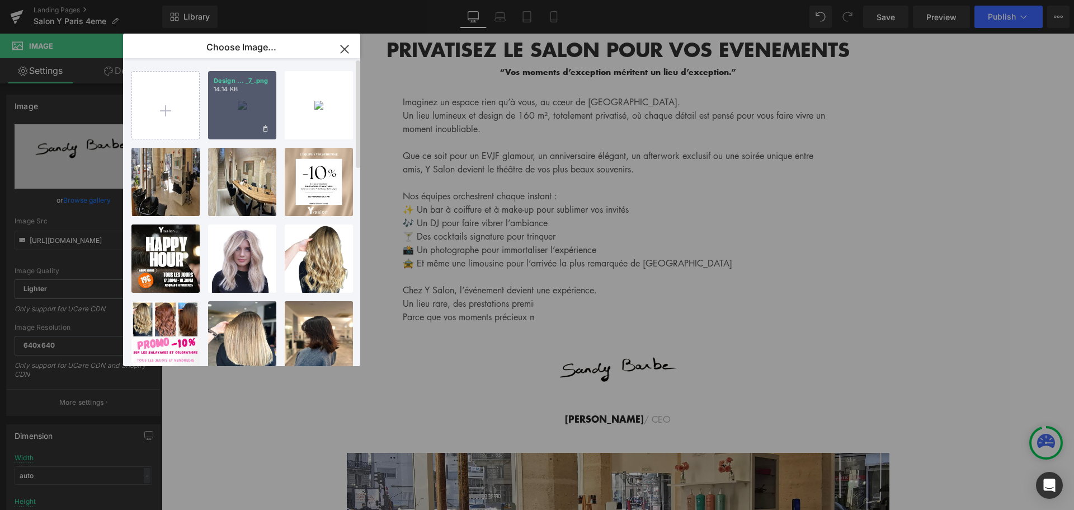
click at [241, 93] on div "Design ... _7_.png 14.14 KB" at bounding box center [242, 105] width 68 height 68
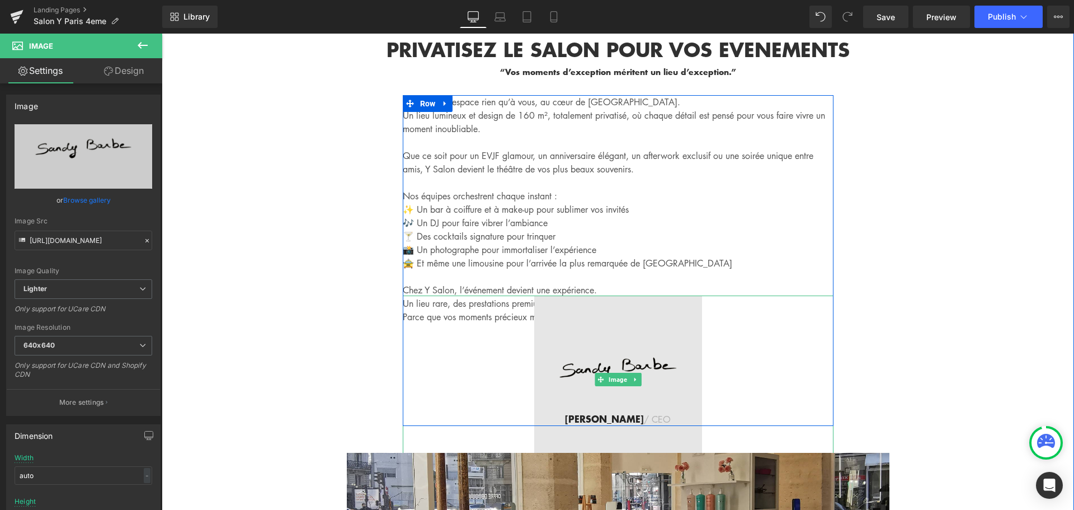
click at [570, 295] on img at bounding box center [618, 379] width 168 height 168
click at [570, 296] on img at bounding box center [618, 379] width 168 height 168
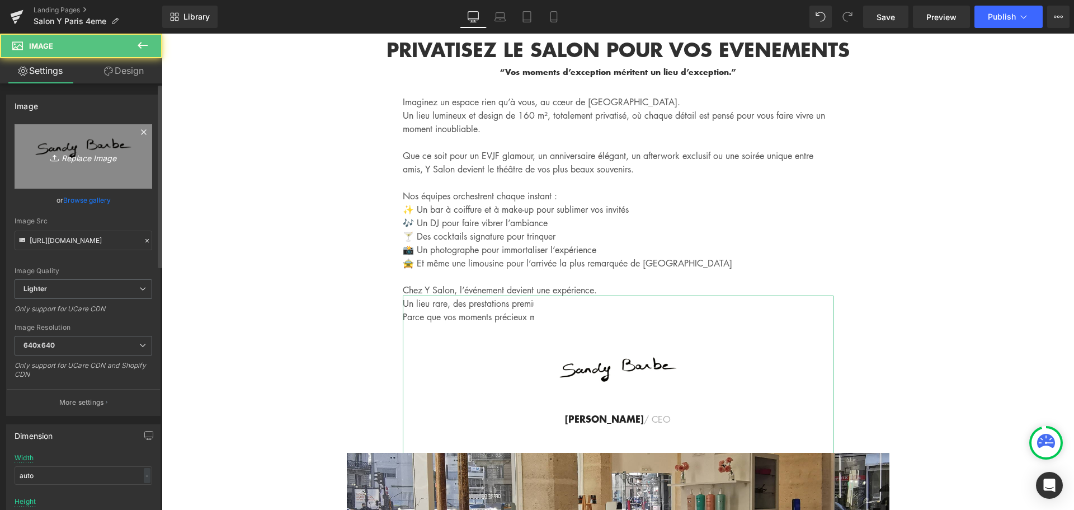
click at [95, 162] on icon "Replace Image" at bounding box center [84, 156] width 90 height 14
type input "C:\fakepath\Design sans titre (7).png"
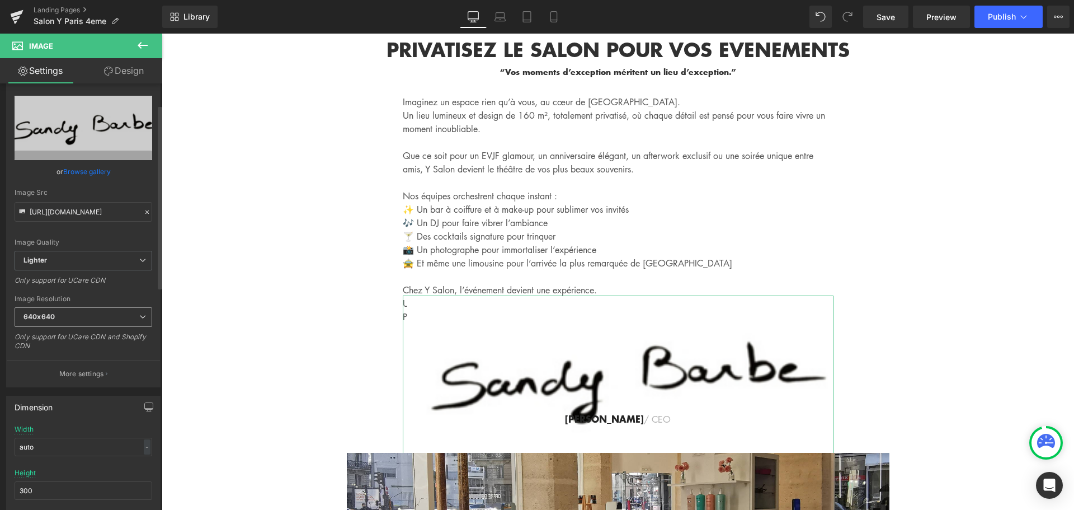
scroll to position [56, 0]
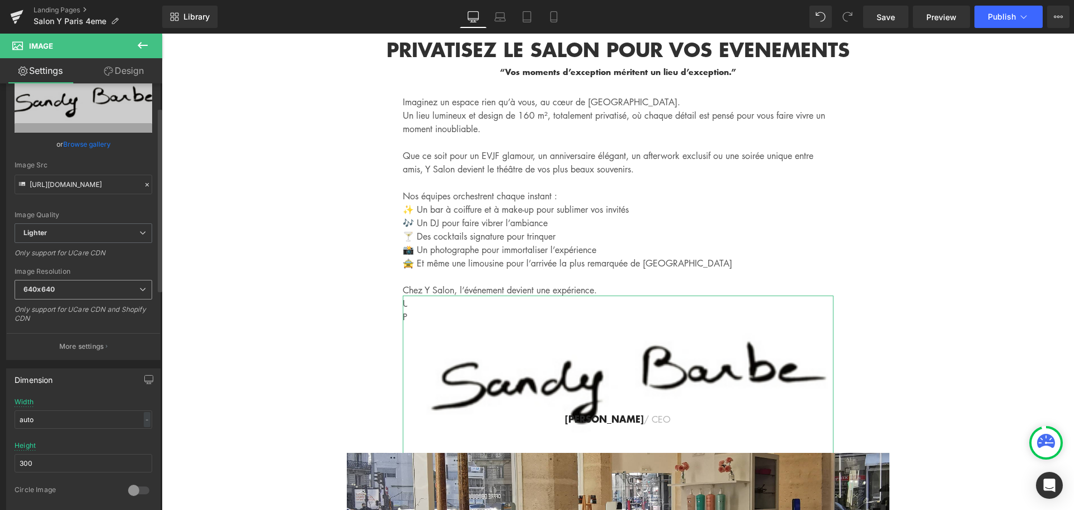
click at [115, 285] on span "640x640" at bounding box center [84, 290] width 138 height 20
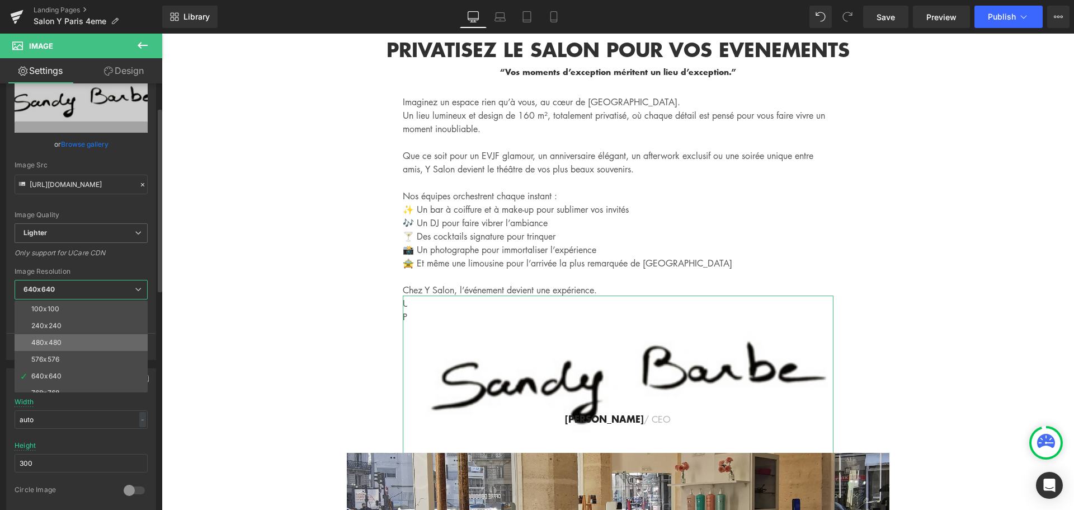
click at [101, 339] on li "480x480" at bounding box center [84, 342] width 138 height 17
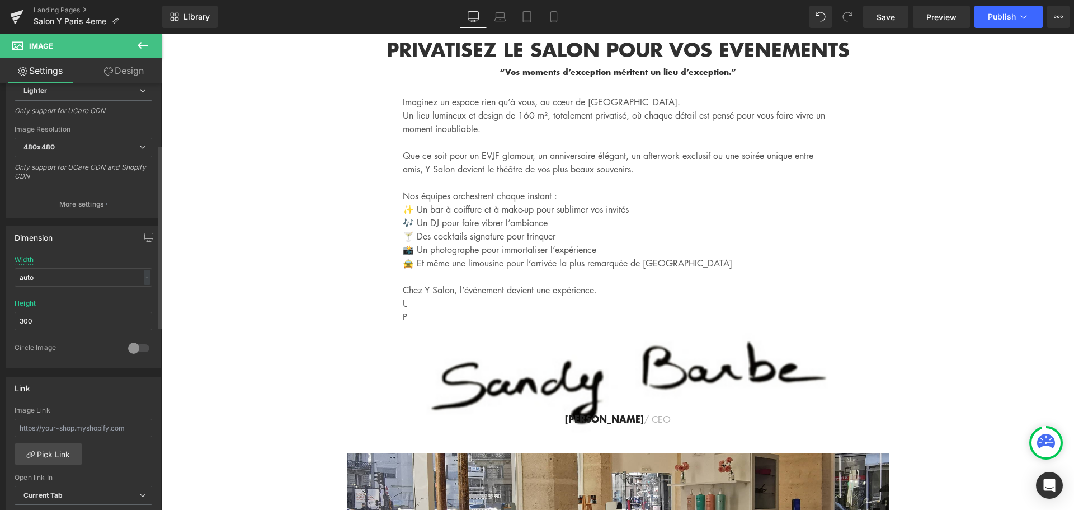
scroll to position [224, 0]
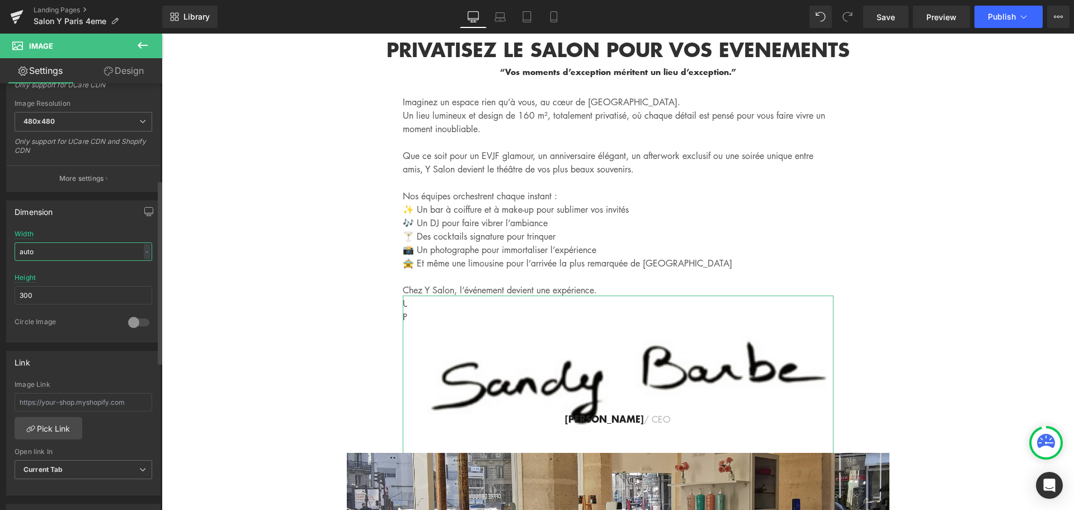
click at [116, 246] on input "auto" at bounding box center [84, 251] width 138 height 18
click at [107, 302] on input "300" at bounding box center [84, 295] width 138 height 18
drag, startPoint x: 107, startPoint y: 302, endPoint x: 0, endPoint y: 306, distance: 106.9
click at [0, 306] on div "Dimension auto Width auto - % px 300px Height 300 0 Circle Image" at bounding box center [83, 267] width 167 height 151
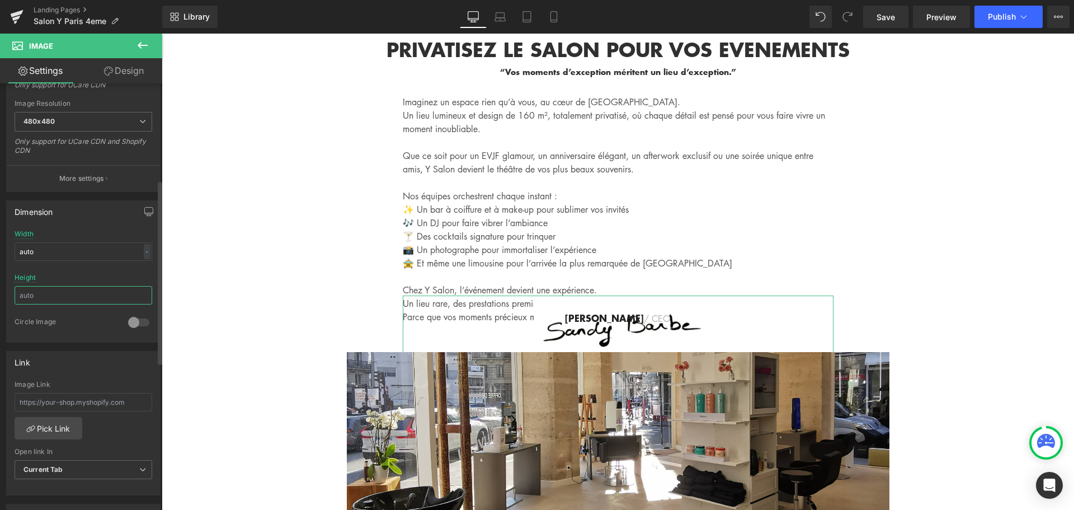
drag, startPoint x: 44, startPoint y: 297, endPoint x: 36, endPoint y: 297, distance: 7.9
click at [36, 297] on input "text" at bounding box center [84, 295] width 138 height 18
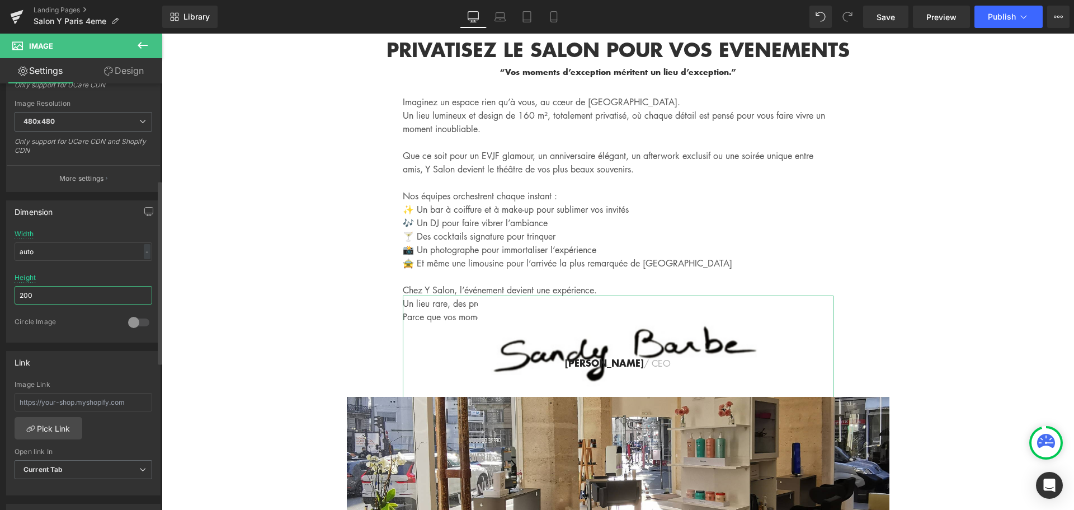
drag, startPoint x: 36, startPoint y: 297, endPoint x: 0, endPoint y: 298, distance: 35.8
click at [0, 298] on div "Dimension auto Width auto - % px 300px Height 200 0 Circle Image" at bounding box center [83, 267] width 167 height 151
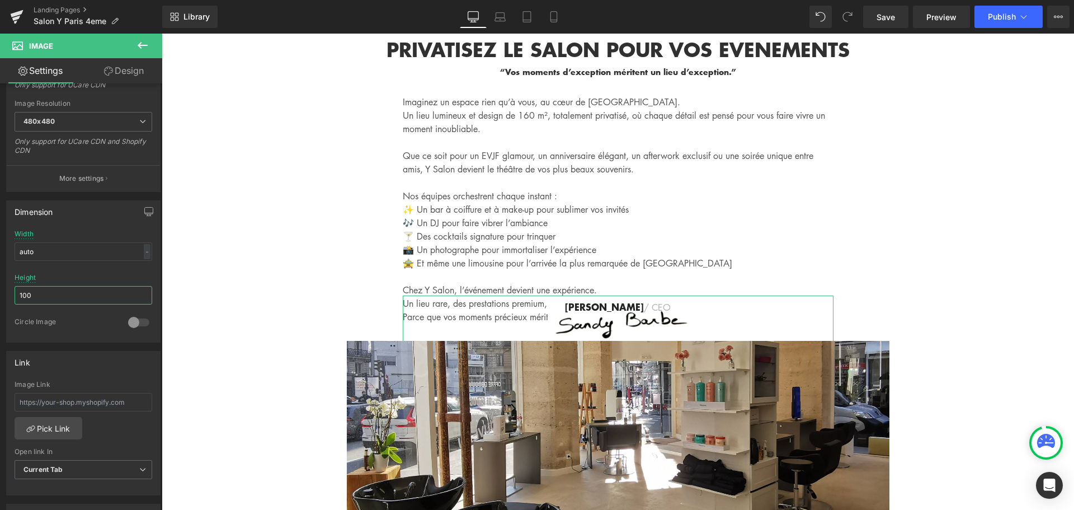
type input "100"
click at [123, 64] on link "Design" at bounding box center [123, 70] width 81 height 25
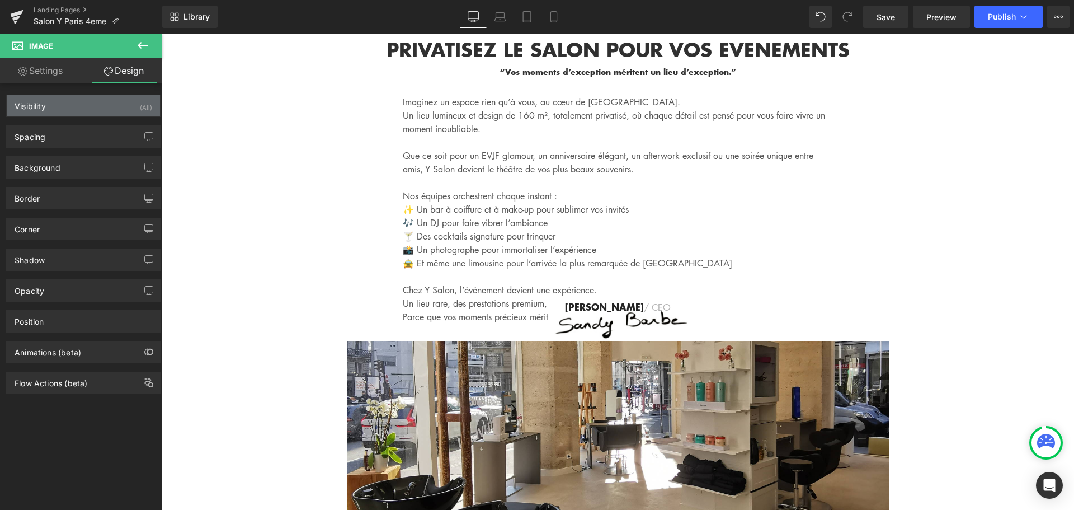
click at [91, 106] on div "Visibility (All)" at bounding box center [83, 105] width 153 height 21
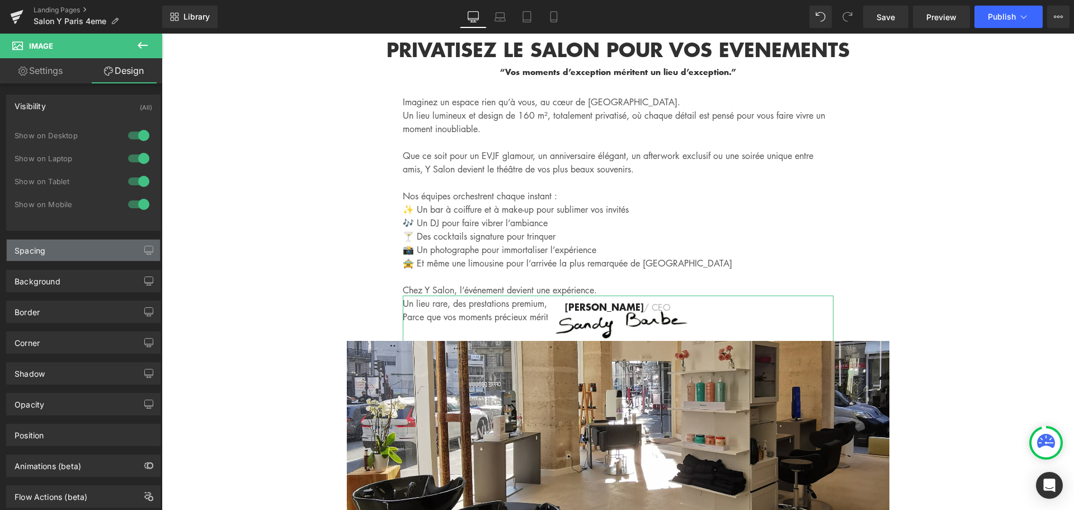
click at [77, 255] on div "Spacing" at bounding box center [83, 249] width 153 height 21
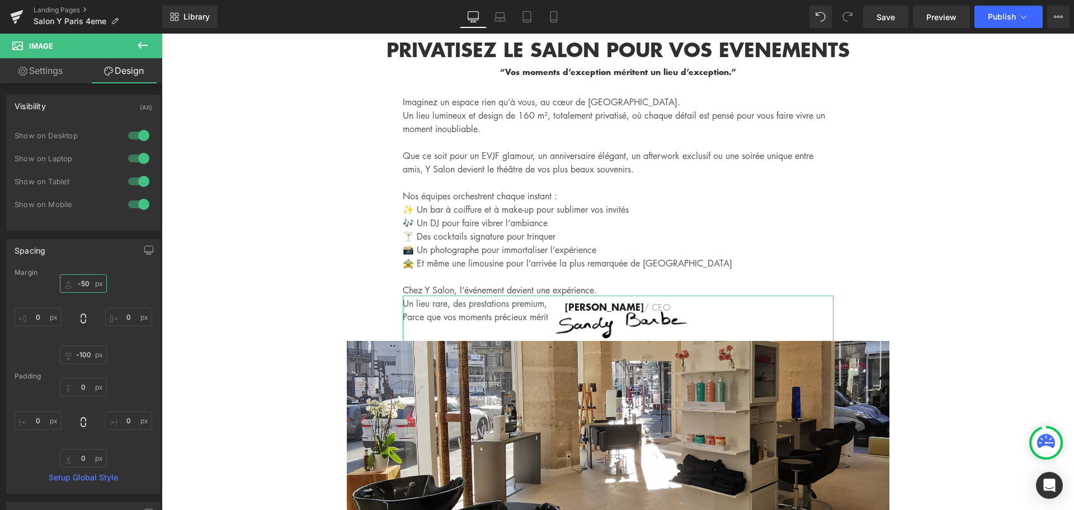
click at [87, 279] on input "-50" at bounding box center [83, 283] width 47 height 18
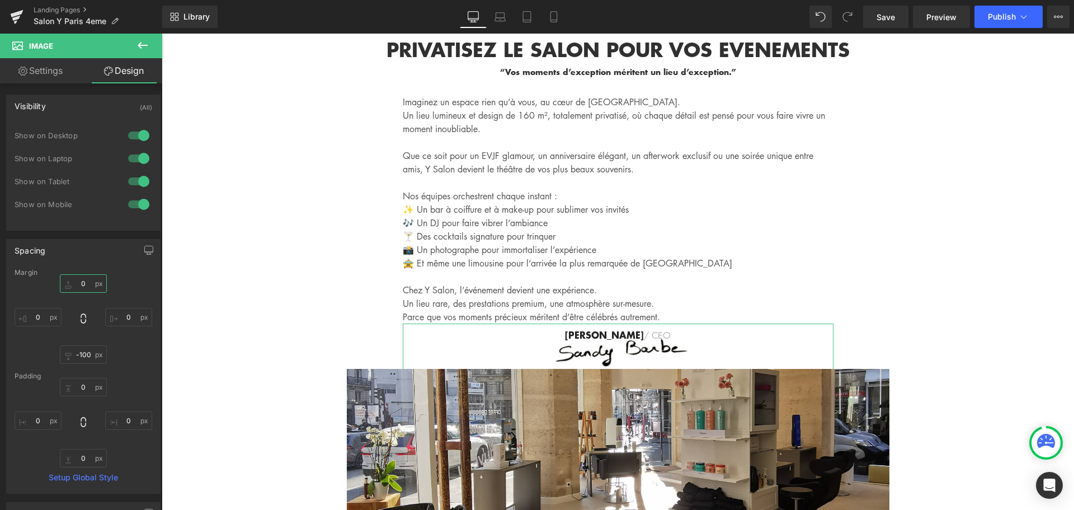
type input "0"
click at [854, 143] on div "Imaginez un espace rien qu’à vous, au cœur de Paris. Un lieu lumineux et design…" at bounding box center [618, 345] width 671 height 500
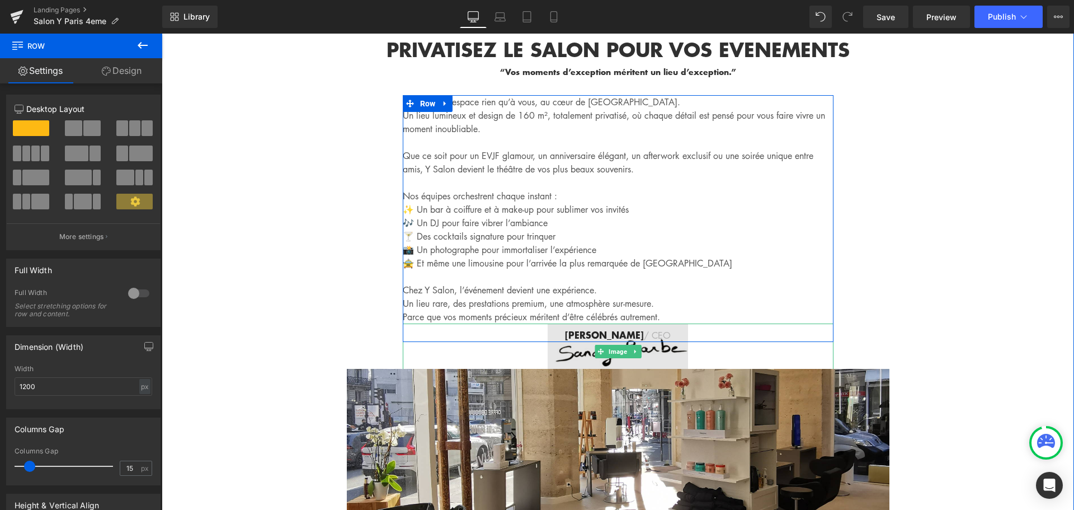
click at [554, 323] on img at bounding box center [618, 351] width 140 height 56
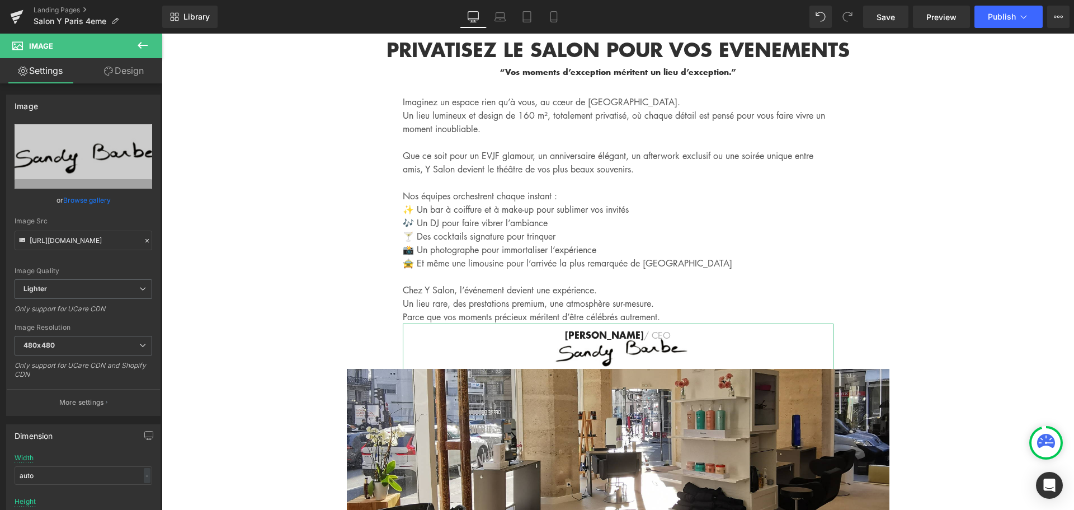
click at [124, 67] on link "Design" at bounding box center [123, 70] width 81 height 25
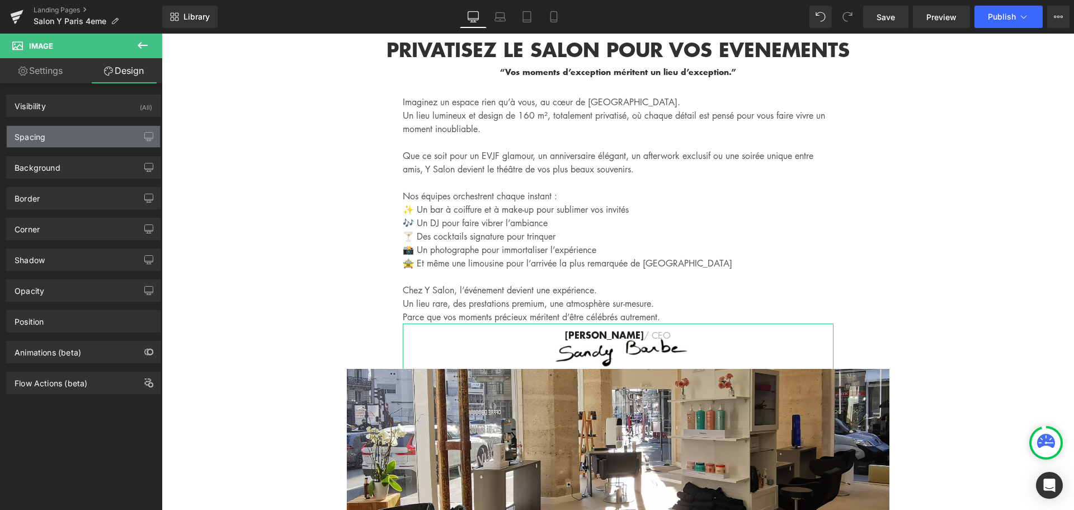
click at [97, 136] on div "Spacing" at bounding box center [83, 136] width 153 height 21
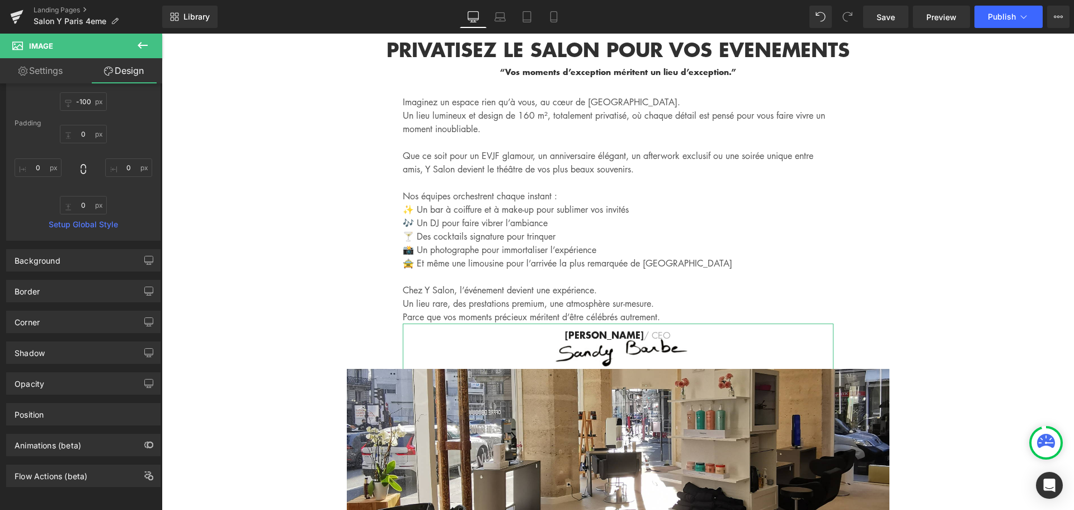
scroll to position [148, 0]
click at [83, 375] on div "Opacity" at bounding box center [83, 383] width 153 height 21
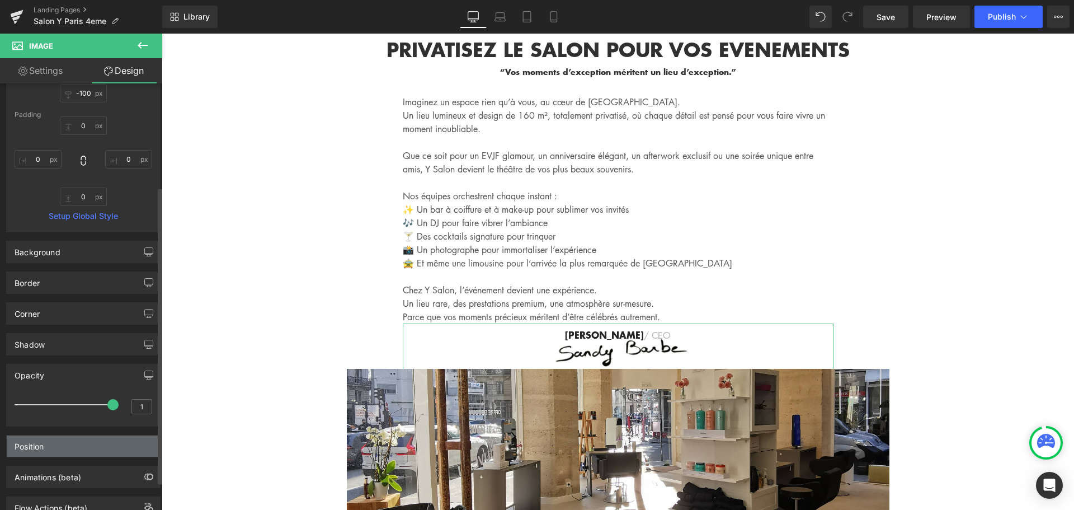
click at [62, 451] on div "Position" at bounding box center [83, 445] width 153 height 21
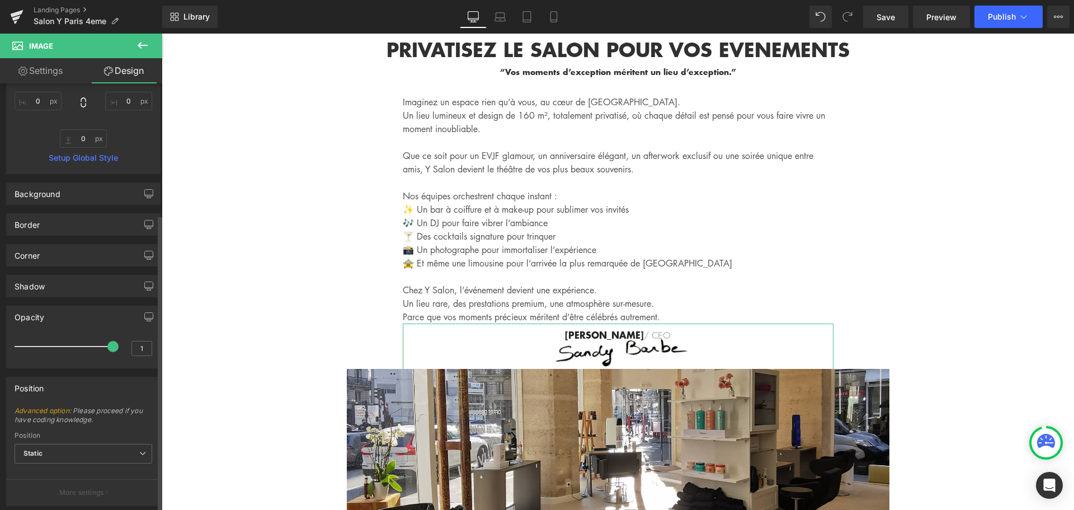
scroll to position [295, 0]
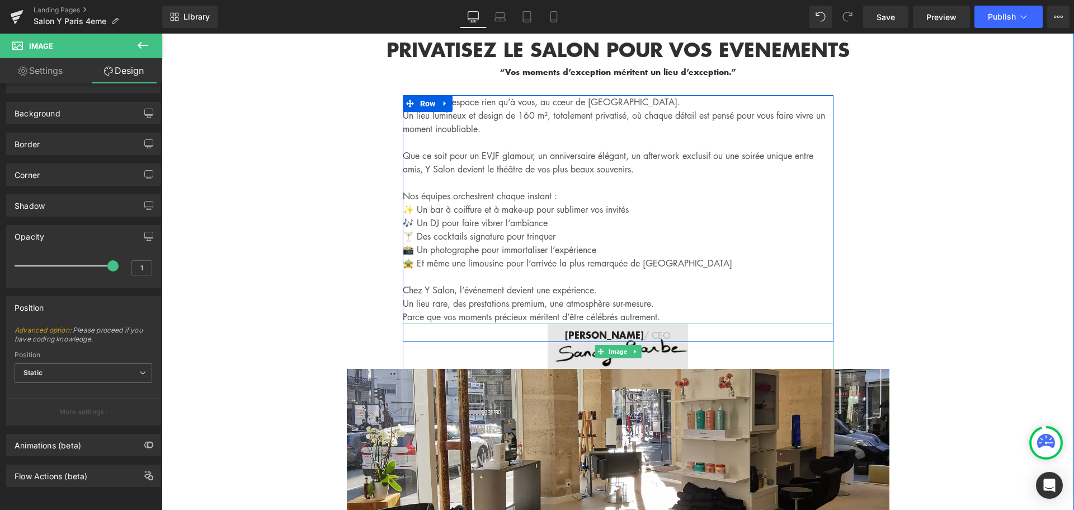
click at [647, 323] on img at bounding box center [618, 351] width 140 height 56
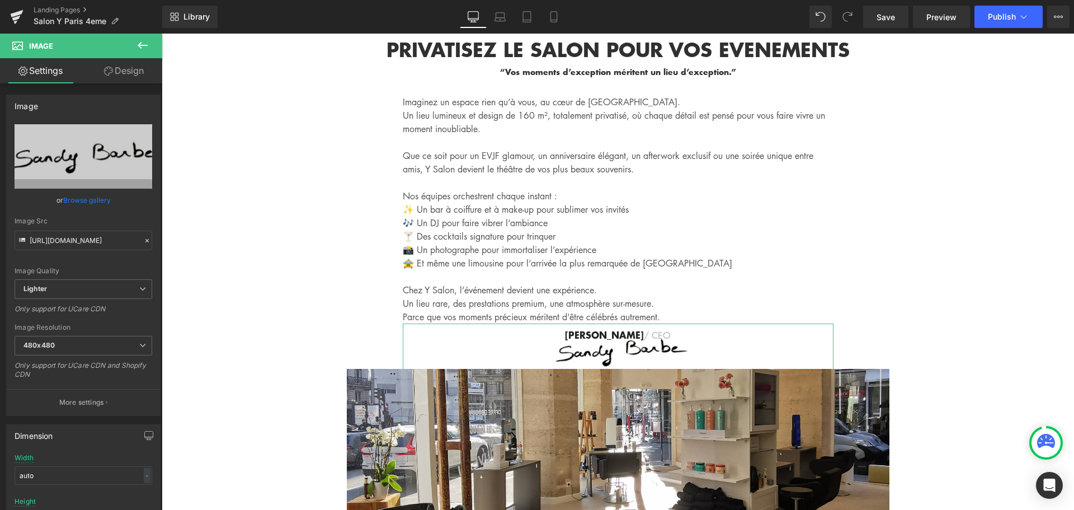
click at [136, 74] on link "Design" at bounding box center [123, 70] width 81 height 25
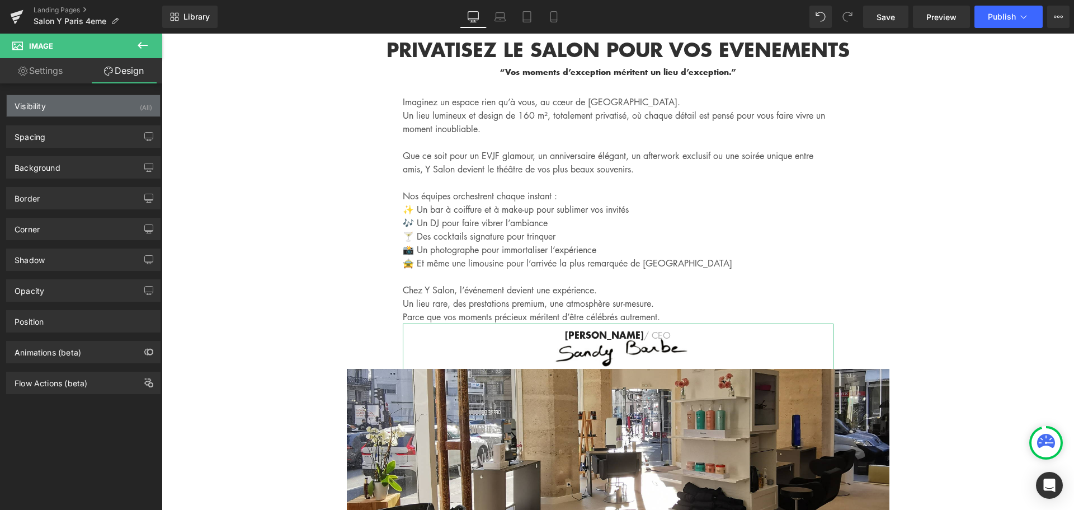
click at [93, 105] on div "Visibility (All)" at bounding box center [83, 105] width 153 height 21
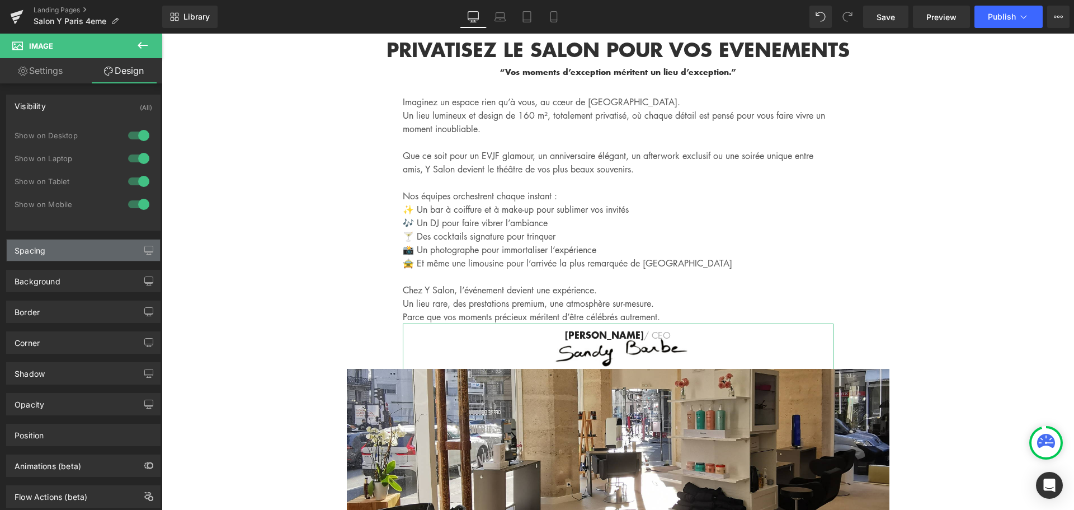
click at [76, 255] on div "Spacing" at bounding box center [83, 249] width 153 height 21
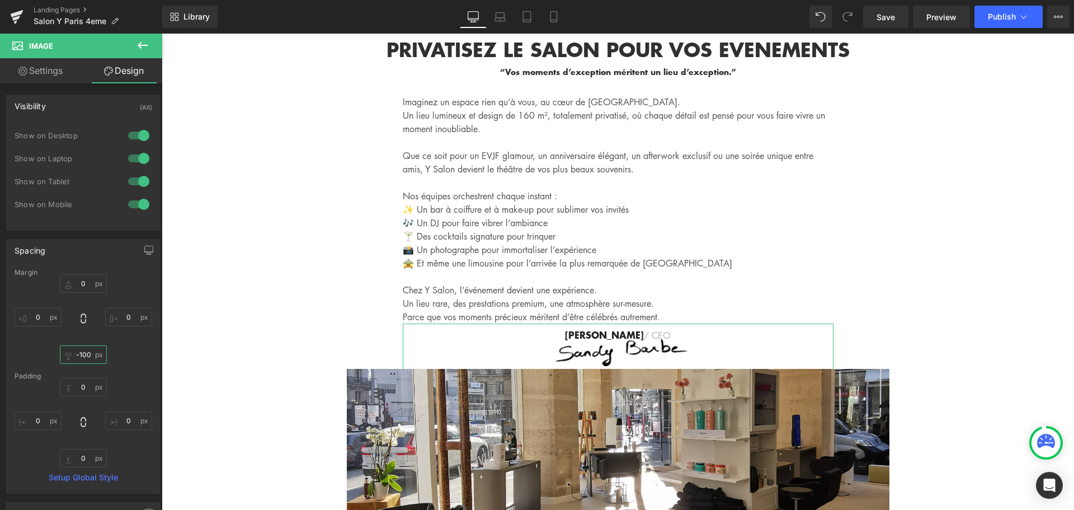
click at [81, 354] on input "-100" at bounding box center [83, 354] width 47 height 18
type input "0"
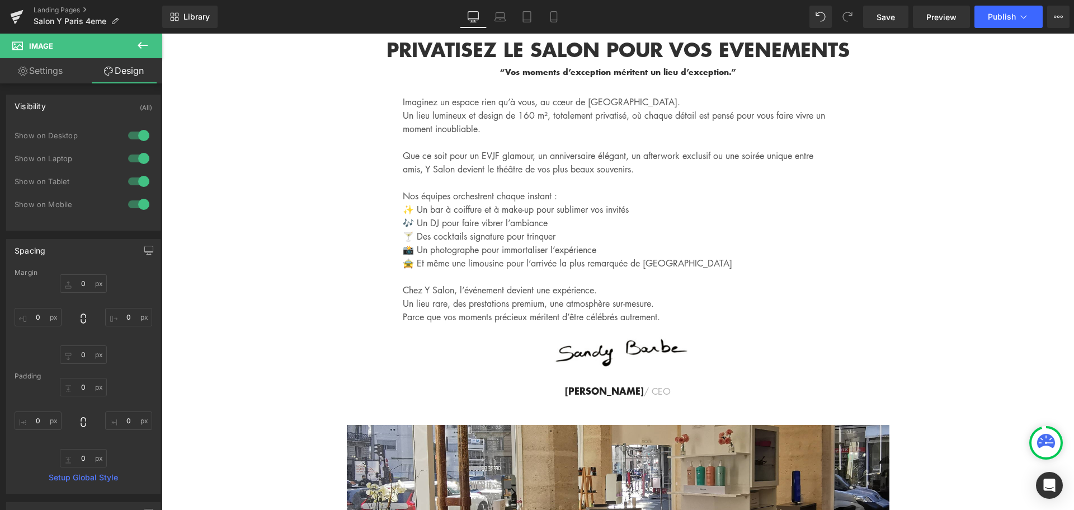
click at [323, 288] on div "Imaginez un espace rien qu’à vous, au cœur de Paris. Un lieu lumineux et design…" at bounding box center [618, 373] width 671 height 556
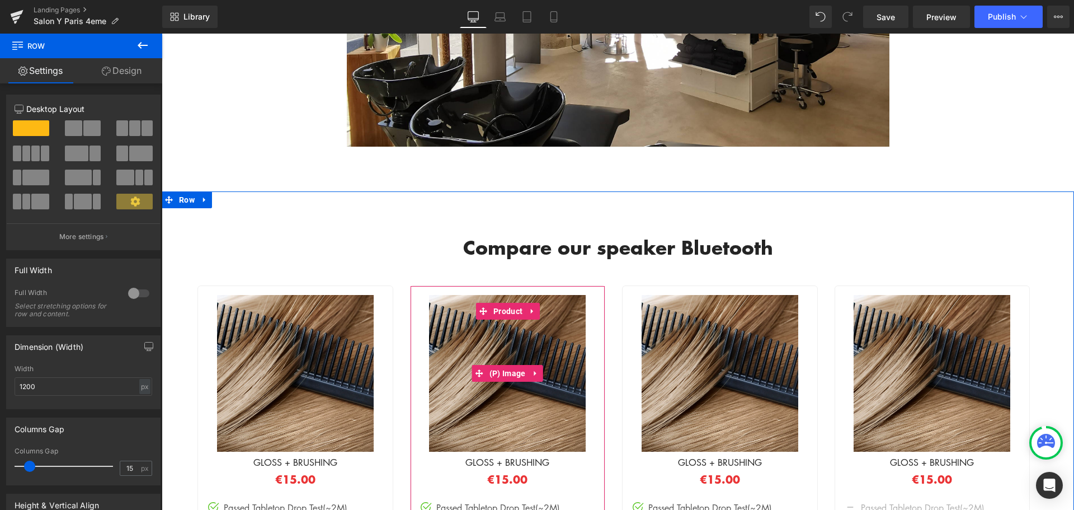
scroll to position [4680, 0]
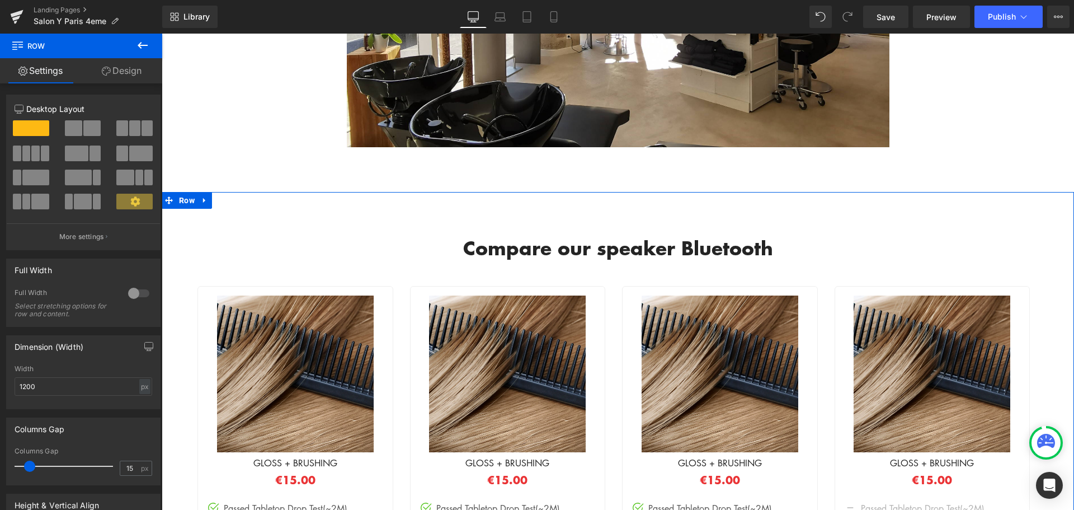
click at [601, 237] on div "Compare our speaker Bluetooth Heading" at bounding box center [618, 248] width 841 height 22
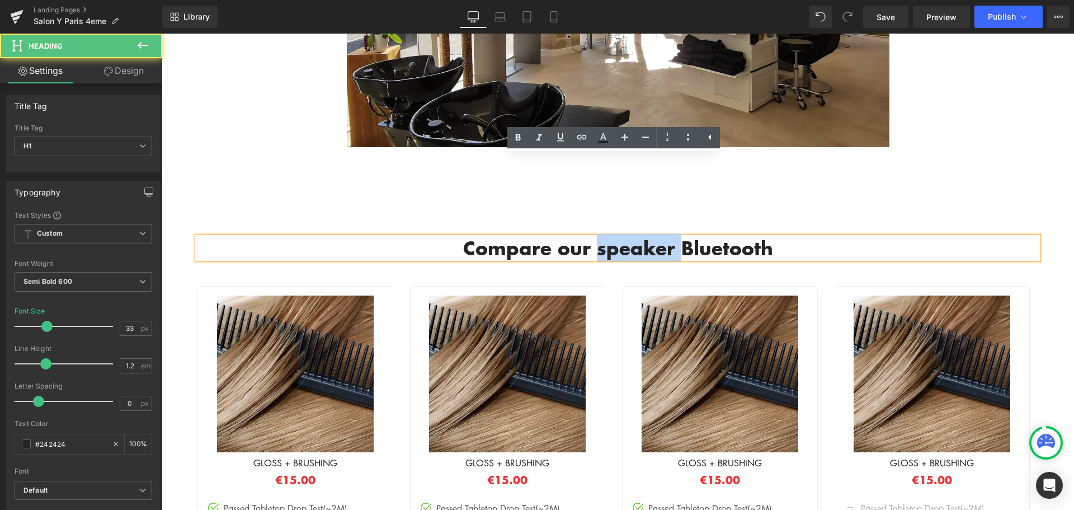
click at [601, 237] on h1 "Compare our speaker Bluetooth" at bounding box center [618, 248] width 841 height 22
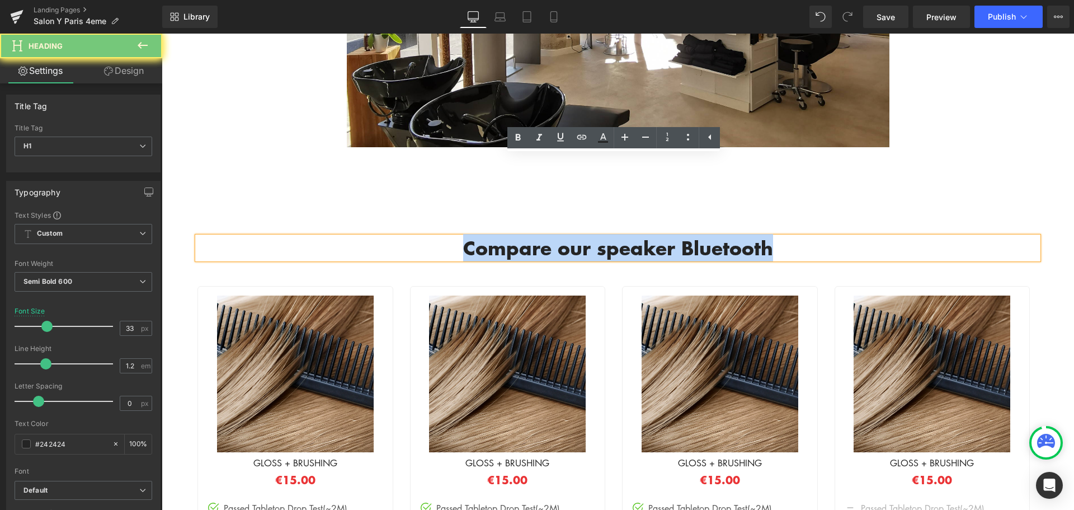
click at [601, 237] on h1 "Compare our speaker Bluetooth" at bounding box center [618, 248] width 841 height 22
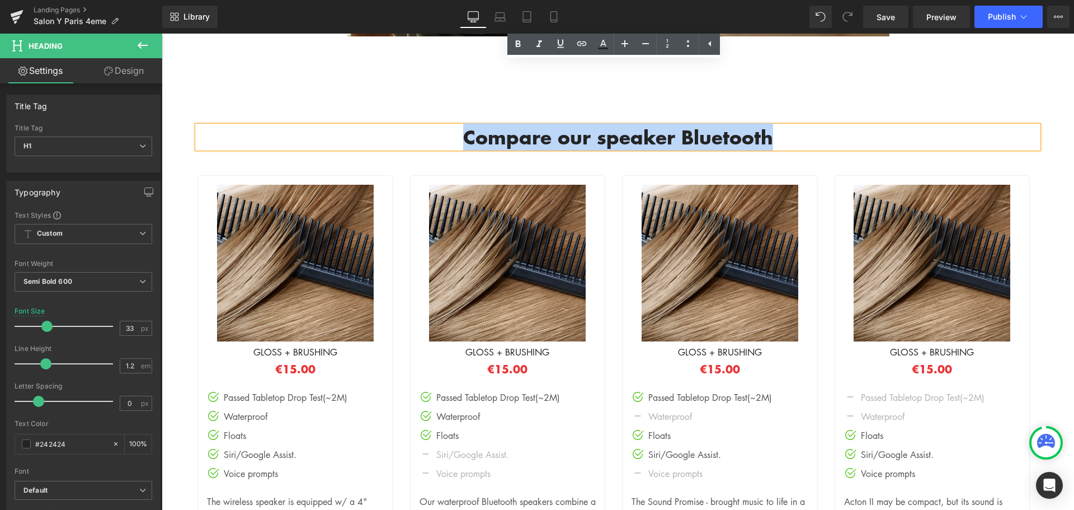
scroll to position [4848, 0]
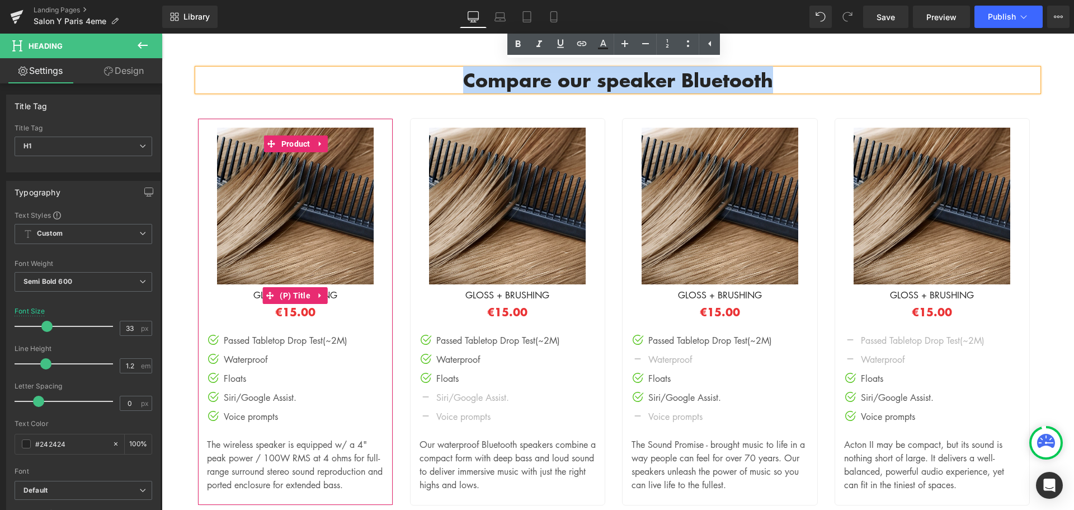
drag, startPoint x: 322, startPoint y: 215, endPoint x: 334, endPoint y: 212, distance: 11.9
click at [322, 291] on icon at bounding box center [321, 295] width 8 height 8
click at [282, 288] on span "(P) Title" at bounding box center [295, 296] width 36 height 17
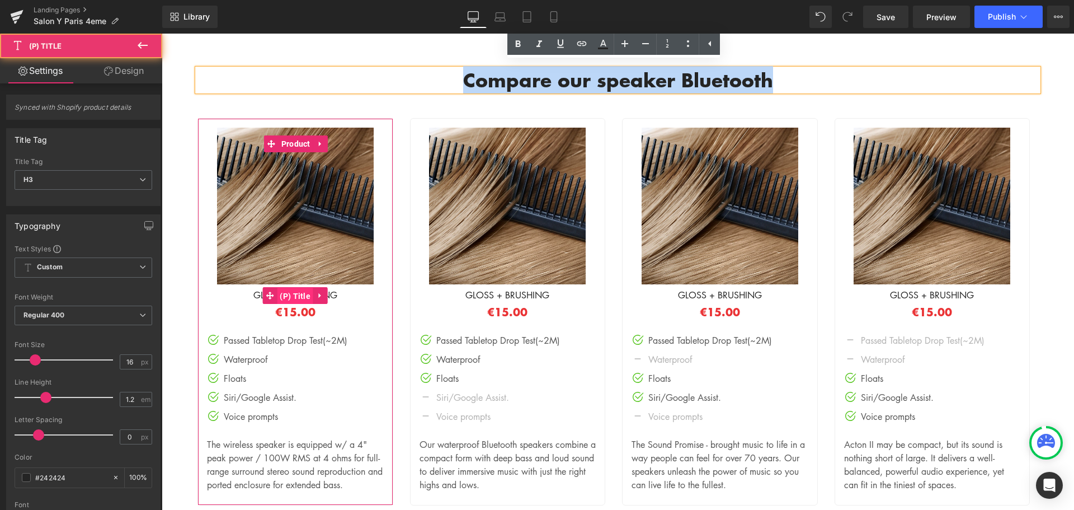
click at [282, 288] on span "(P) Title" at bounding box center [295, 296] width 36 height 17
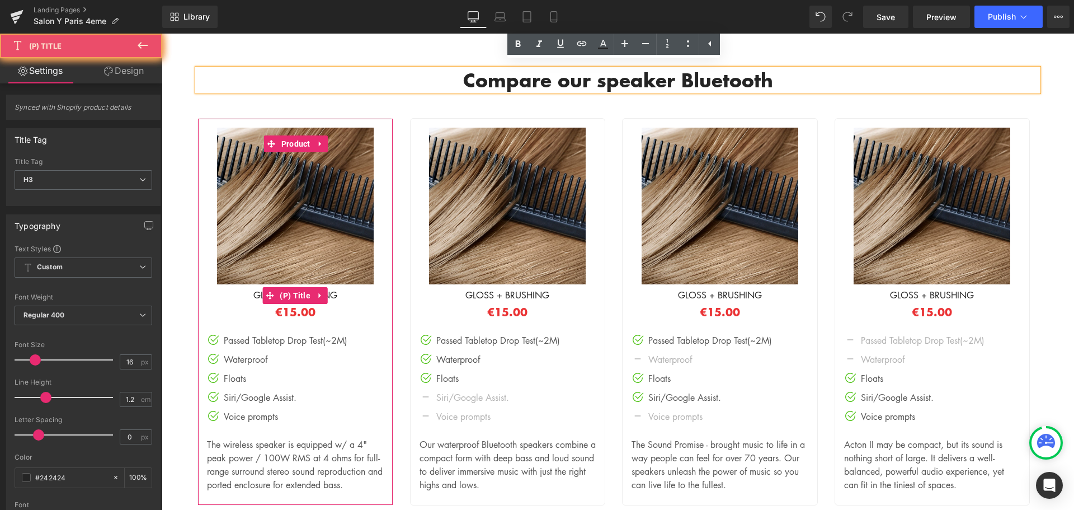
click at [247, 289] on h3 "GLOSS + BRUSHING" at bounding box center [295, 295] width 177 height 13
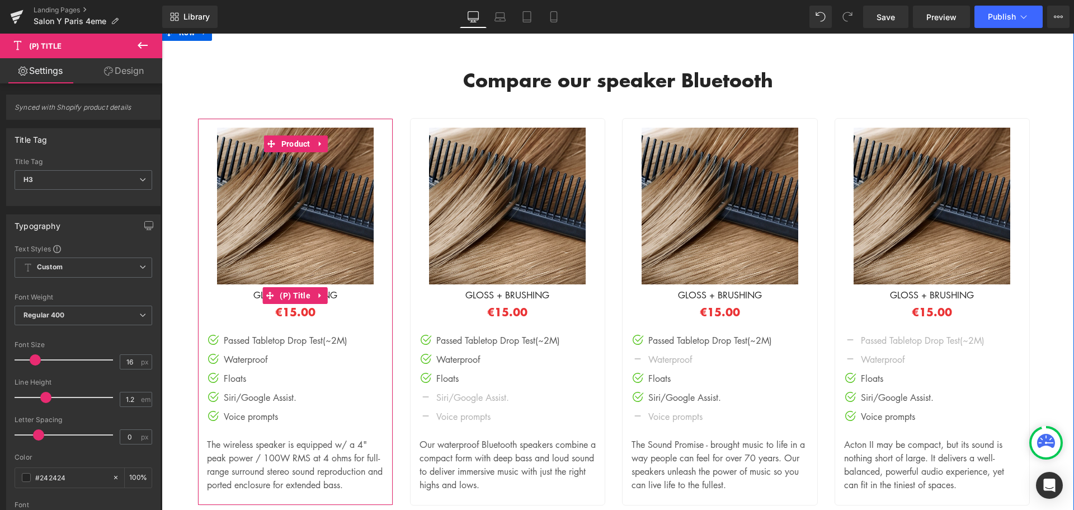
click at [255, 290] on link "GLOSS + BRUSHING" at bounding box center [295, 295] width 84 height 11
click at [300, 287] on span "(P) Title" at bounding box center [295, 295] width 36 height 17
click at [307, 288] on span "(P) Title" at bounding box center [295, 296] width 36 height 17
click at [317, 291] on icon at bounding box center [321, 295] width 8 height 8
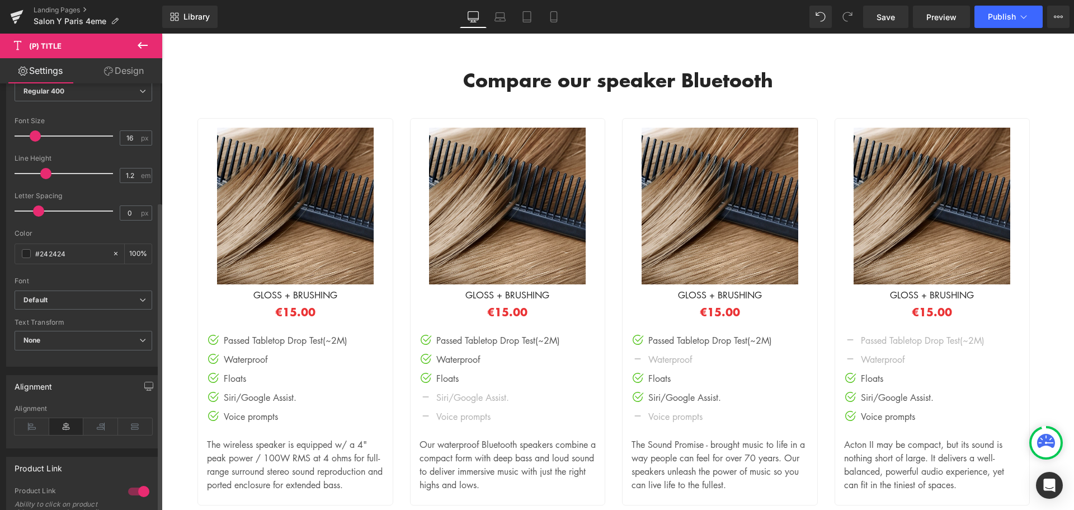
scroll to position [396, 0]
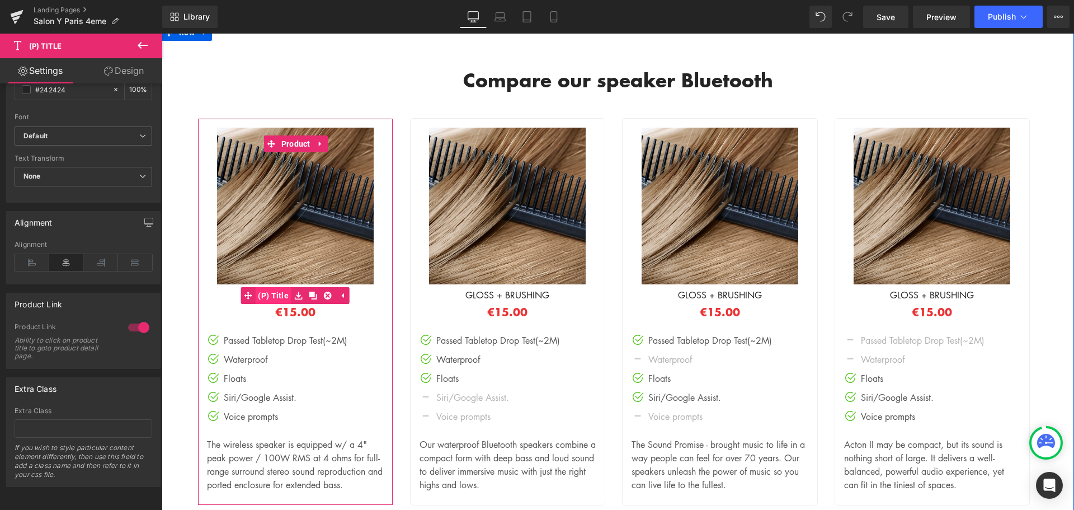
click at [277, 287] on link "(P) Title" at bounding box center [266, 295] width 51 height 17
click at [250, 289] on h3 "GLOSS + BRUSHING" at bounding box center [295, 295] width 177 height 13
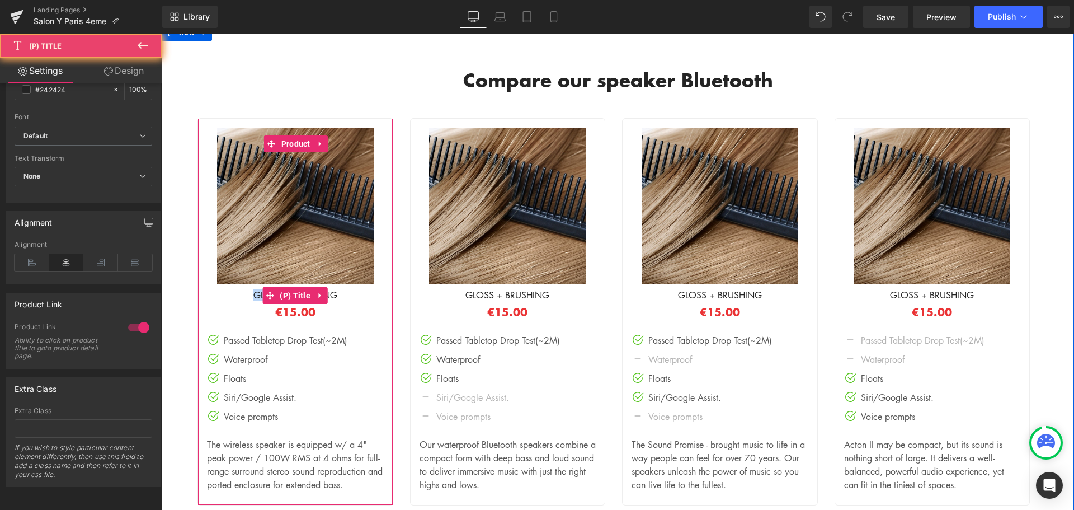
click at [250, 289] on h3 "GLOSS + BRUSHING" at bounding box center [295, 295] width 177 height 13
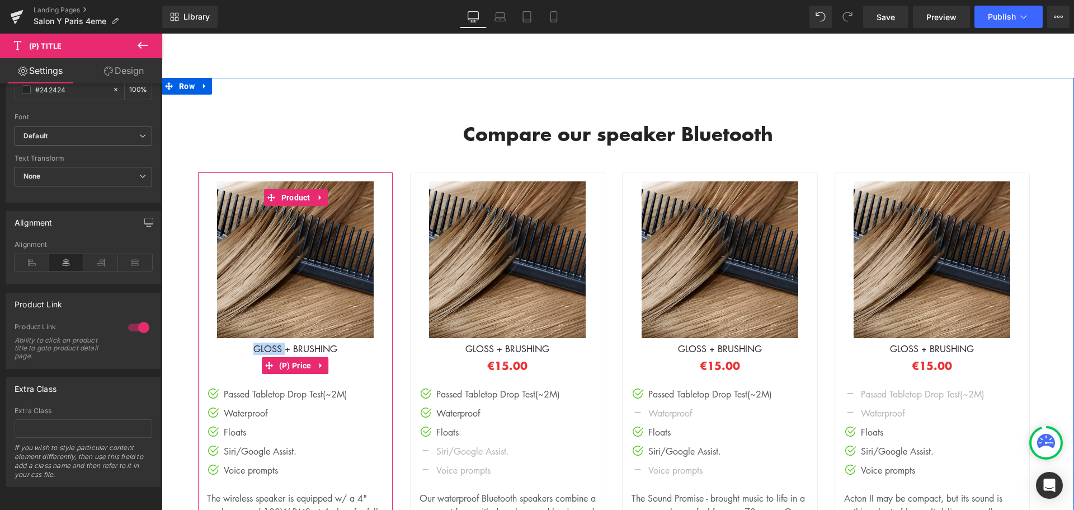
scroll to position [4792, 0]
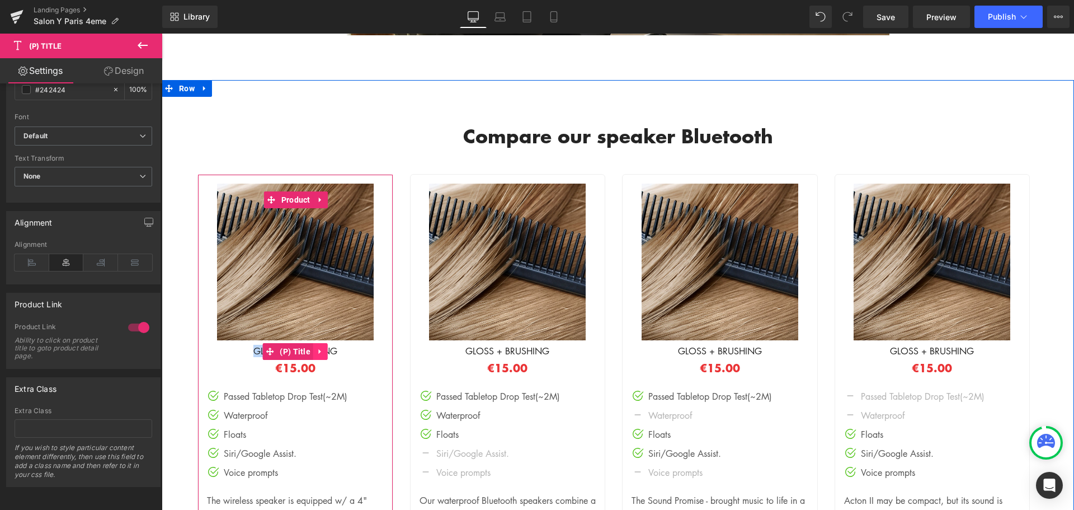
click at [319, 349] on icon at bounding box center [320, 351] width 2 height 5
click at [323, 195] on icon at bounding box center [321, 199] width 8 height 8
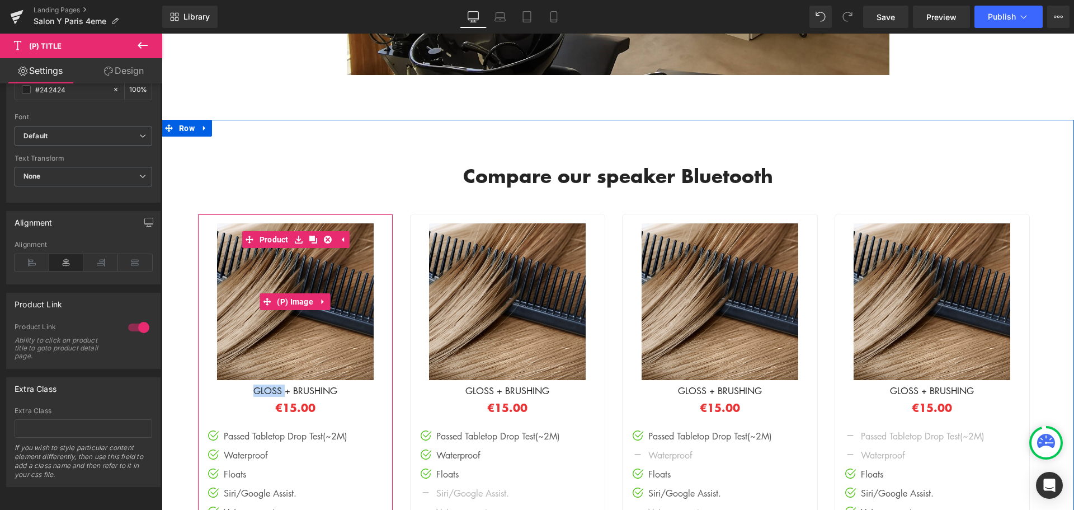
scroll to position [4736, 0]
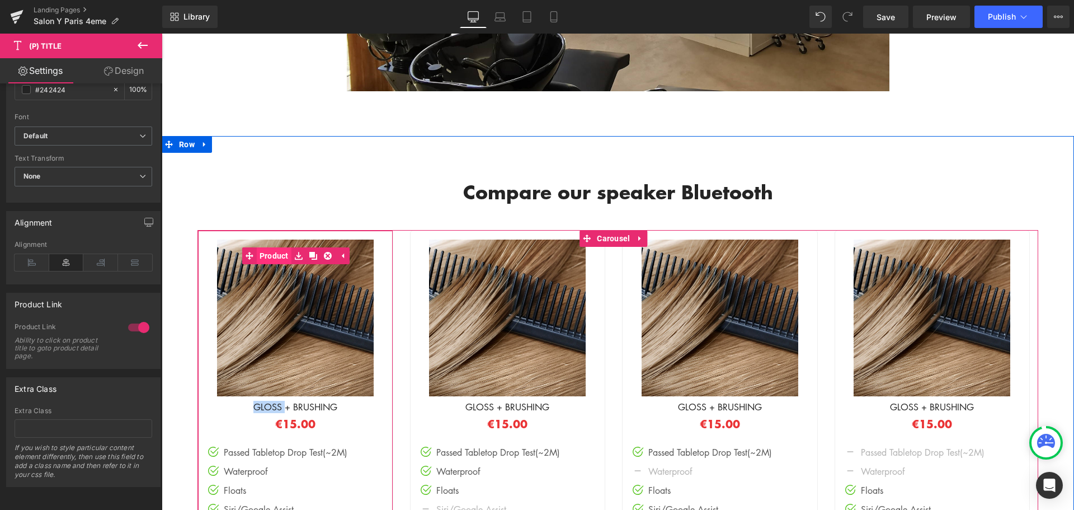
click at [280, 247] on span "Product" at bounding box center [274, 255] width 35 height 17
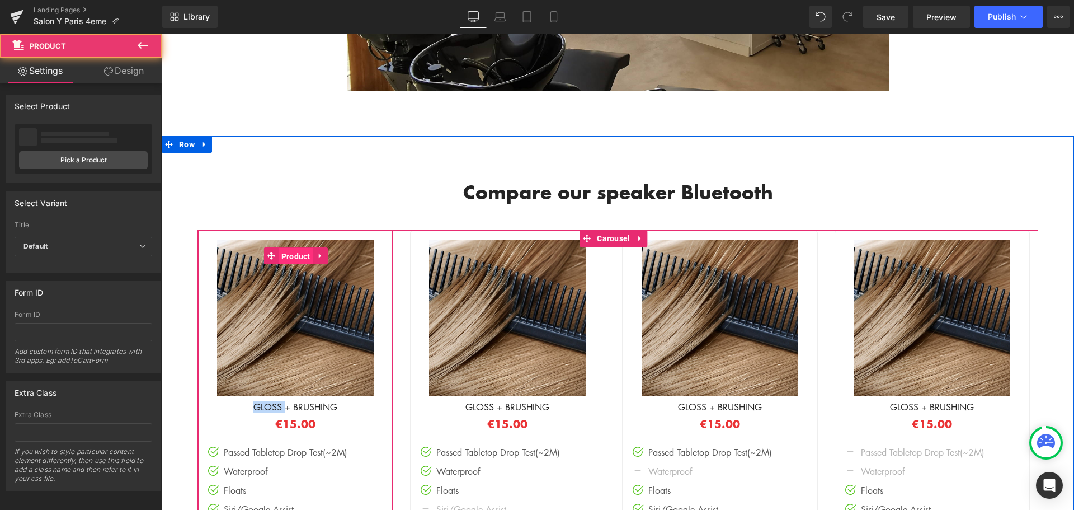
click at [290, 248] on span "Product" at bounding box center [296, 256] width 35 height 17
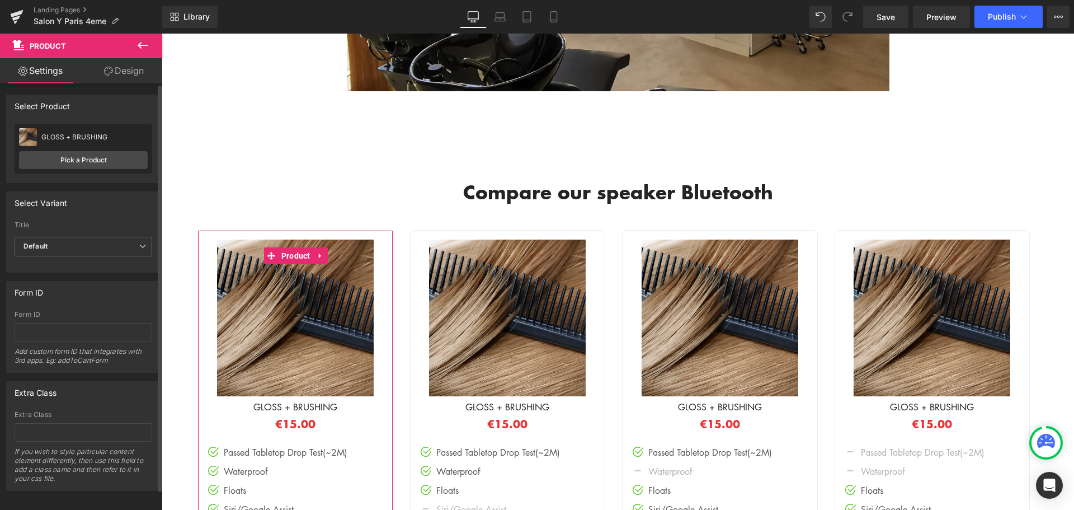
click at [59, 170] on div "GLOSS + BRUSHING JS2 Bluetooth Speaker Pick a Product" at bounding box center [84, 148] width 138 height 49
click at [63, 159] on link "Pick a Product" at bounding box center [83, 160] width 129 height 18
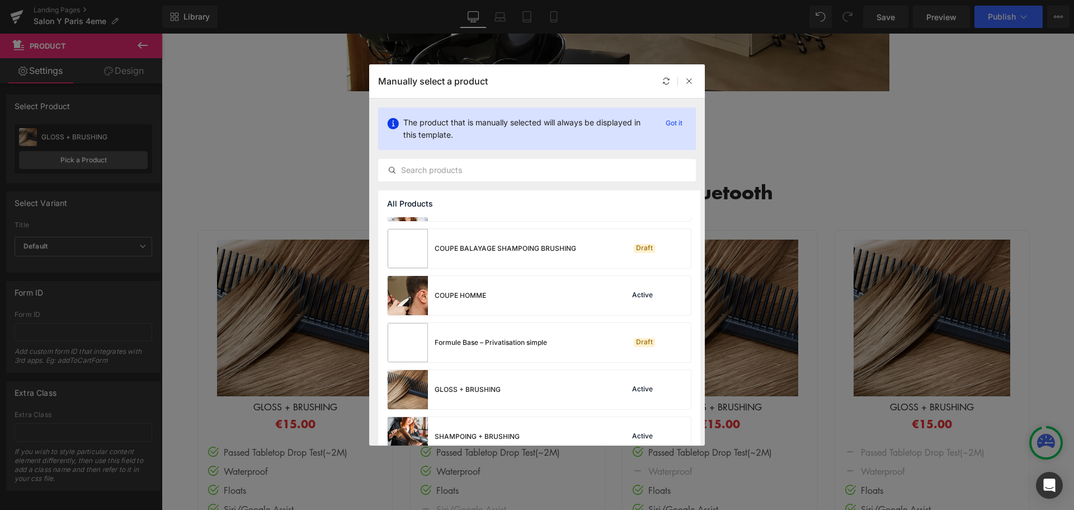
scroll to position [291, 0]
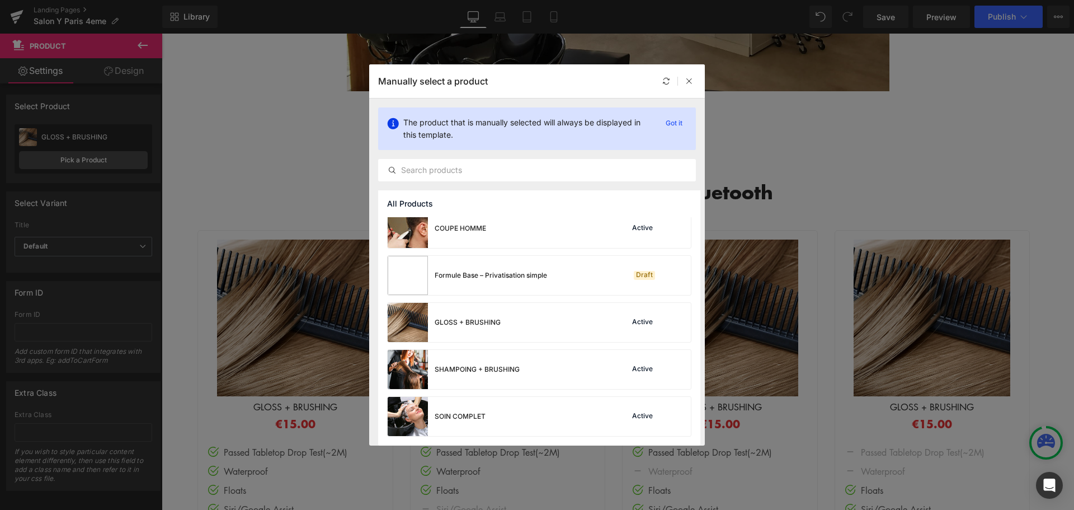
click at [510, 288] on div "Formule Base – Privatisation simple" at bounding box center [467, 275] width 159 height 39
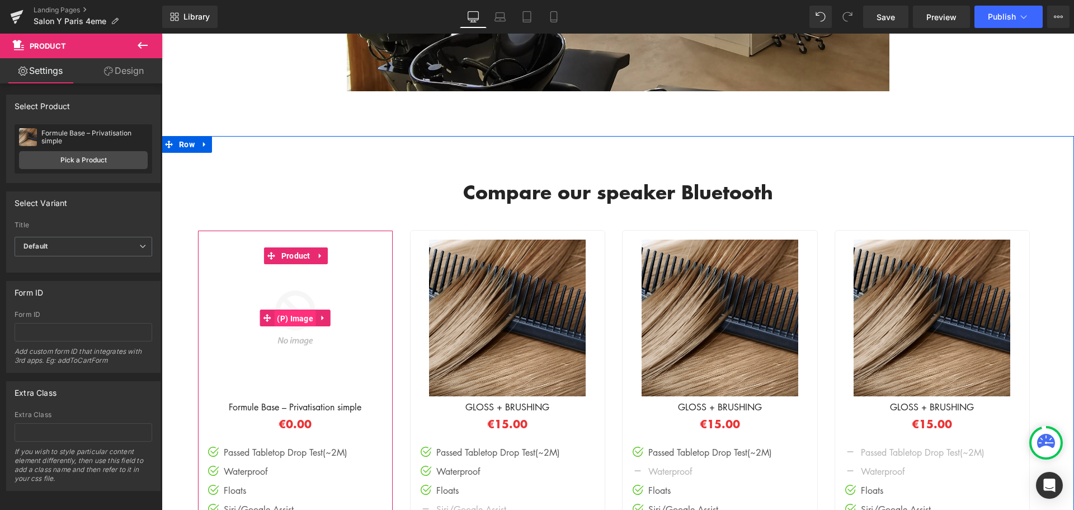
click at [297, 310] on span "(P) Image" at bounding box center [295, 318] width 42 height 17
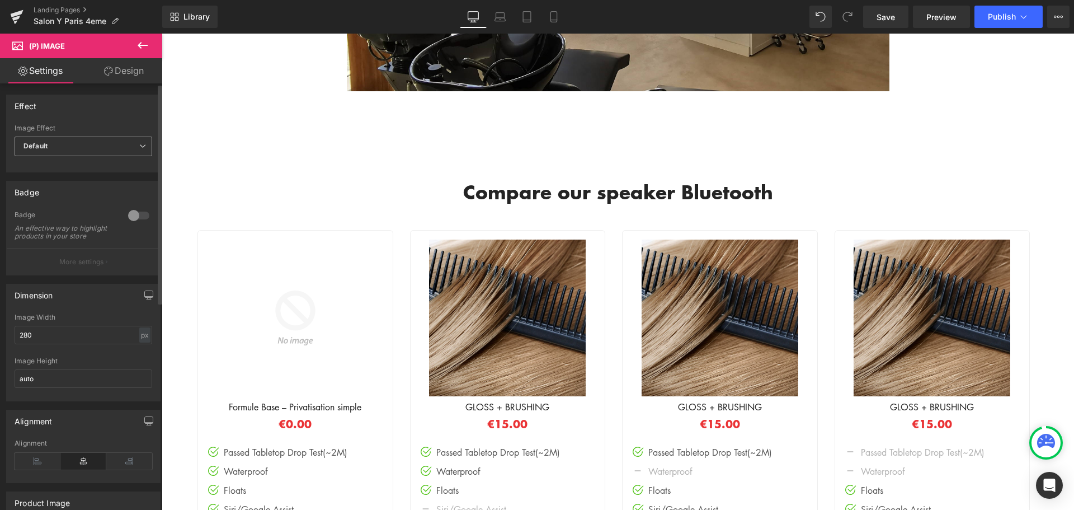
click at [86, 148] on span "Default" at bounding box center [84, 147] width 138 height 20
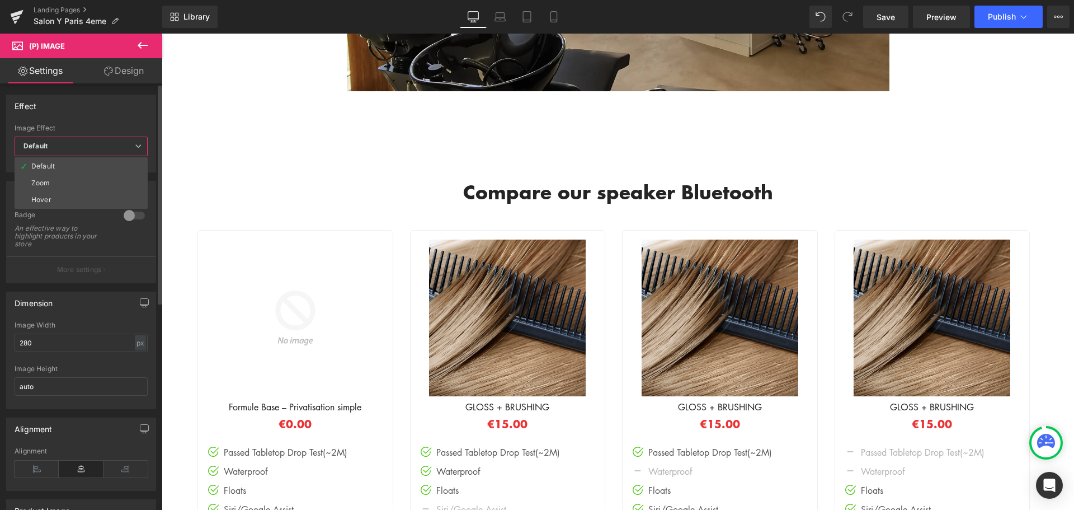
click at [86, 148] on span "Default" at bounding box center [81, 147] width 133 height 20
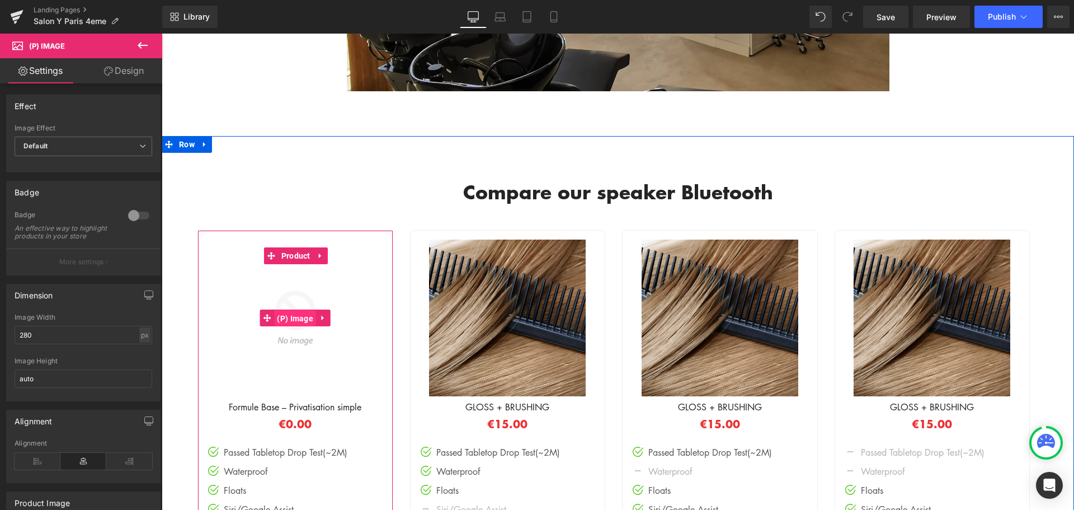
click at [286, 310] on span "(P) Image" at bounding box center [295, 318] width 42 height 17
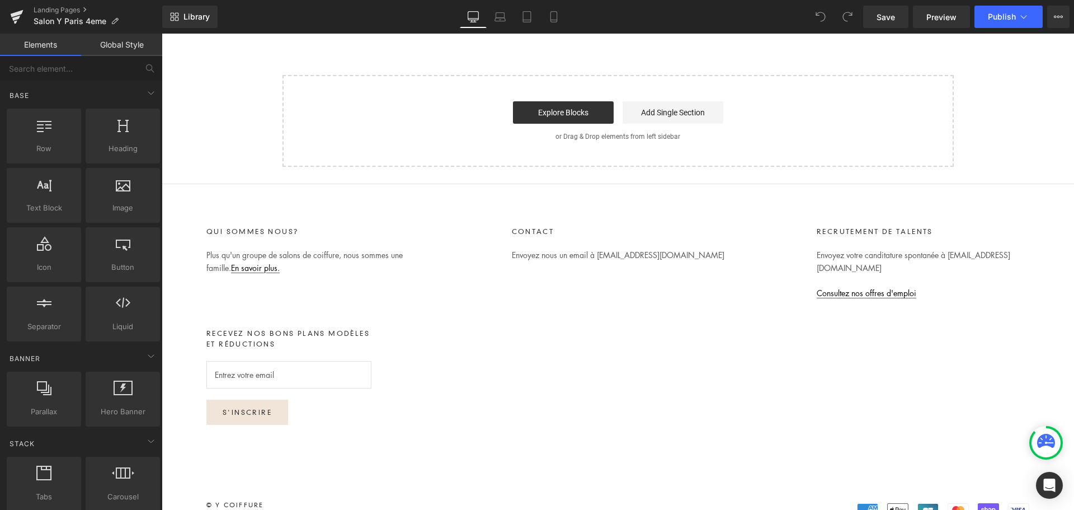
scroll to position [4179, 0]
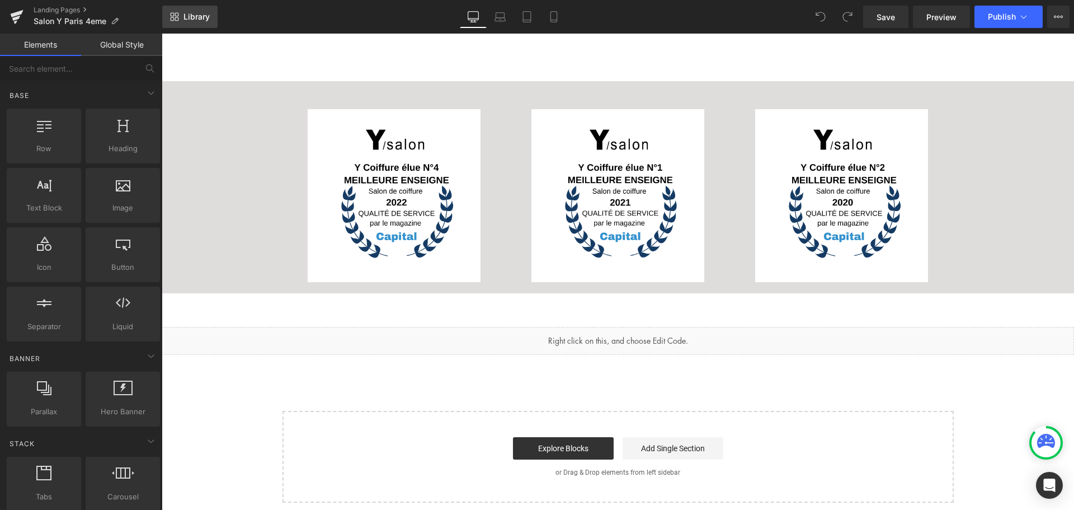
click at [203, 21] on span "Library" at bounding box center [197, 17] width 26 height 10
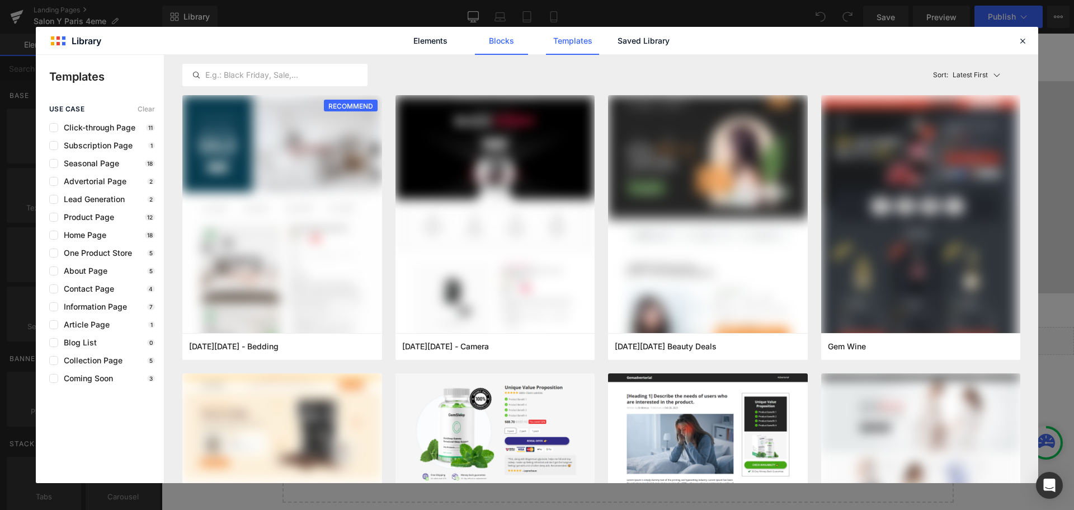
click at [617, 41] on link "Blocks" at bounding box center [643, 41] width 53 height 28
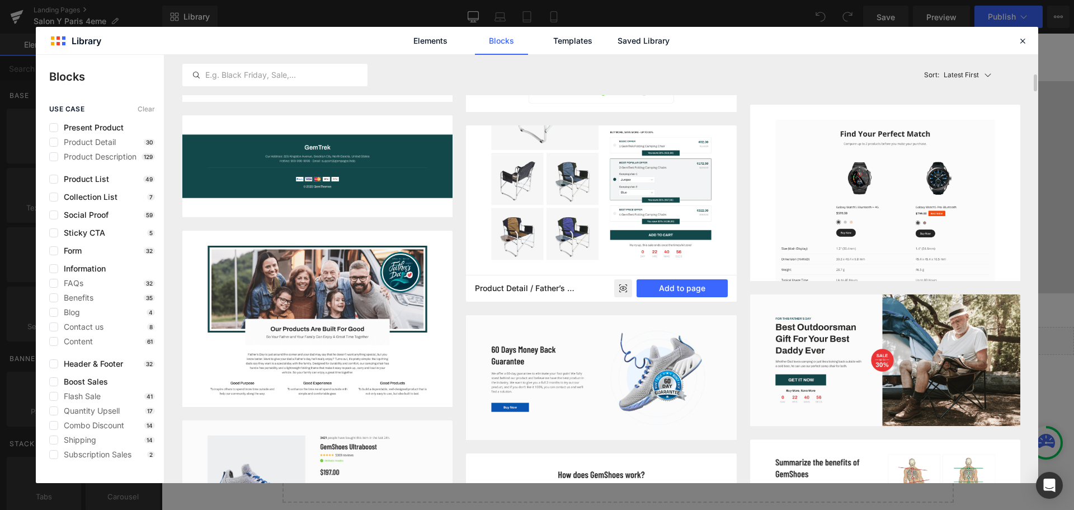
scroll to position [783, 0]
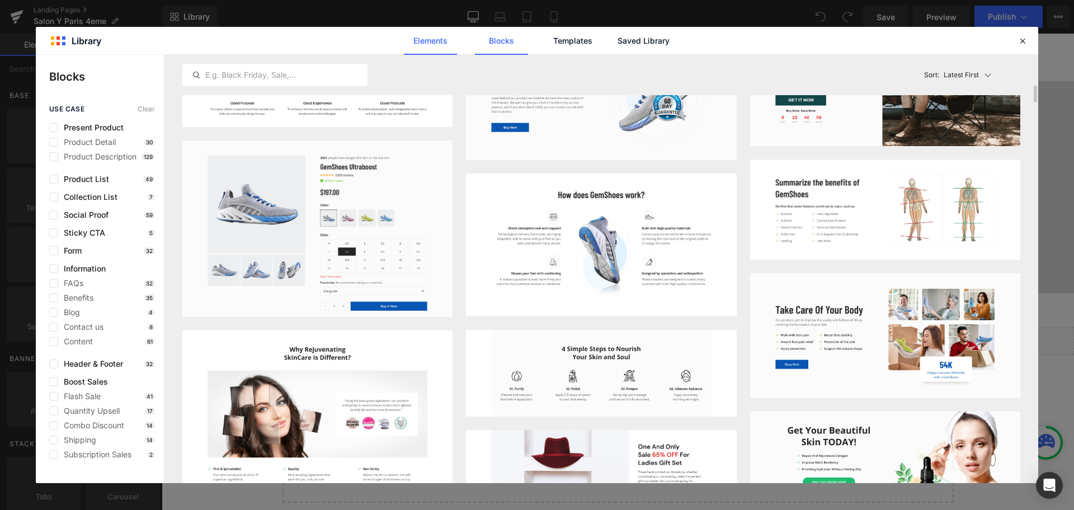
click at [546, 32] on link "Elements" at bounding box center [572, 41] width 53 height 28
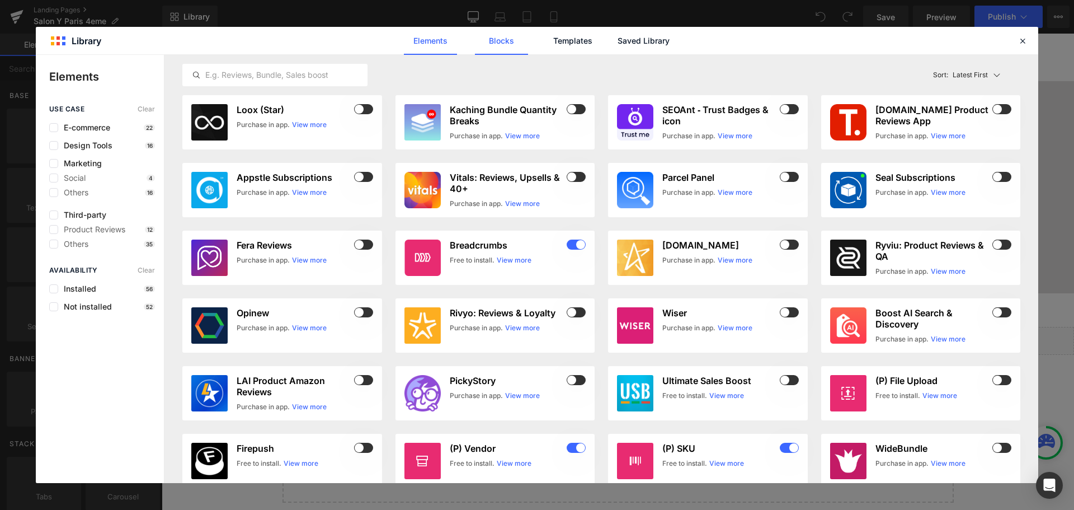
click at [617, 35] on link "Blocks" at bounding box center [643, 41] width 53 height 28
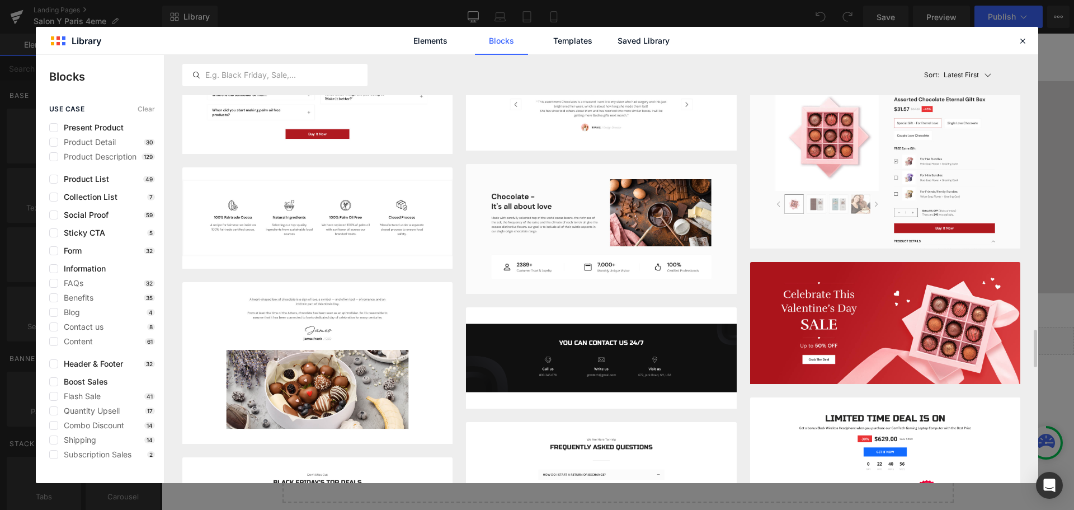
scroll to position [3153, 0]
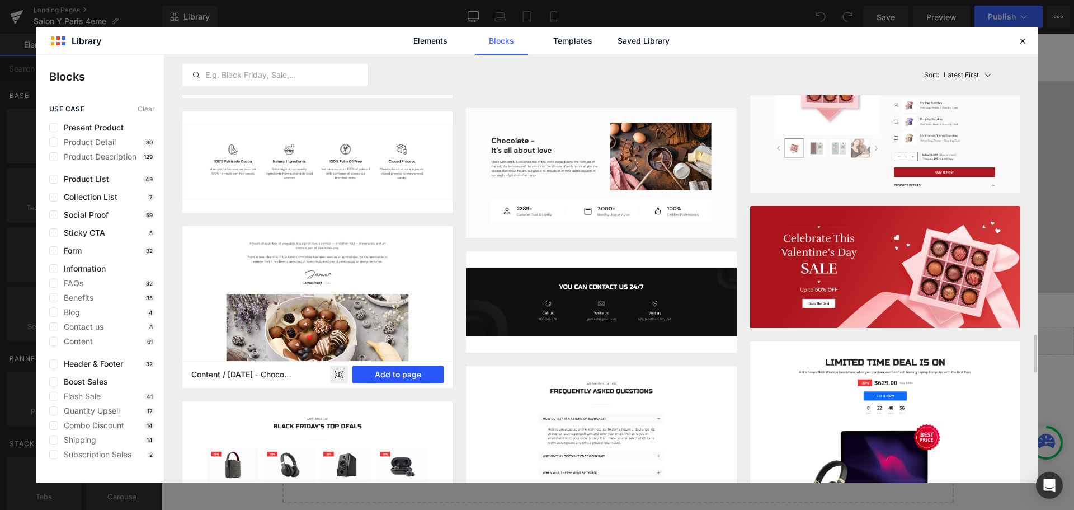
click at [399, 373] on button "Add to page" at bounding box center [398, 374] width 91 height 18
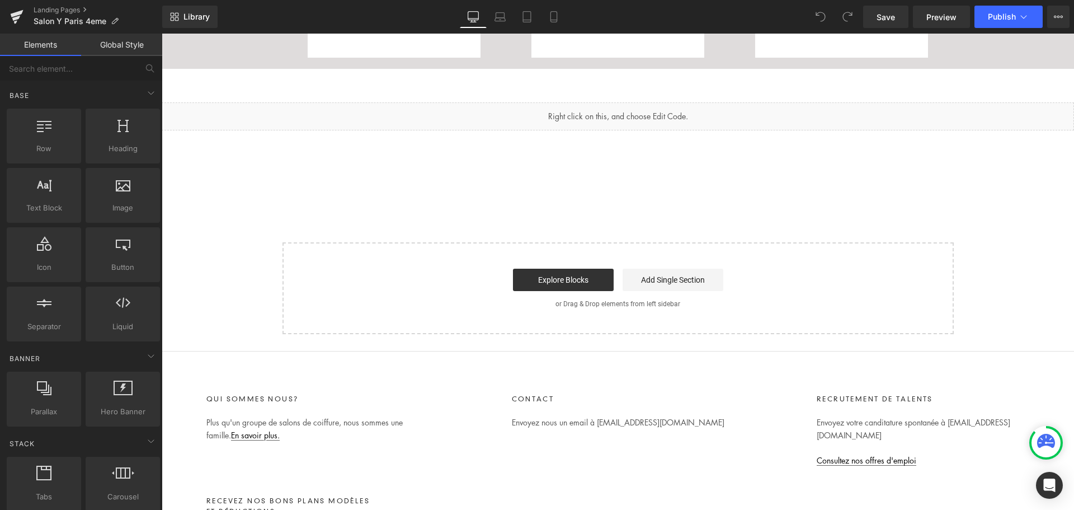
scroll to position [4409, 0]
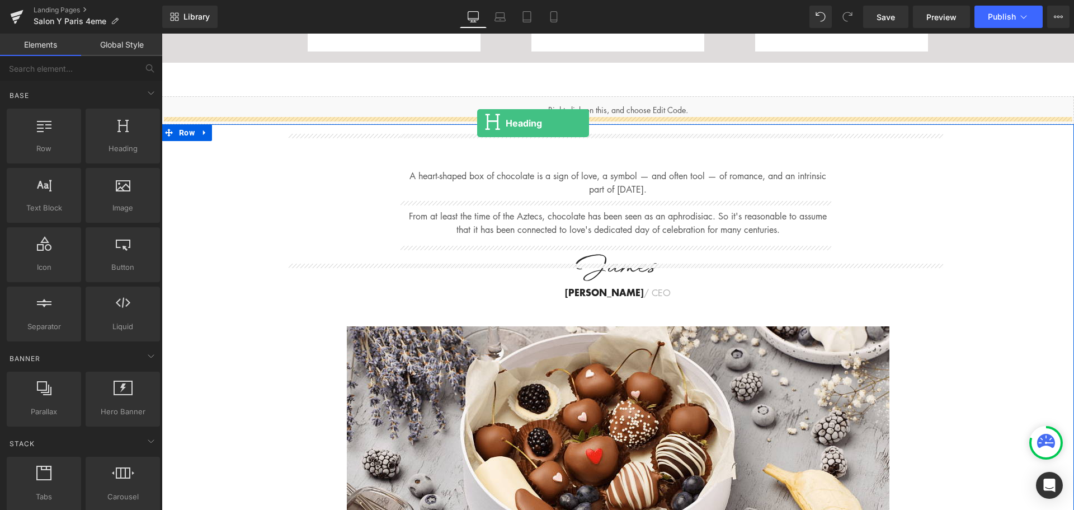
drag, startPoint x: 282, startPoint y: 170, endPoint x: 477, endPoint y: 123, distance: 200.9
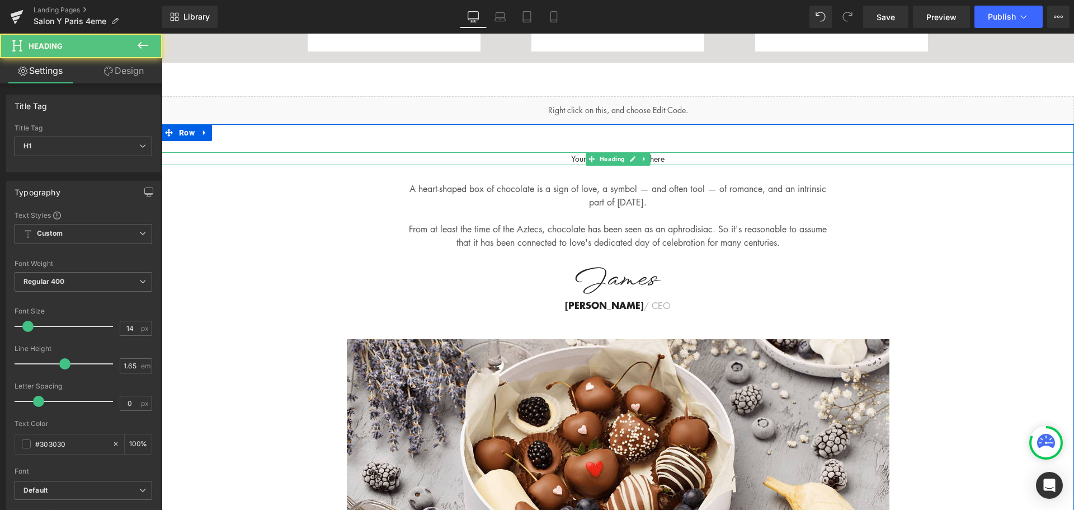
scroll to position [4012, 0]
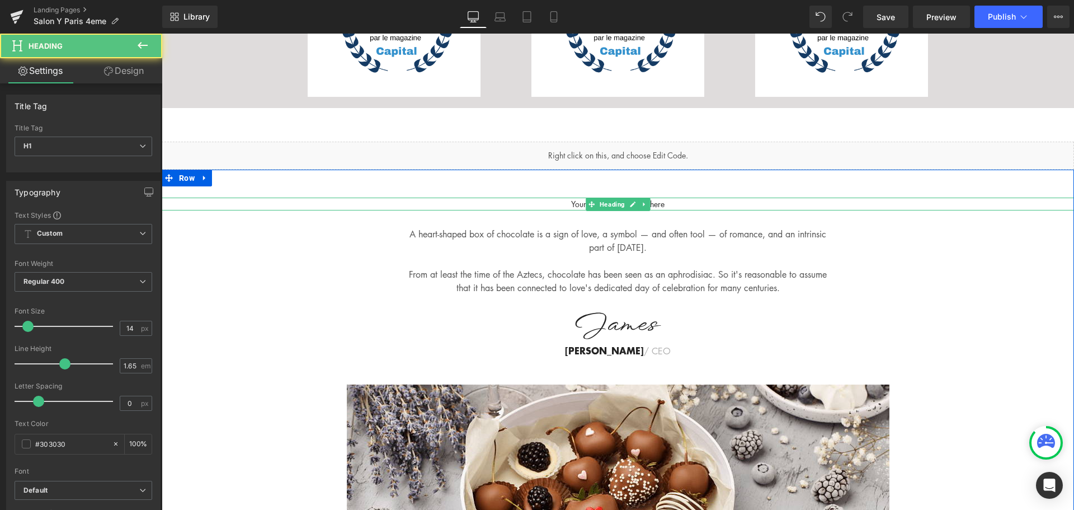
click at [579, 198] on h1 "Your heading text goes here" at bounding box center [618, 204] width 913 height 13
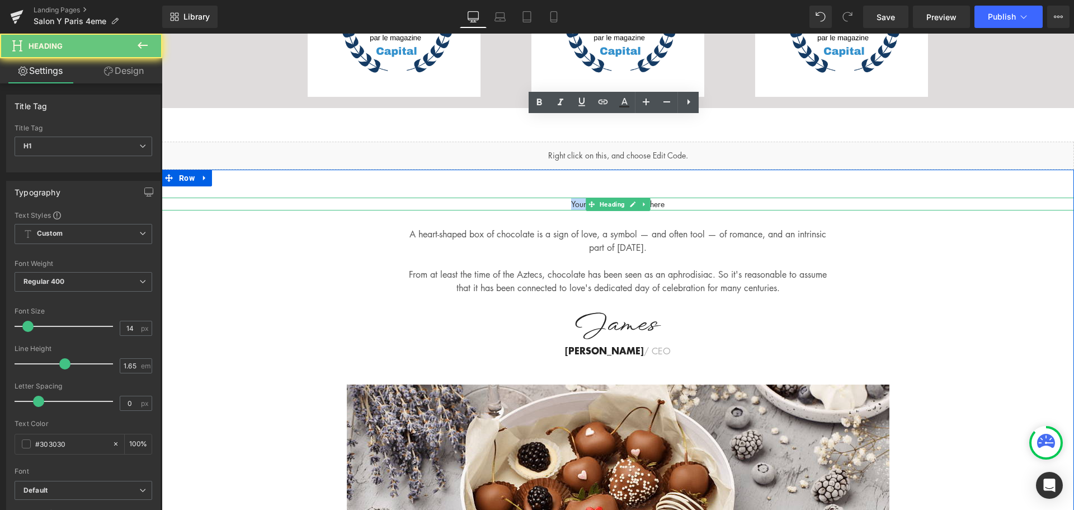
click at [579, 198] on h1 "Your heading text goes here" at bounding box center [618, 204] width 913 height 13
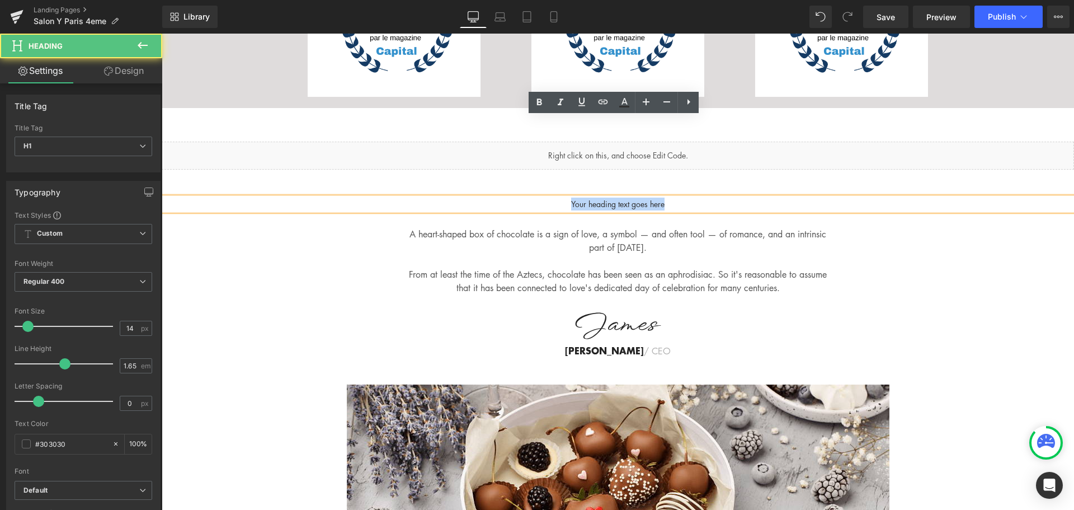
click at [579, 198] on h1 "Your heading text goes here" at bounding box center [618, 204] width 913 height 13
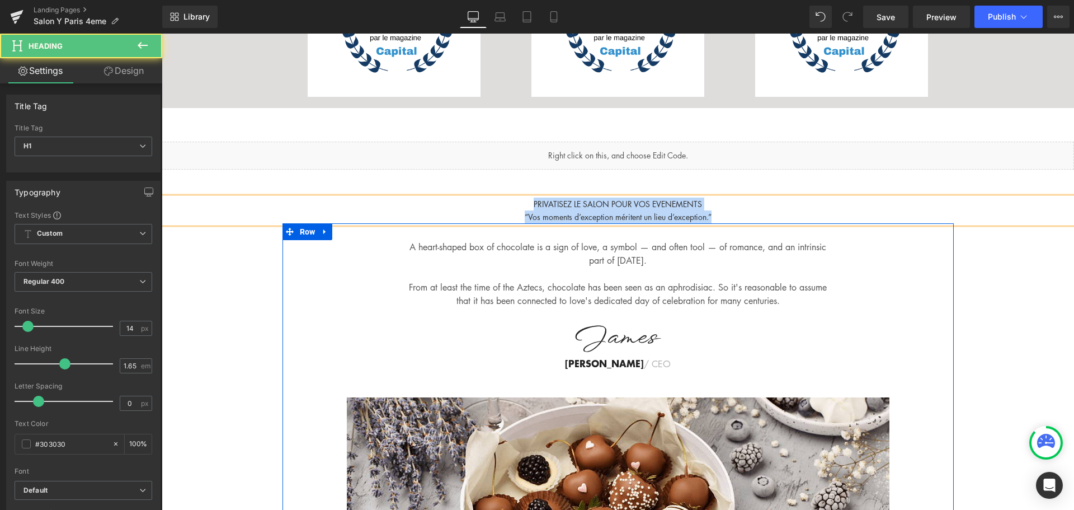
drag, startPoint x: 515, startPoint y: 123, endPoint x: 765, endPoint y: 147, distance: 251.8
click at [765, 198] on div "PRIVATISEZ LE SALON POUR VOS EVENEMENTS “Vos moments d’exception méritent un li…" at bounding box center [618, 418] width 913 height 440
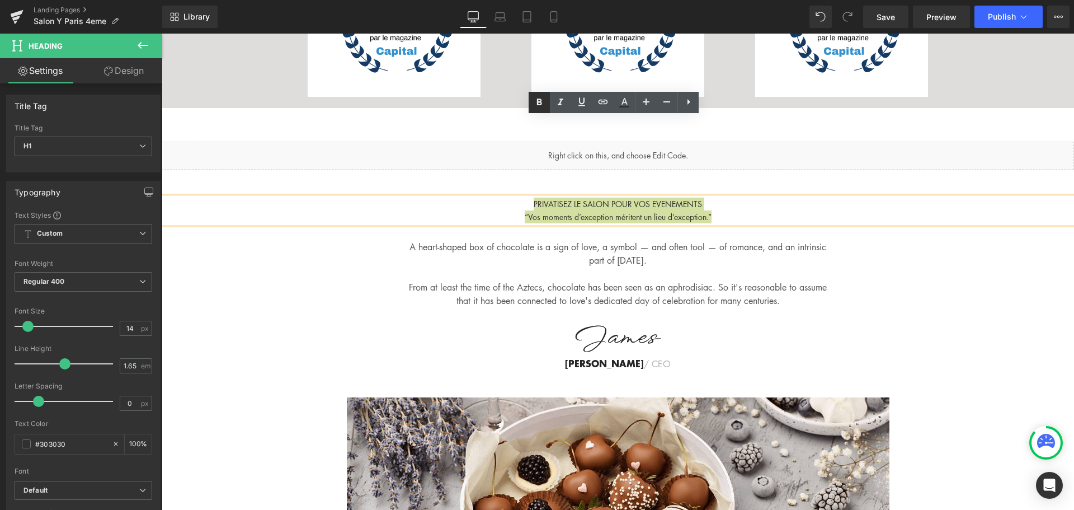
click at [537, 102] on icon at bounding box center [539, 101] width 5 height 7
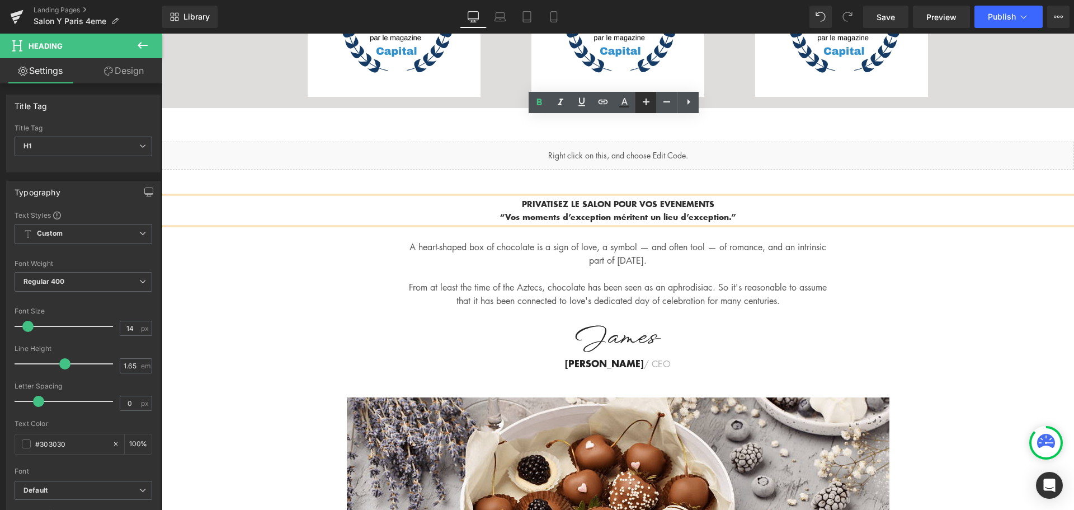
click at [641, 104] on icon at bounding box center [646, 101] width 13 height 13
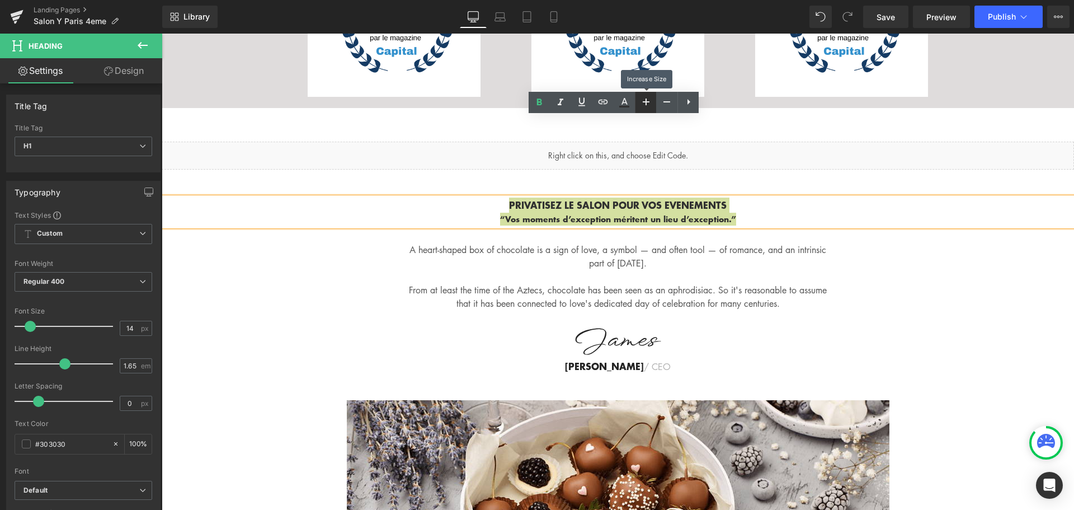
click at [648, 102] on icon at bounding box center [646, 101] width 13 height 13
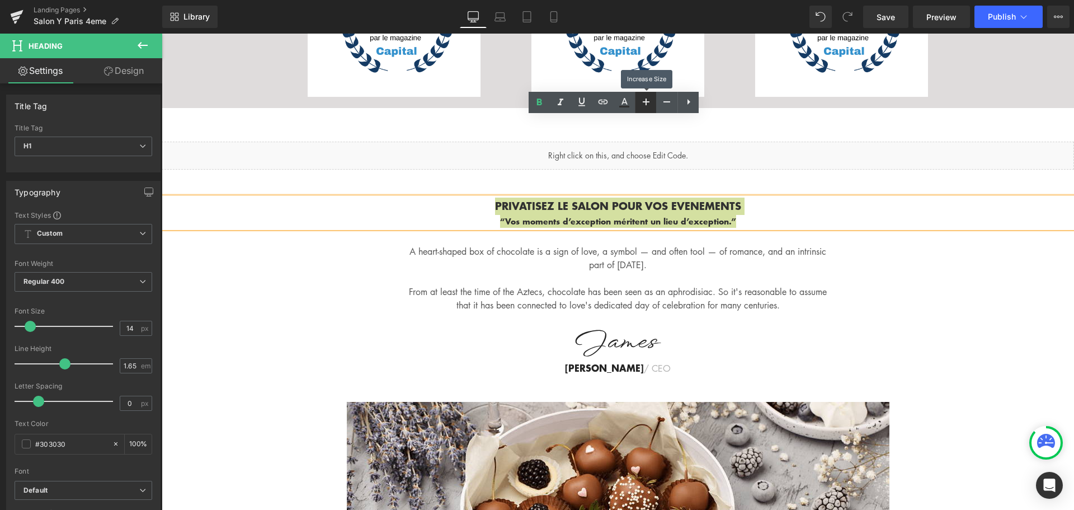
click at [648, 102] on icon at bounding box center [646, 101] width 13 height 13
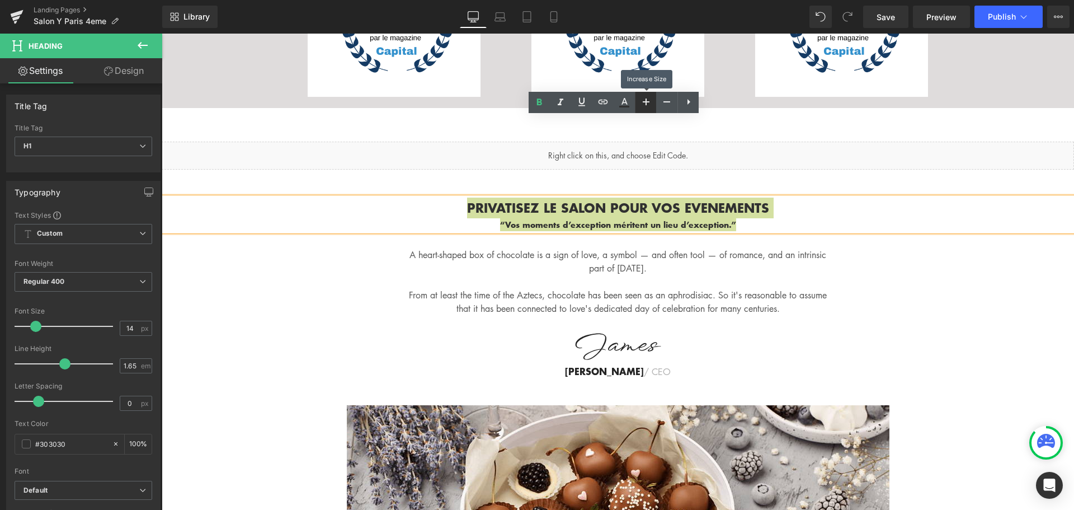
click at [648, 102] on icon at bounding box center [646, 101] width 13 height 13
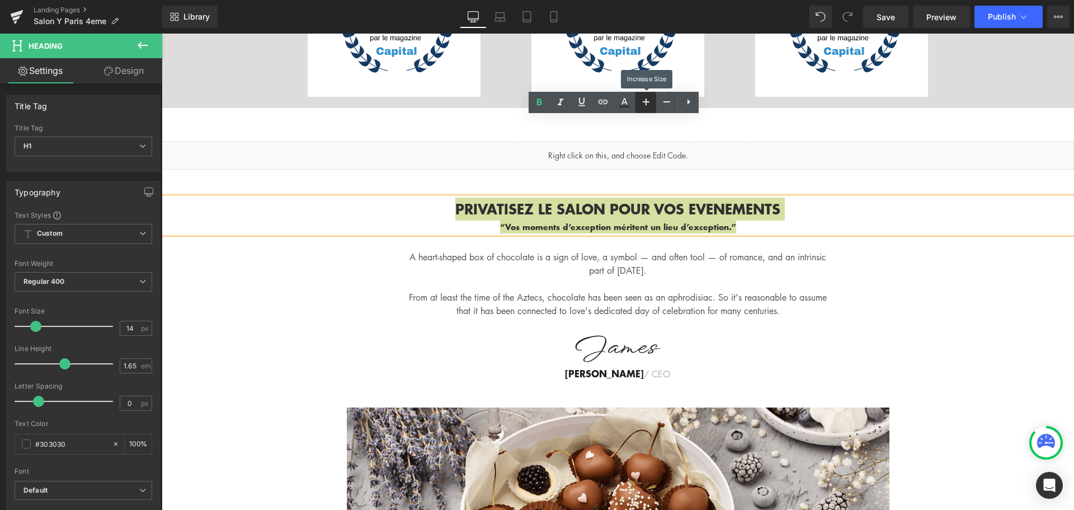
click at [648, 102] on icon at bounding box center [646, 101] width 13 height 13
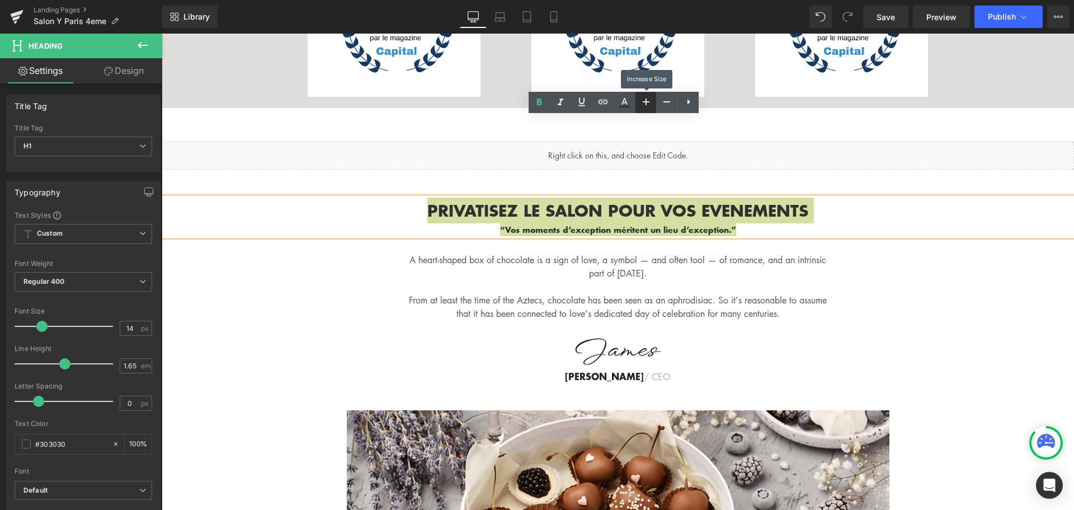
click at [648, 102] on icon at bounding box center [646, 101] width 13 height 13
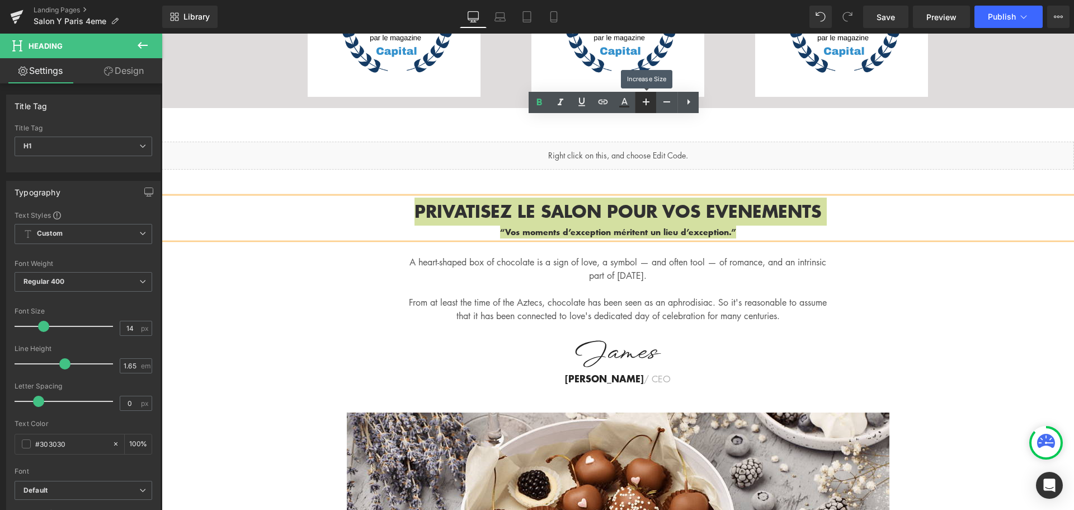
click at [648, 102] on icon at bounding box center [646, 101] width 13 height 13
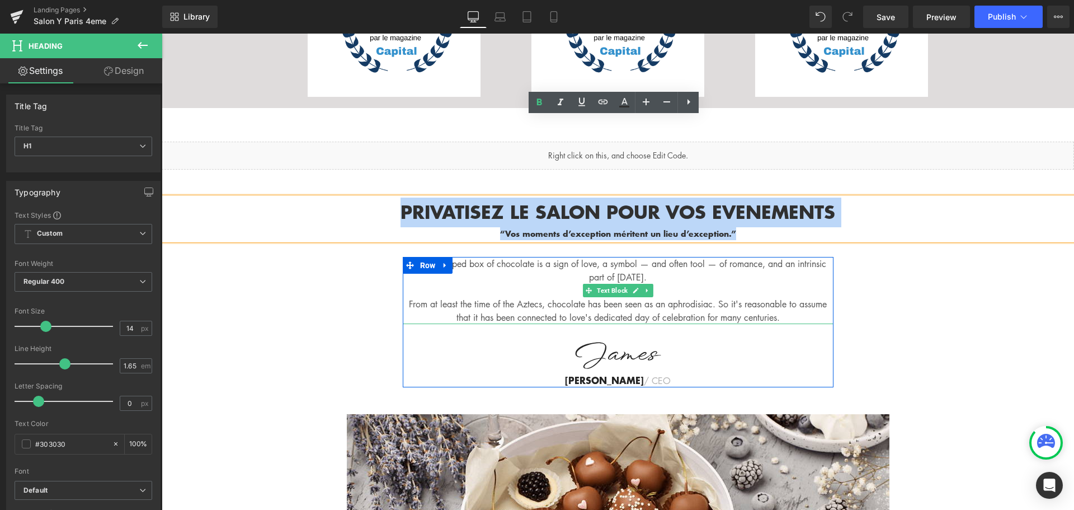
click at [530, 257] on p "A heart-shaped box of chocolate is a sign of love, a symbol — and often tool — …" at bounding box center [618, 270] width 431 height 27
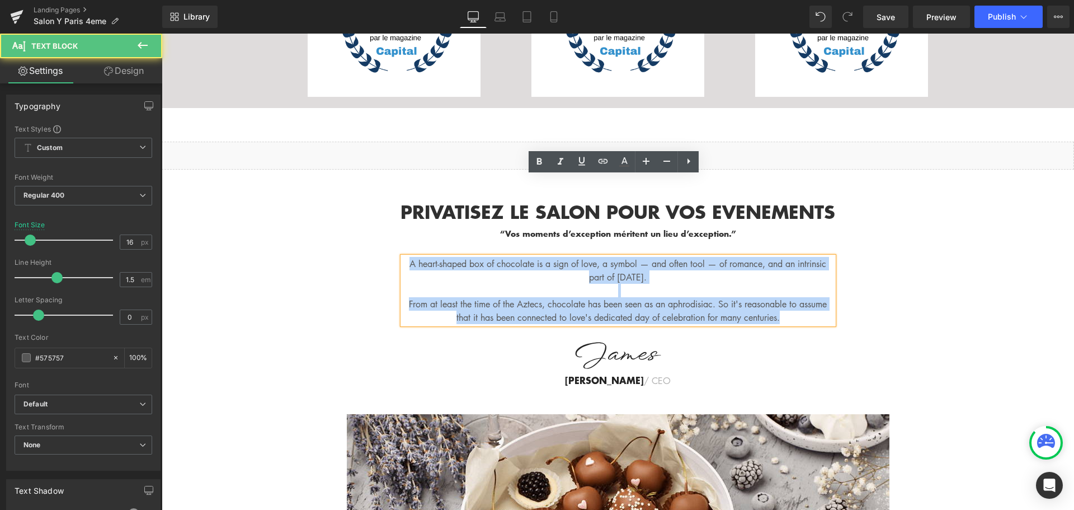
drag, startPoint x: 401, startPoint y: 184, endPoint x: 809, endPoint y: 241, distance: 411.9
click at [809, 257] on div "A heart-shaped box of chocolate is a sign of love, a symbol — and often tool — …" at bounding box center [618, 290] width 431 height 67
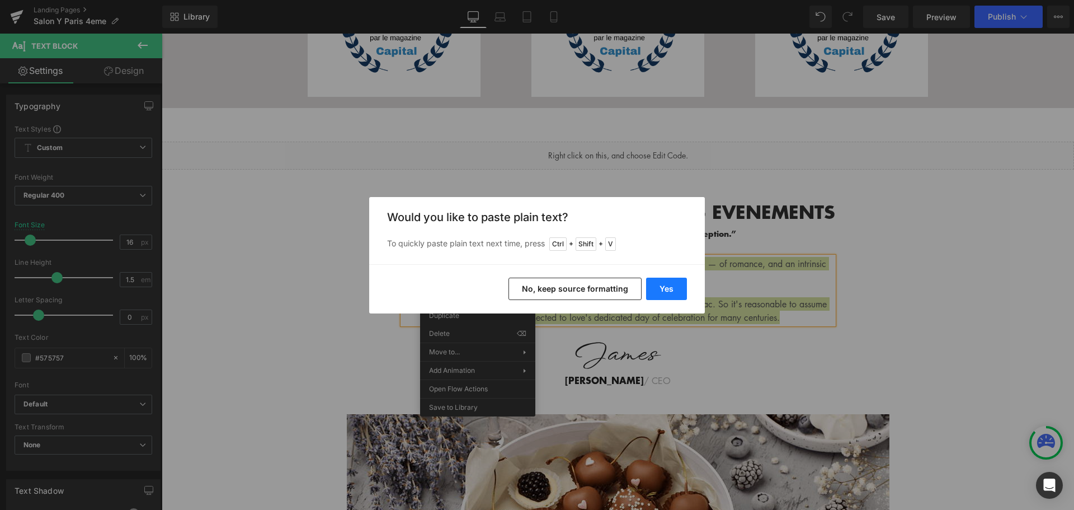
click at [671, 296] on button "Yes" at bounding box center [666, 289] width 41 height 22
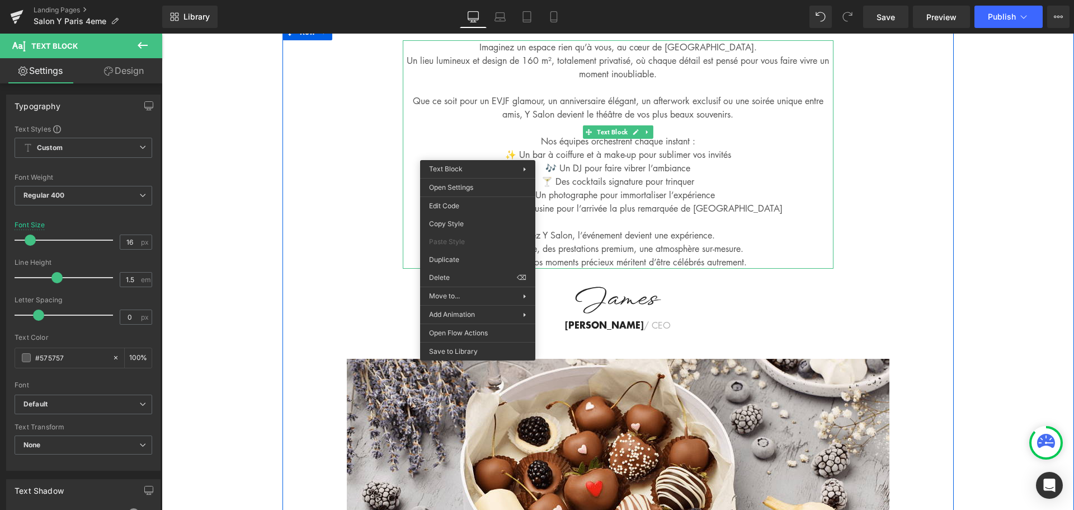
scroll to position [4236, 0]
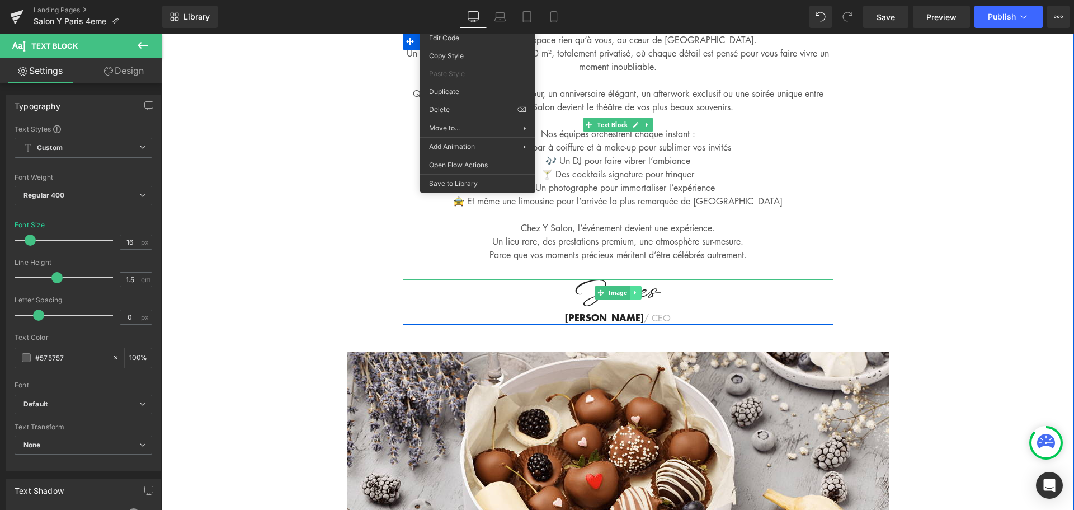
click at [630, 286] on link at bounding box center [636, 292] width 12 height 13
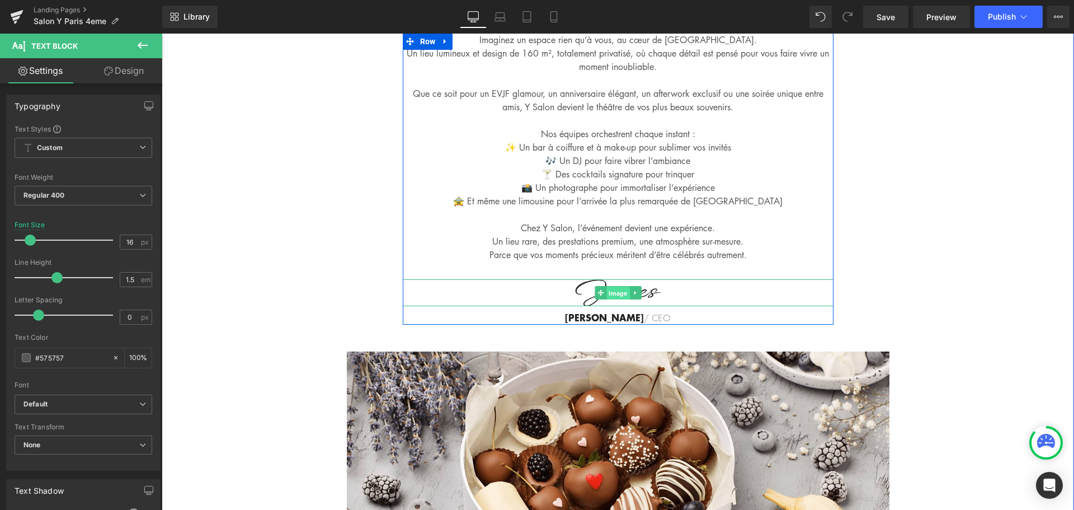
click at [595, 286] on link "Image" at bounding box center [612, 292] width 35 height 13
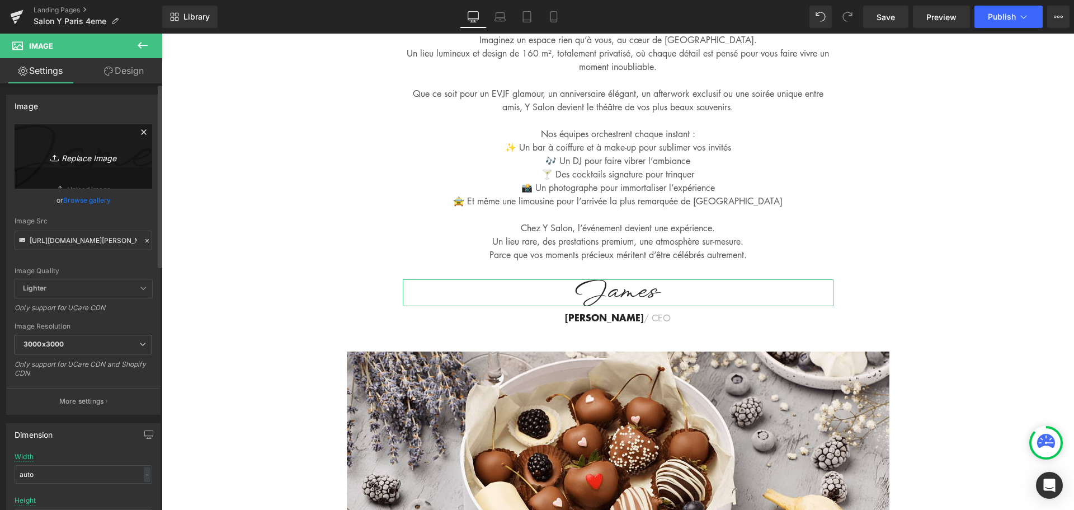
click at [92, 156] on icon "Replace Image" at bounding box center [84, 156] width 90 height 14
type input "C:\fakepath\Design sans titre (7).png"
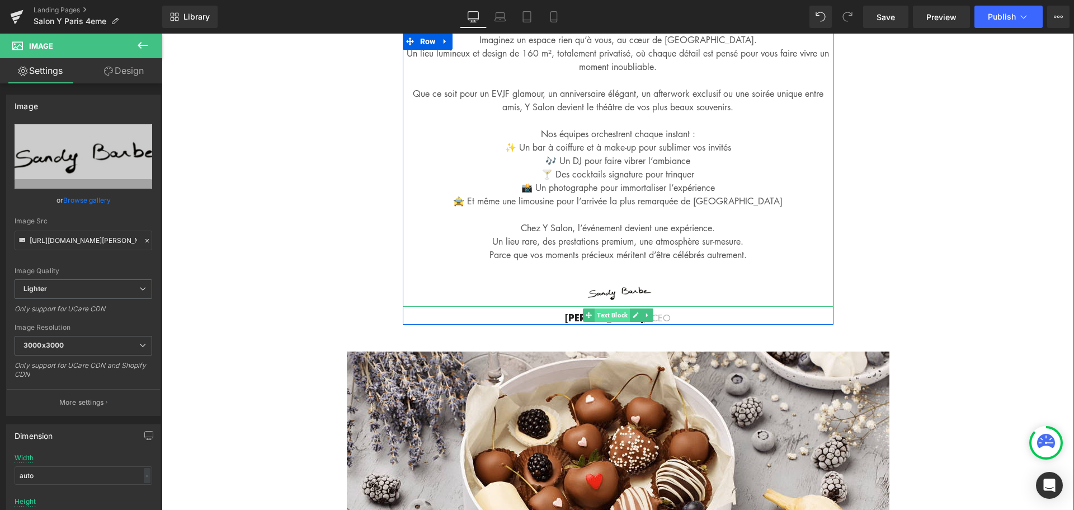
click at [604, 308] on span "Text Block" at bounding box center [612, 314] width 35 height 13
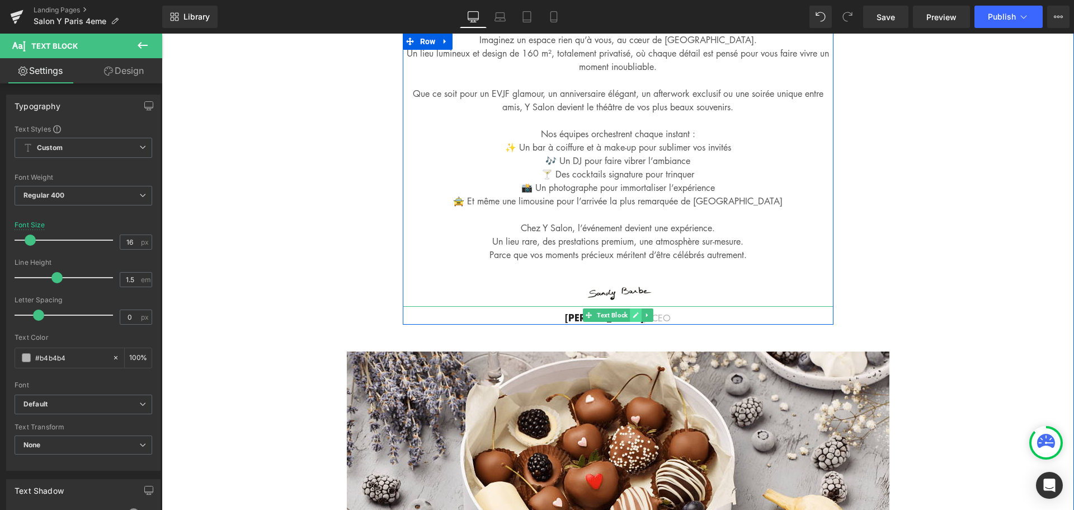
click at [633, 312] on icon at bounding box center [636, 315] width 6 height 7
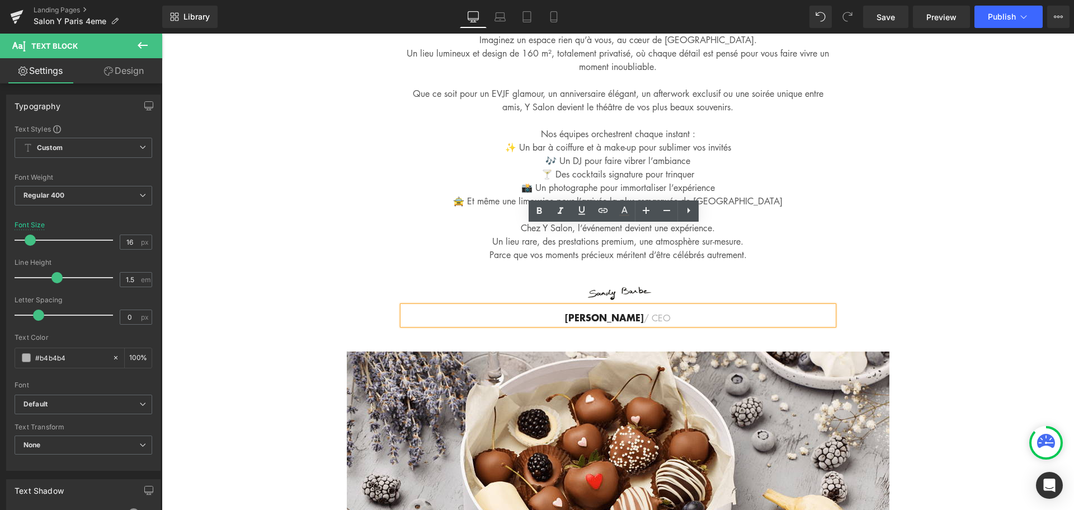
click at [613, 310] on strong "[PERSON_NAME]" at bounding box center [604, 317] width 79 height 14
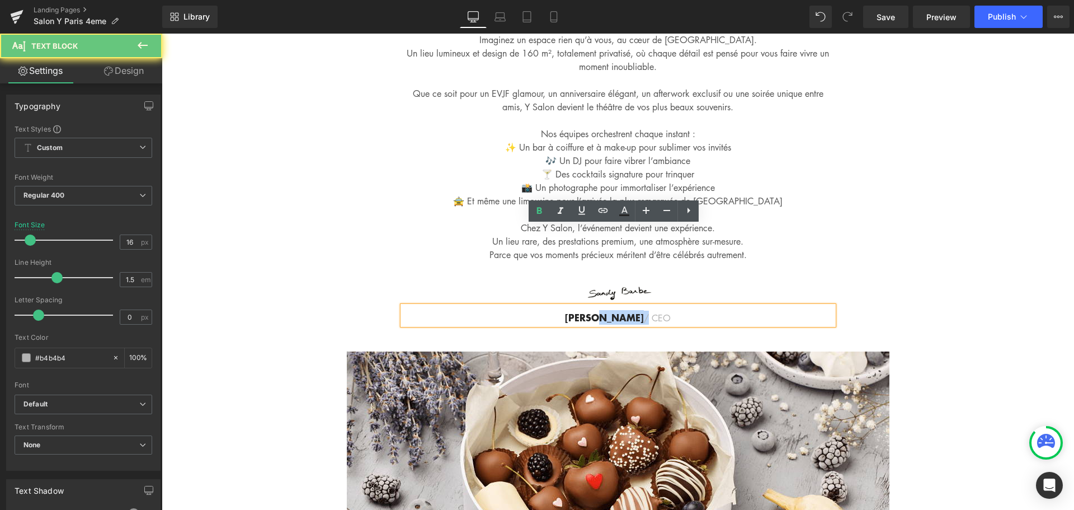
click at [613, 310] on strong "[PERSON_NAME]" at bounding box center [604, 317] width 79 height 14
click at [626, 310] on strong "[PERSON_NAME]" at bounding box center [604, 317] width 79 height 14
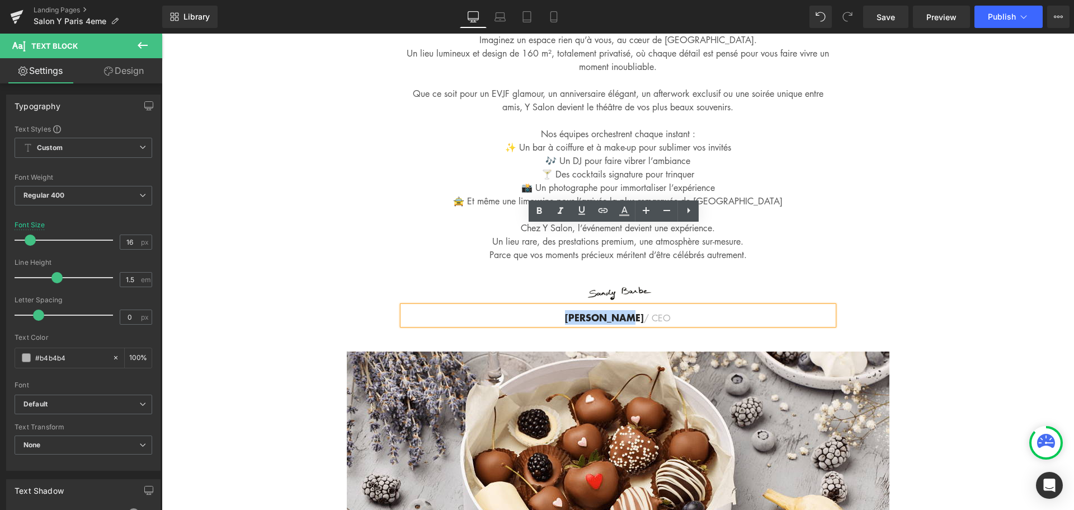
drag, startPoint x: 627, startPoint y: 236, endPoint x: 567, endPoint y: 240, distance: 60.0
click at [567, 311] on p "[PERSON_NAME] / CEO" at bounding box center [618, 318] width 431 height 14
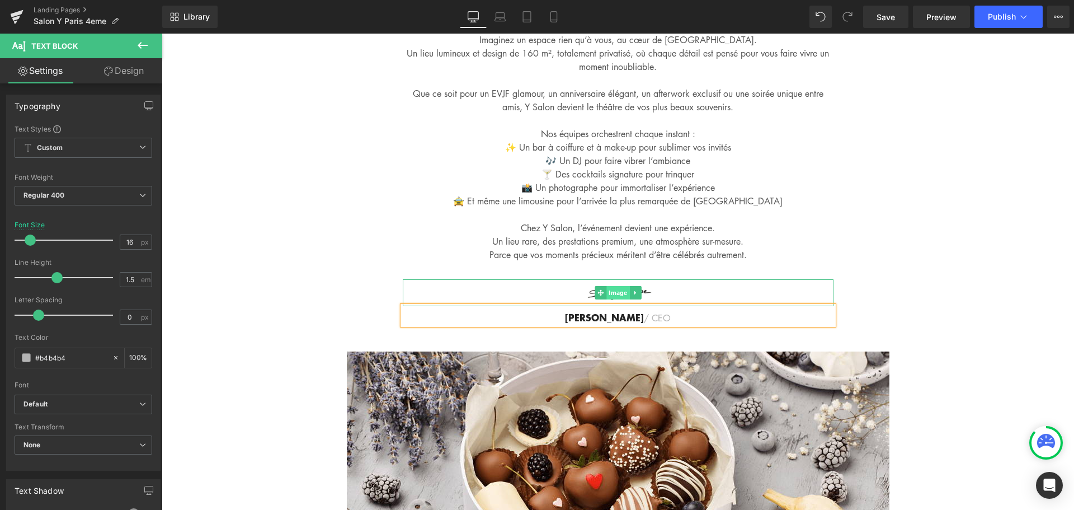
click at [618, 286] on span "Image" at bounding box center [618, 292] width 23 height 13
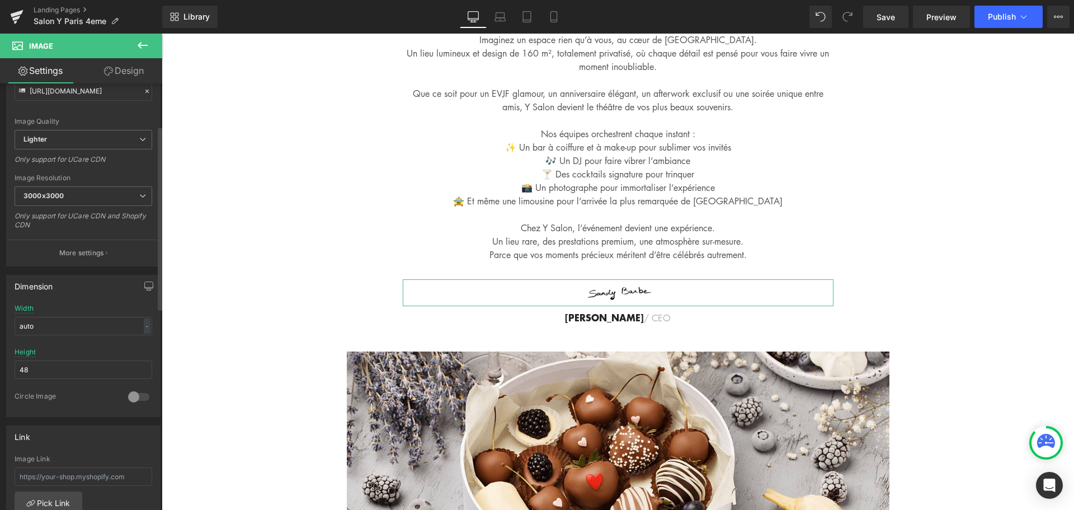
scroll to position [168, 0]
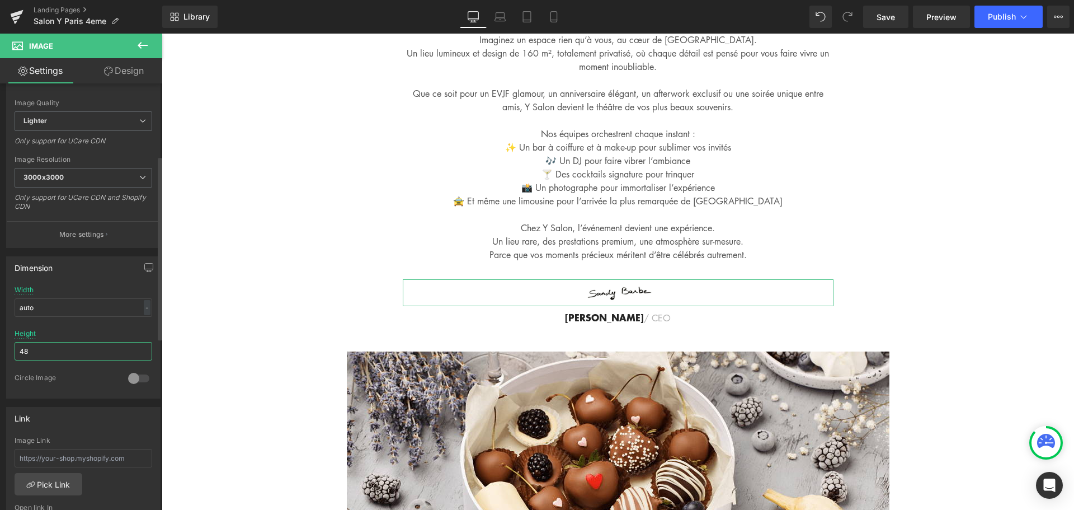
click at [67, 354] on input "48" at bounding box center [84, 351] width 138 height 18
click at [67, 353] on input "48" at bounding box center [84, 351] width 138 height 18
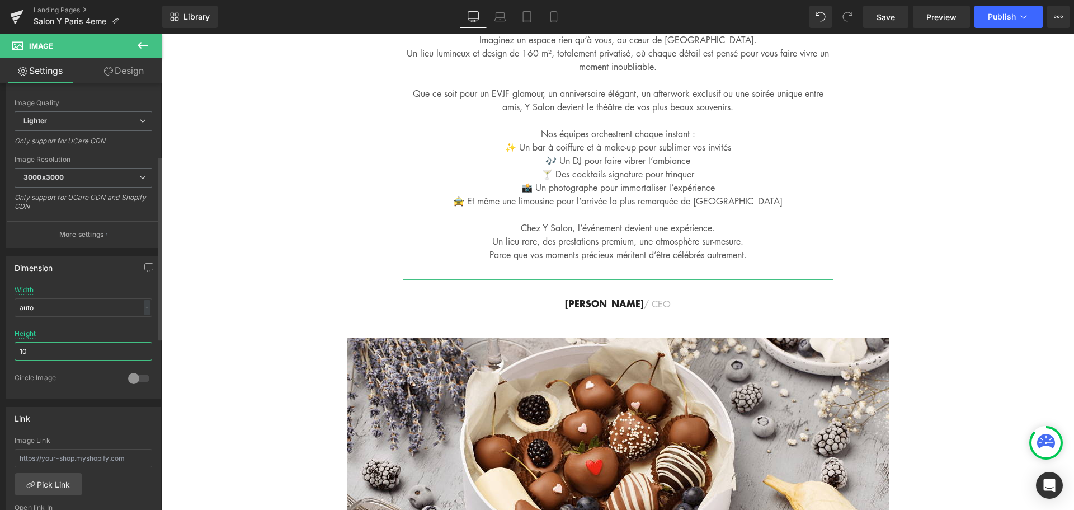
type input "100"
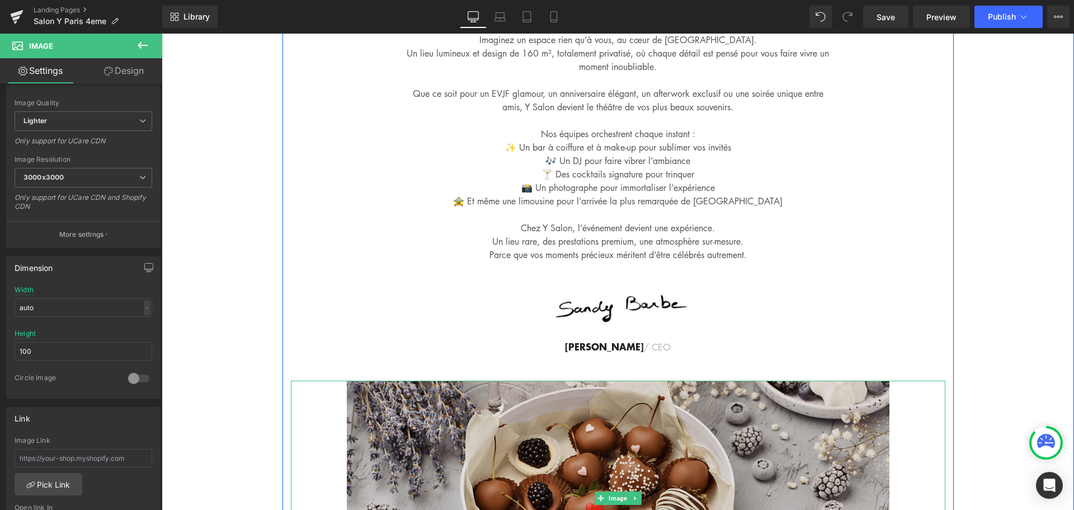
click at [428, 403] on img at bounding box center [618, 498] width 543 height 235
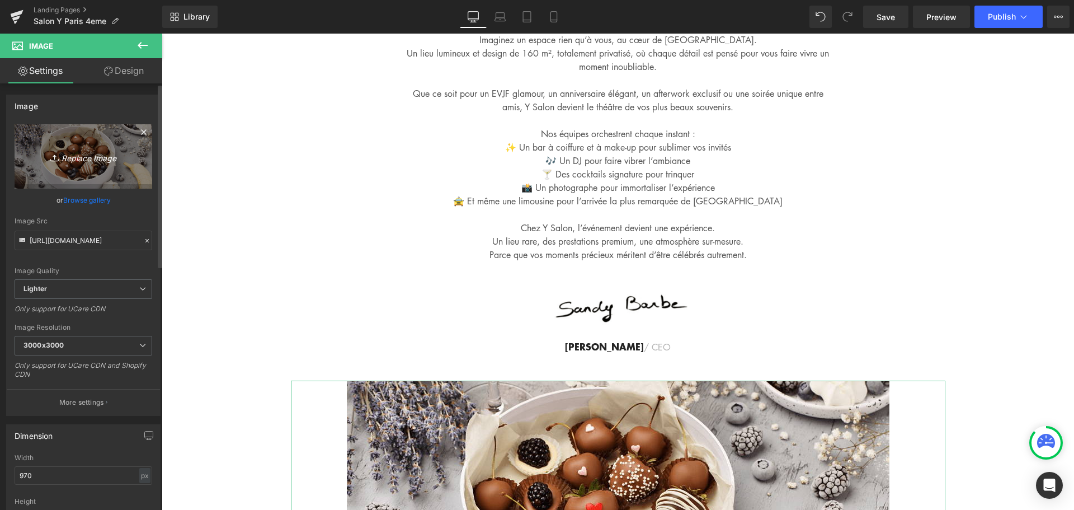
click at [90, 158] on icon "Replace Image" at bounding box center [84, 156] width 90 height 14
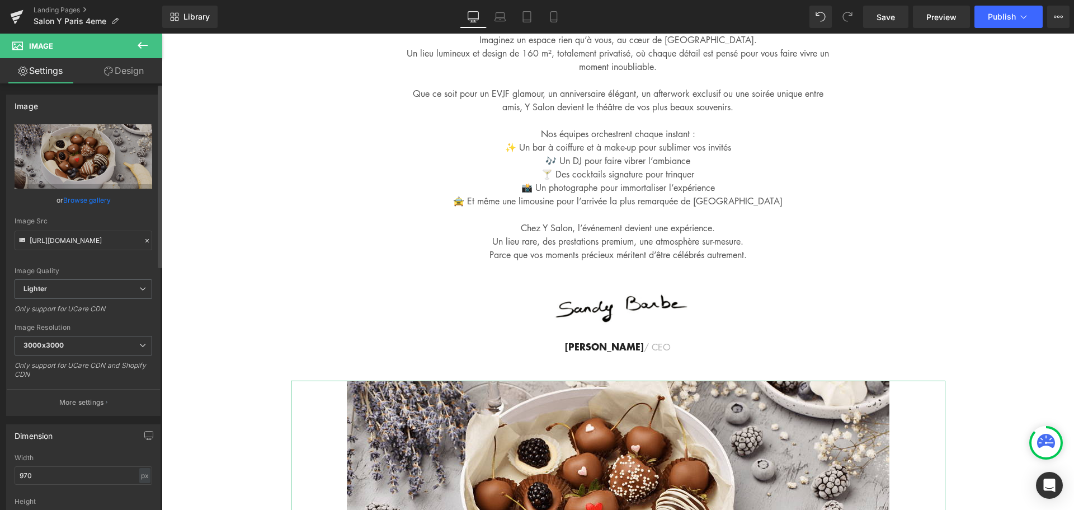
click at [95, 195] on link "Browse gallery" at bounding box center [87, 200] width 48 height 20
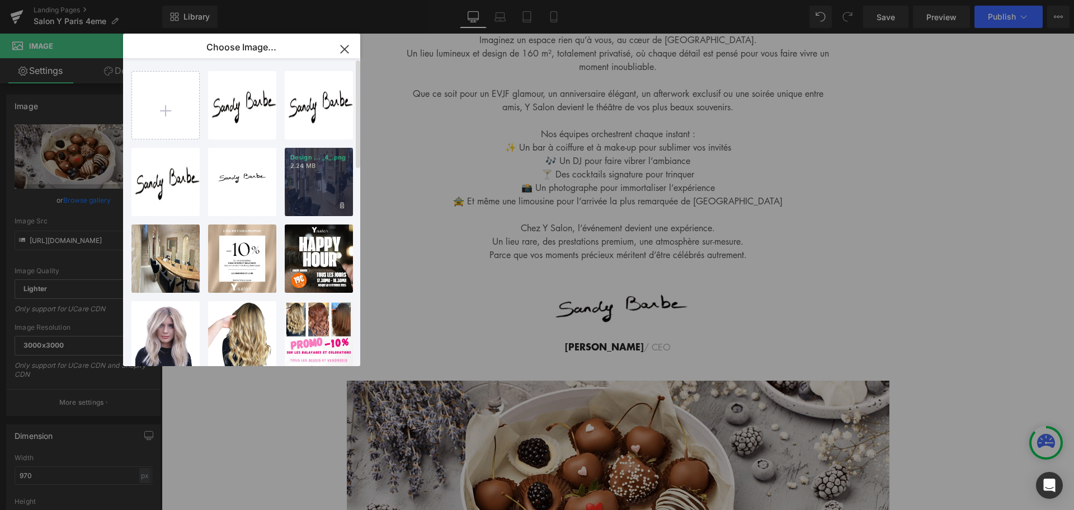
click at [316, 182] on div "Design ... _4_.png 2.24 MB" at bounding box center [319, 182] width 68 height 68
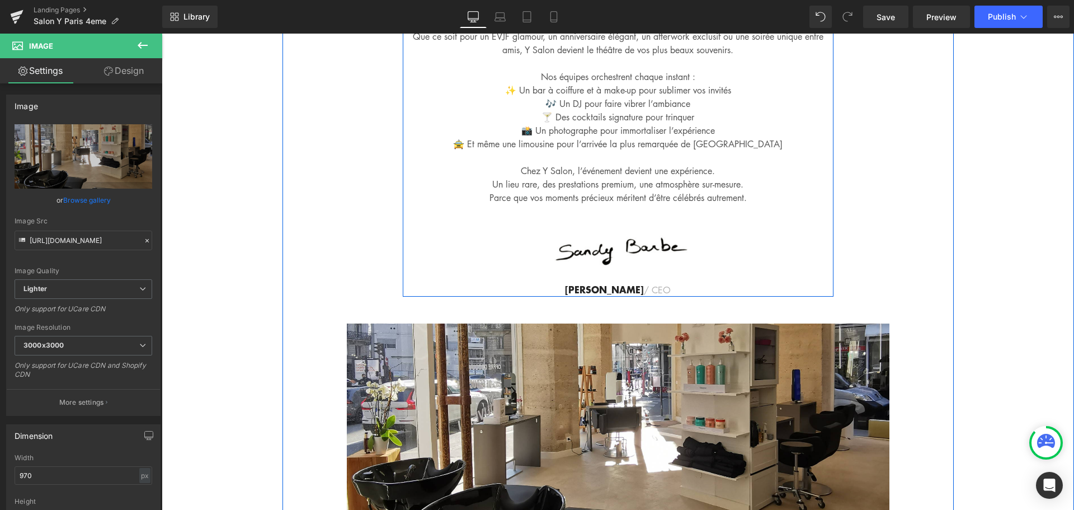
scroll to position [4292, 0]
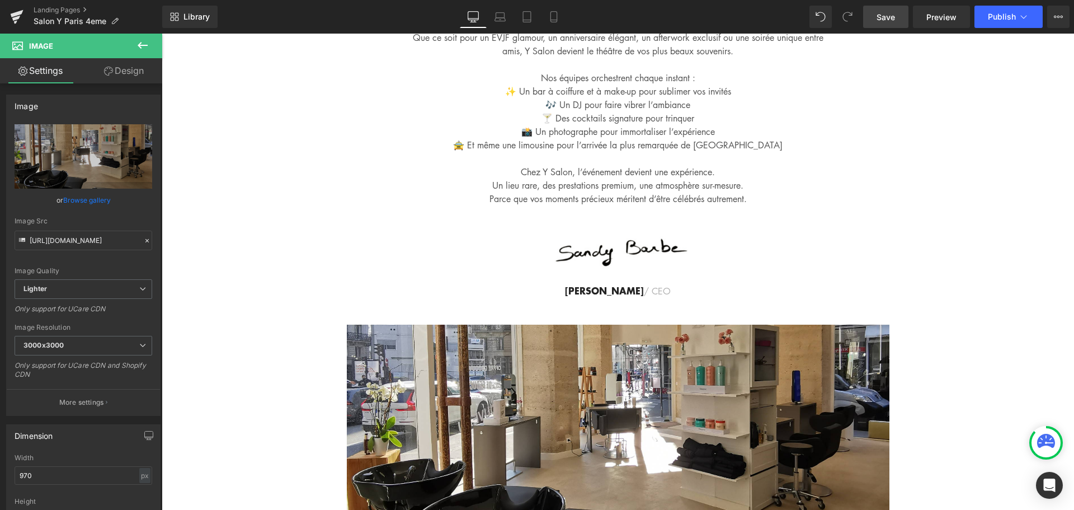
click at [892, 18] on span "Save" at bounding box center [886, 17] width 18 height 12
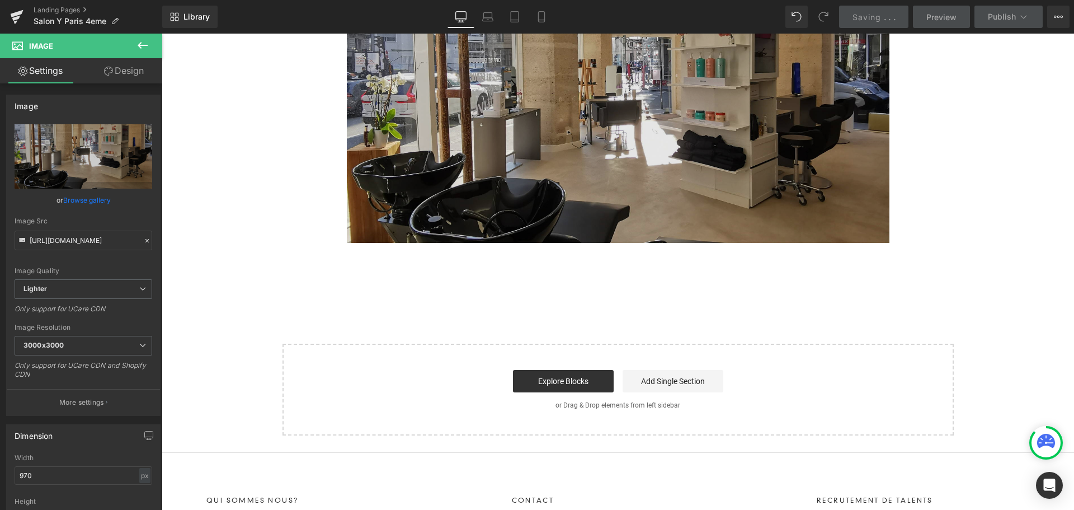
scroll to position [4516, 0]
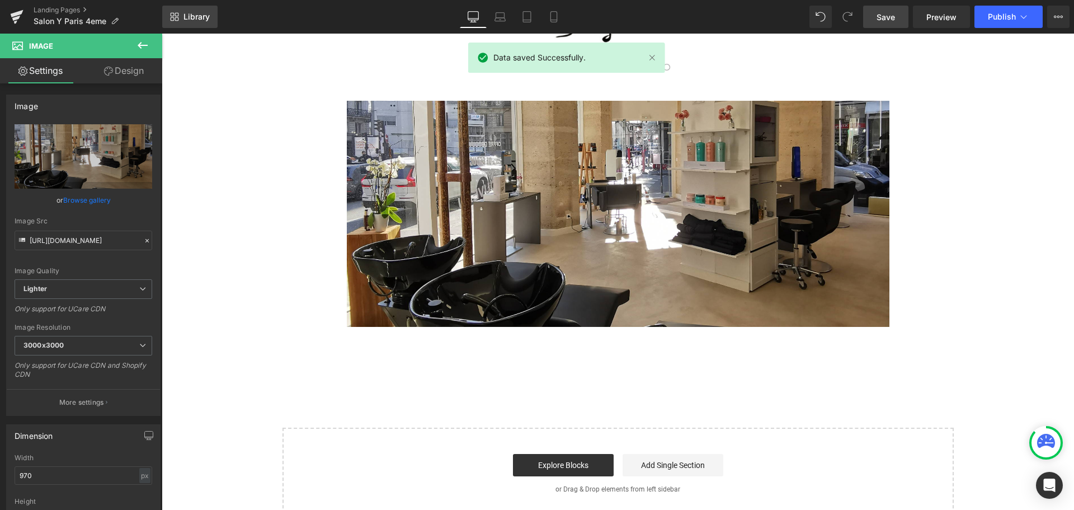
click at [205, 21] on span "Library" at bounding box center [197, 17] width 26 height 10
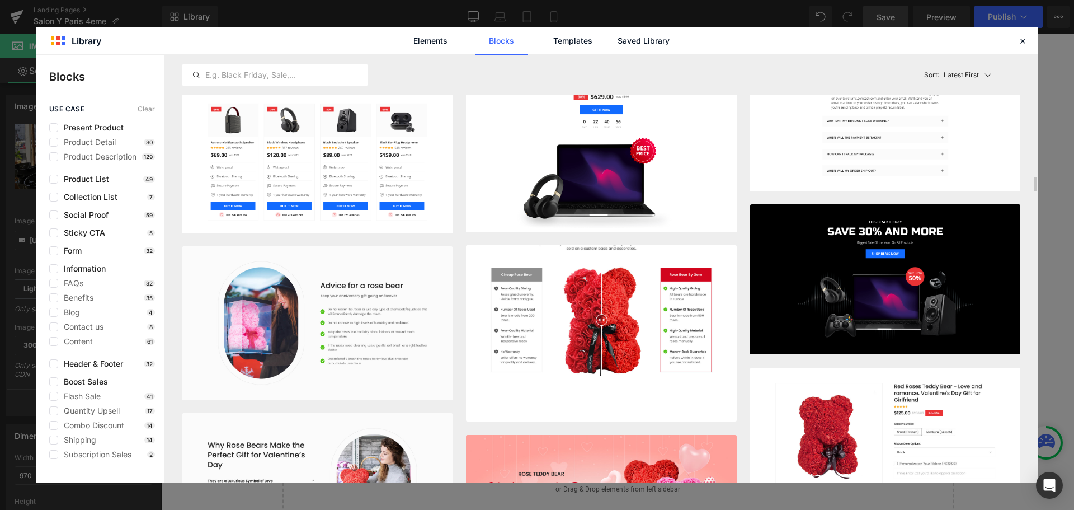
scroll to position [3296, 0]
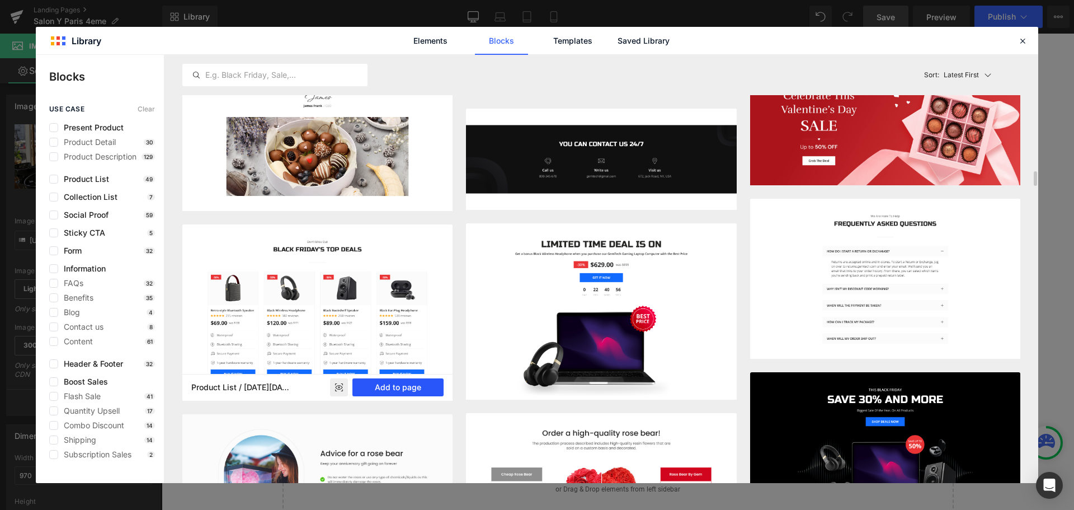
click at [389, 384] on button "Add to page" at bounding box center [398, 387] width 91 height 18
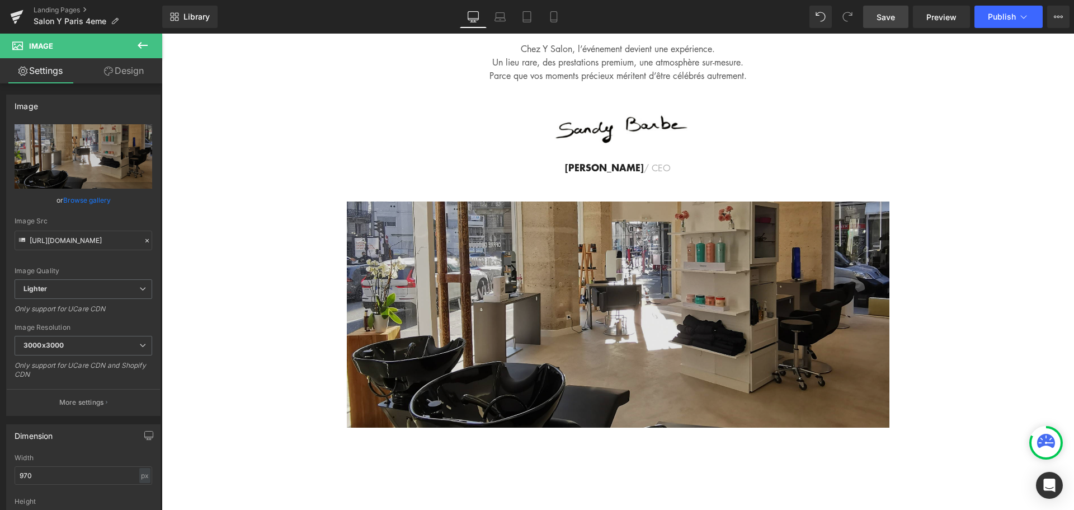
scroll to position [4549, 0]
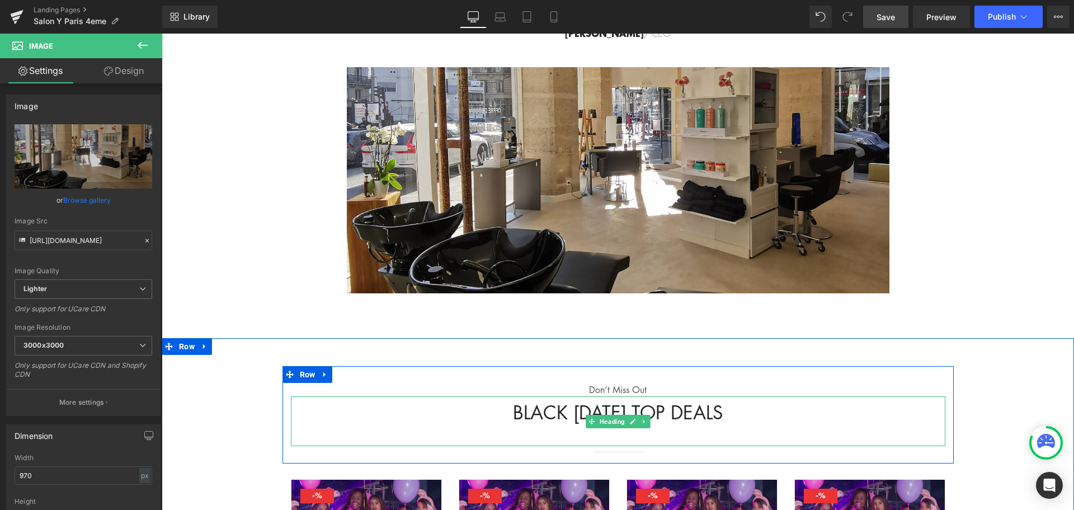
click at [649, 401] on h2 "BLACK [DATE] TOP DEALS" at bounding box center [618, 413] width 655 height 24
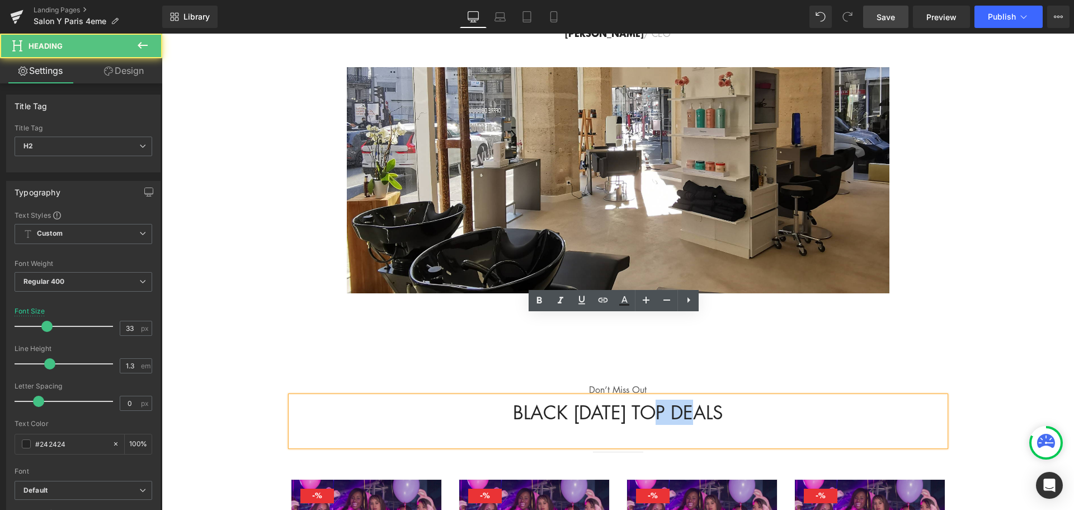
click at [649, 401] on h2 "BLACK [DATE] TOP DEALS" at bounding box center [618, 413] width 655 height 24
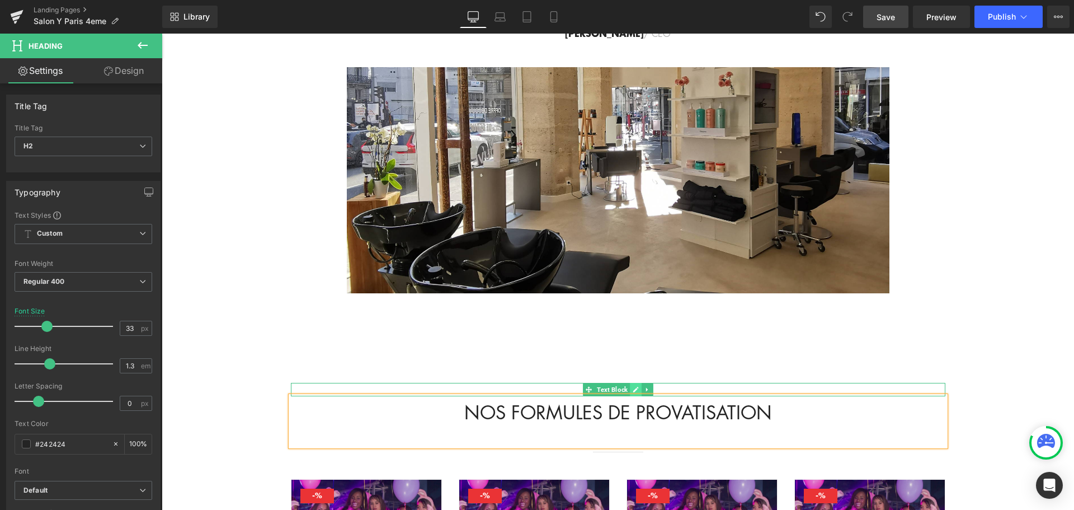
click at [630, 383] on link at bounding box center [636, 389] width 12 height 13
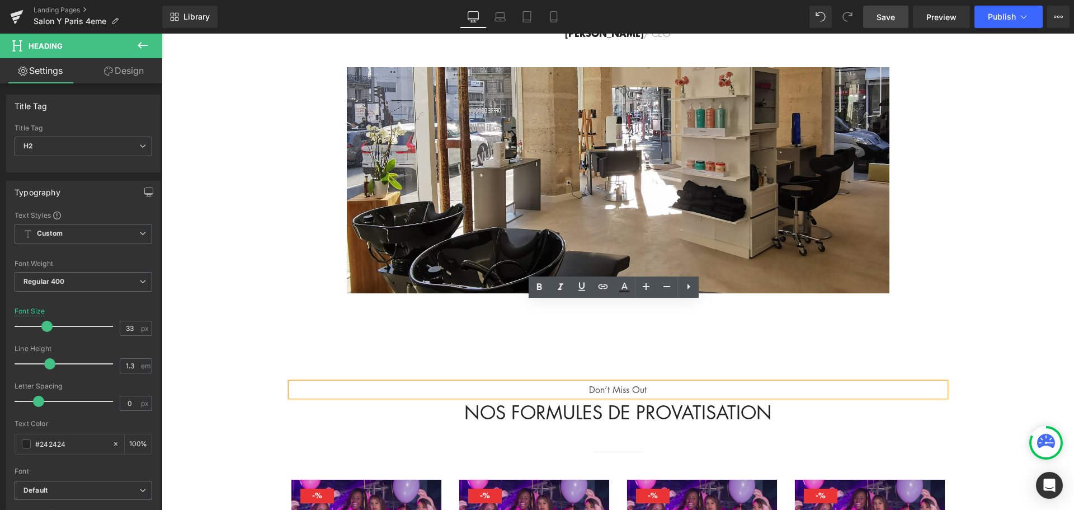
click at [615, 383] on p "Don’t Miss Out" at bounding box center [618, 389] width 655 height 13
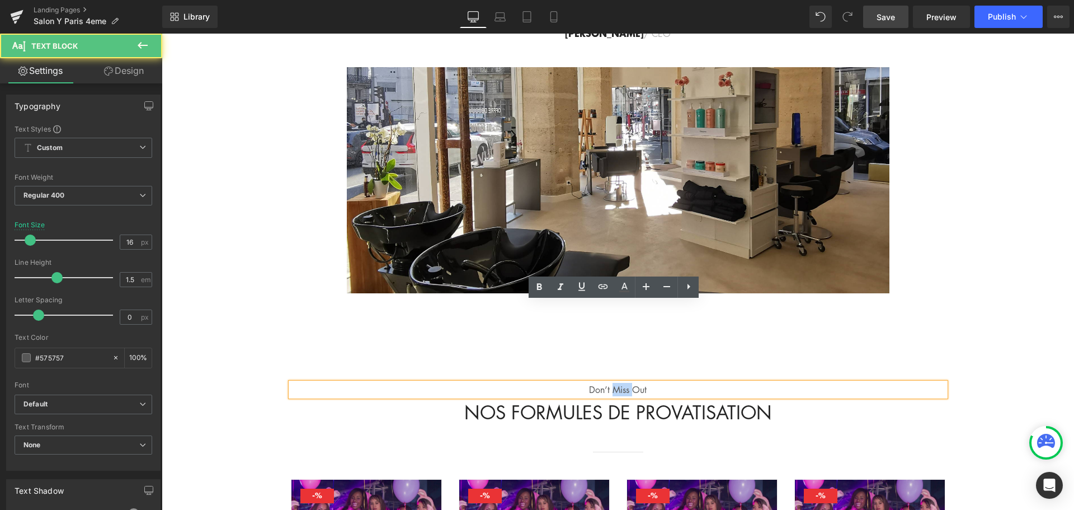
click at [615, 383] on p "Don’t Miss Out" at bounding box center [618, 389] width 655 height 13
click at [665, 383] on p "Don’t Miss Out" at bounding box center [618, 389] width 655 height 13
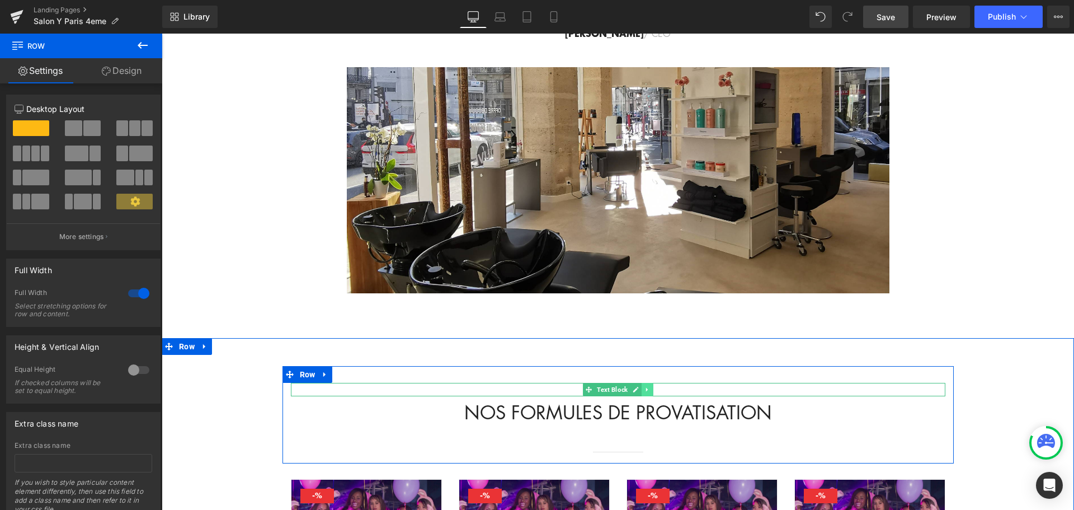
click at [646, 386] on icon at bounding box center [647, 389] width 6 height 7
click at [650, 386] on icon at bounding box center [653, 389] width 6 height 6
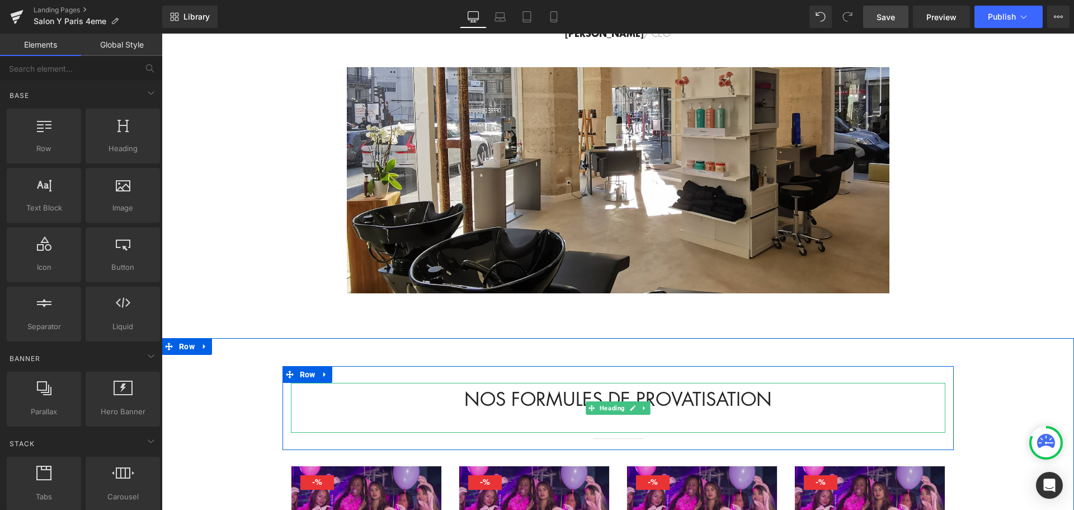
click at [670, 387] on h2 "NOS FORMULES DE PROVATISATION" at bounding box center [618, 399] width 655 height 24
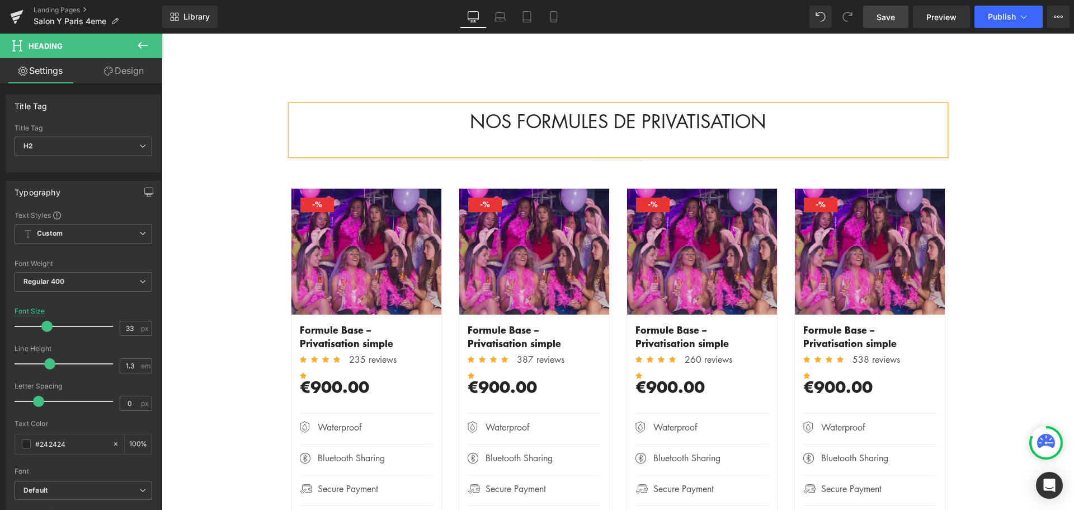
scroll to position [4829, 0]
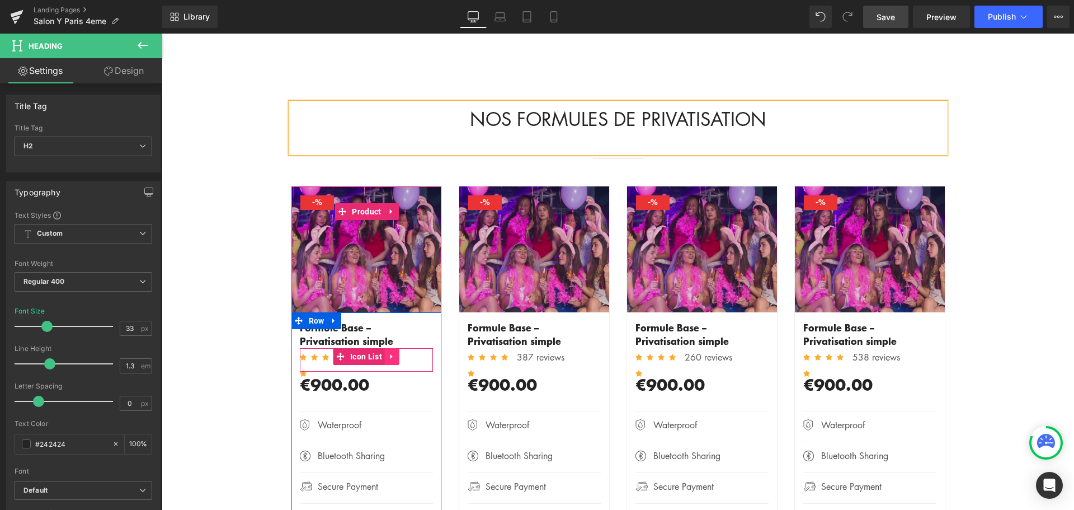
click at [391, 352] on icon at bounding box center [392, 356] width 8 height 8
click at [397, 352] on icon at bounding box center [400, 356] width 8 height 8
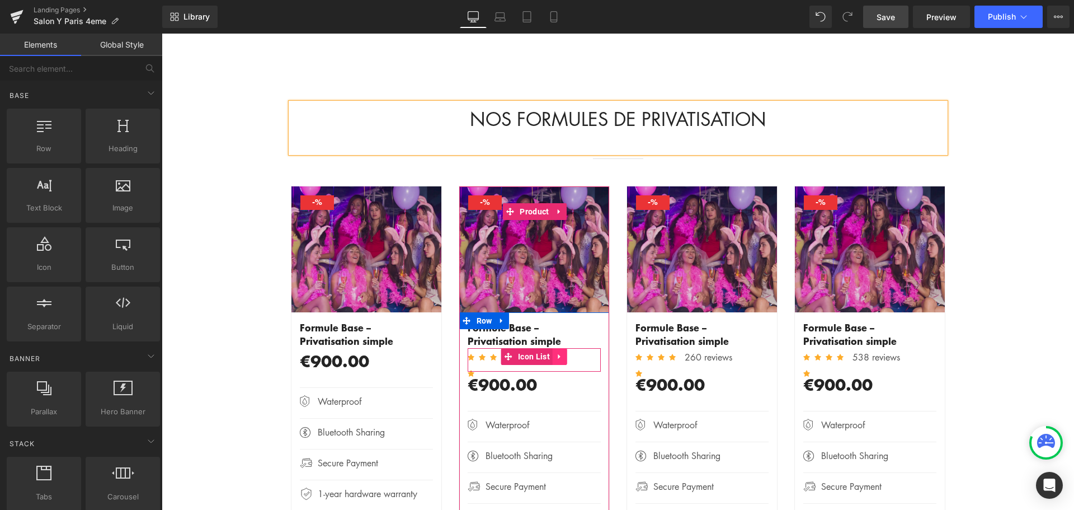
click at [560, 348] on link at bounding box center [560, 356] width 15 height 17
click at [563, 353] on icon at bounding box center [567, 357] width 8 height 8
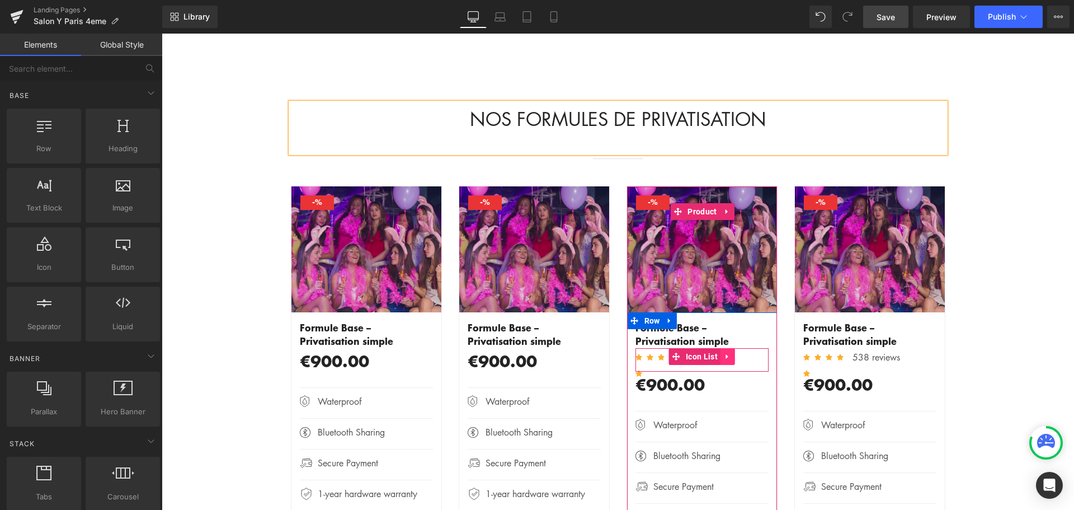
click at [728, 348] on link at bounding box center [728, 356] width 15 height 17
click at [737, 348] on link at bounding box center [735, 356] width 15 height 17
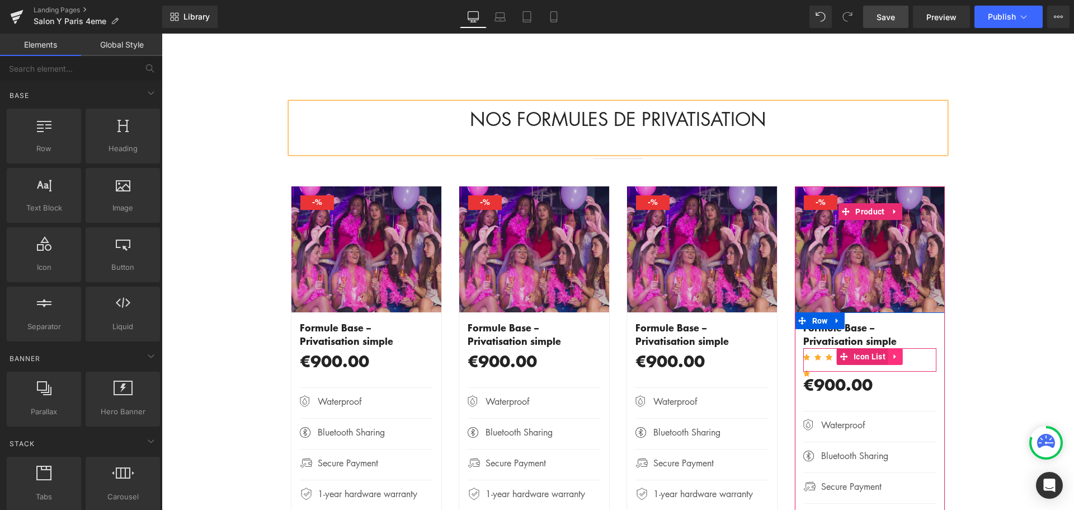
click at [895, 352] on icon at bounding box center [896, 356] width 8 height 8
click at [899, 353] on icon at bounding box center [903, 357] width 8 height 8
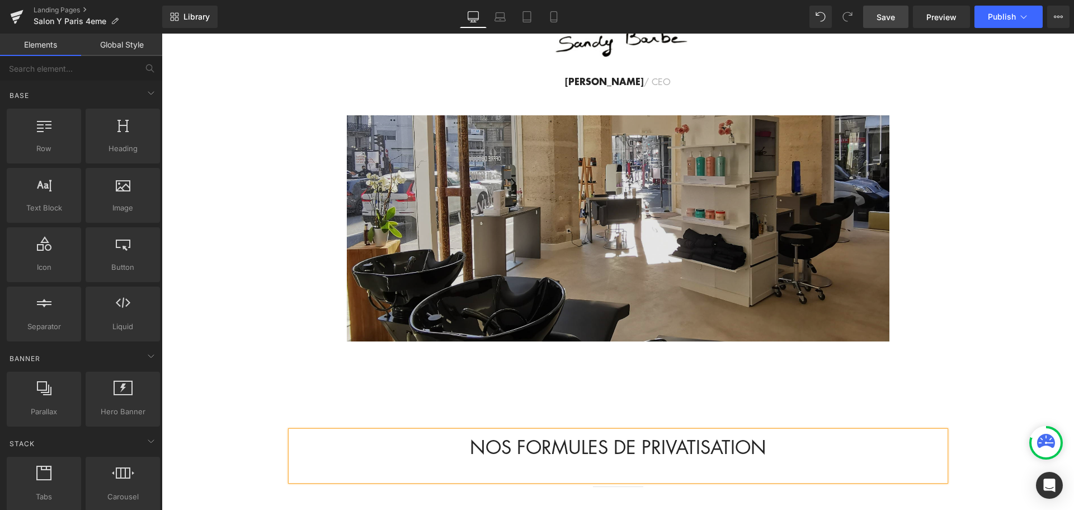
scroll to position [4493, 0]
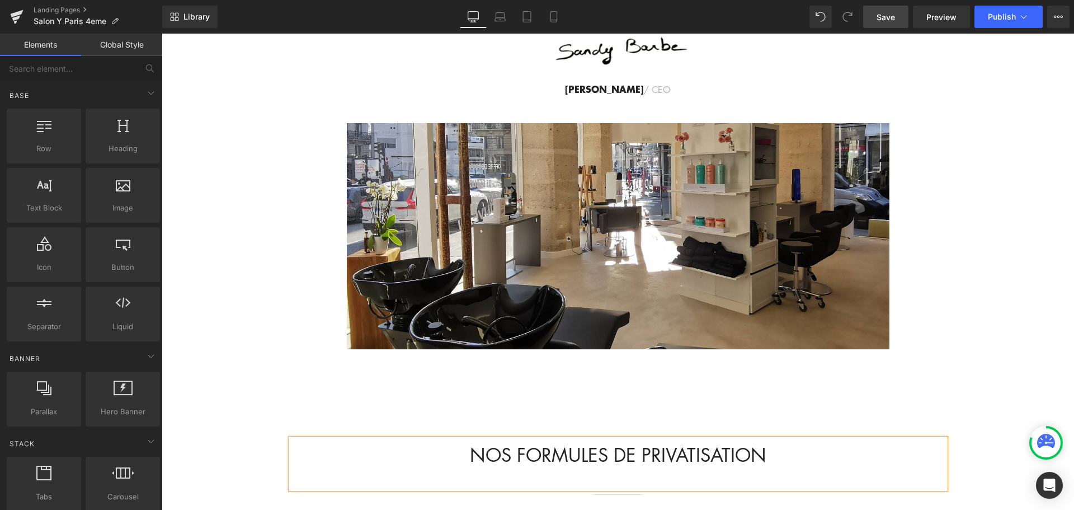
click at [882, 23] on link "Save" at bounding box center [885, 17] width 45 height 22
